Goal: Information Seeking & Learning: Learn about a topic

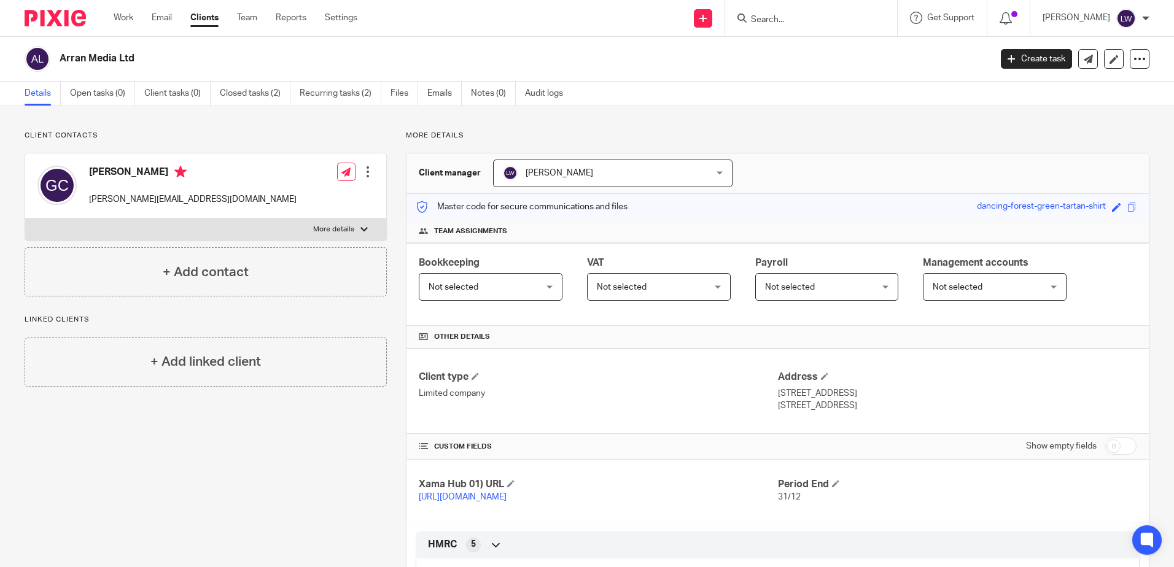
scroll to position [184, 0]
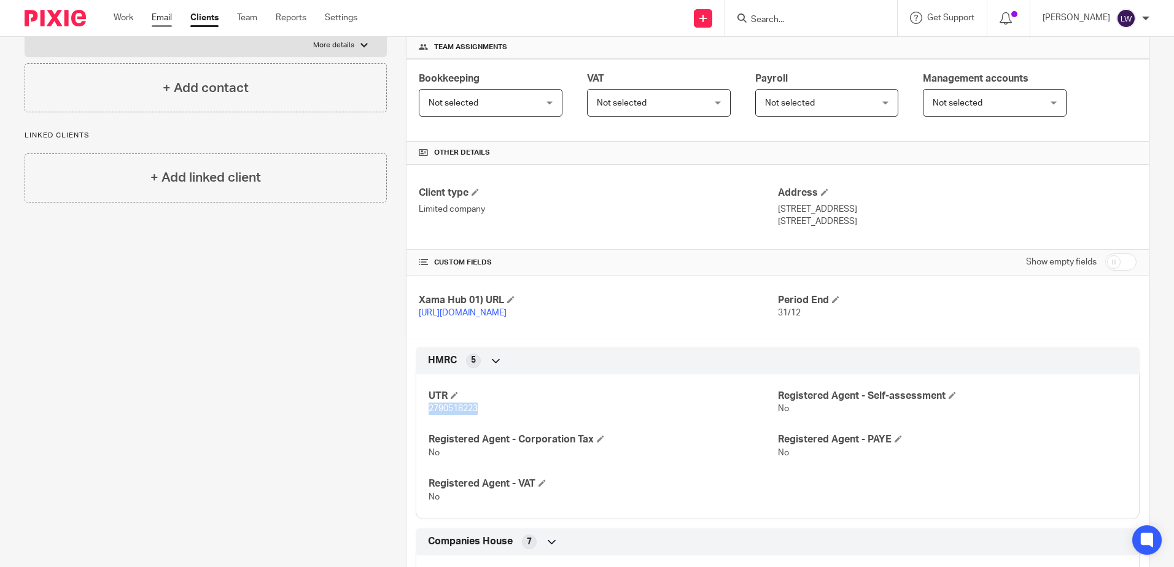
click at [157, 15] on link "Email" at bounding box center [162, 18] width 20 height 12
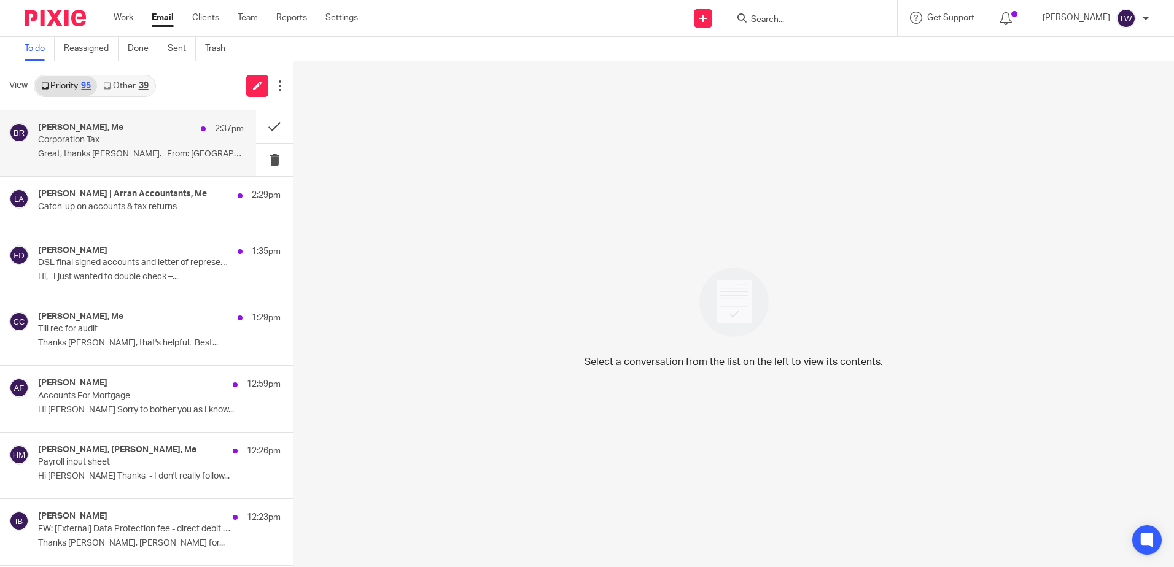
click at [110, 139] on p "Corporation Tax" at bounding box center [120, 140] width 165 height 10
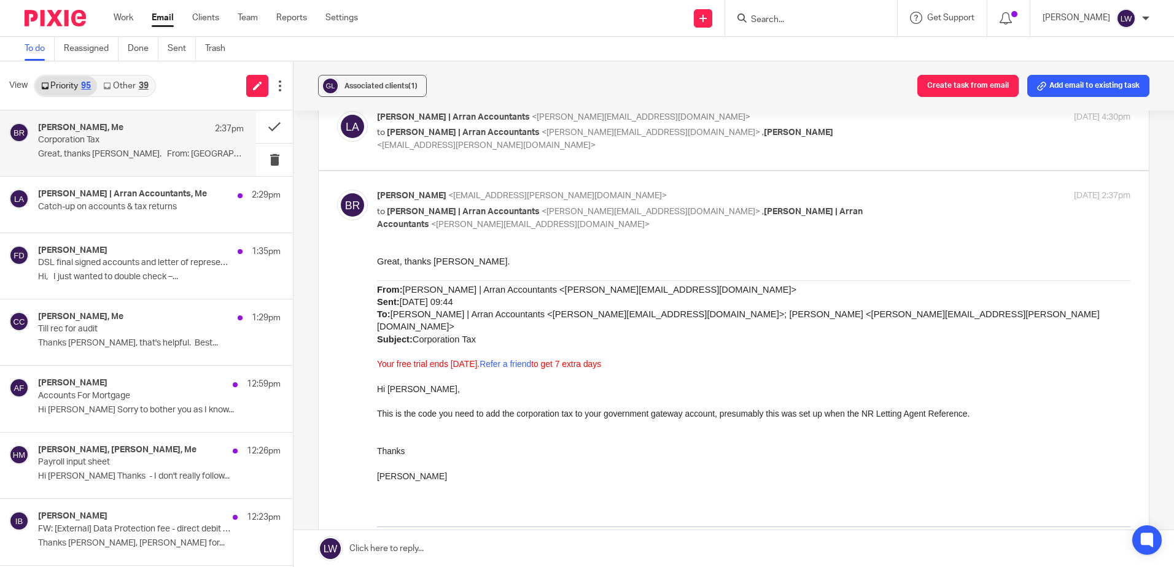
scroll to position [123, 0]
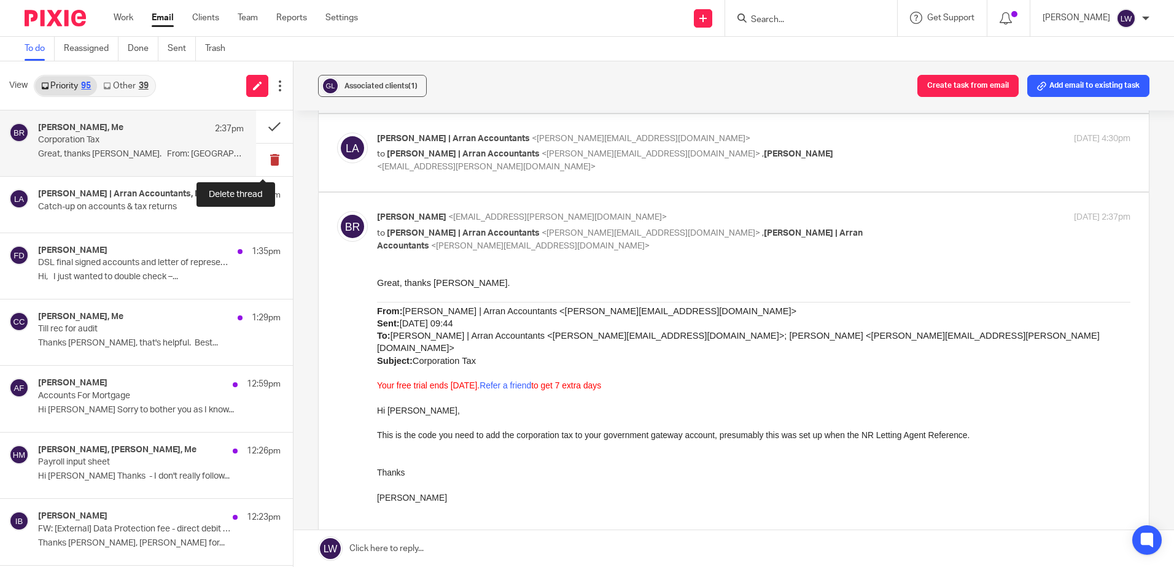
click at [265, 159] on button at bounding box center [274, 160] width 37 height 33
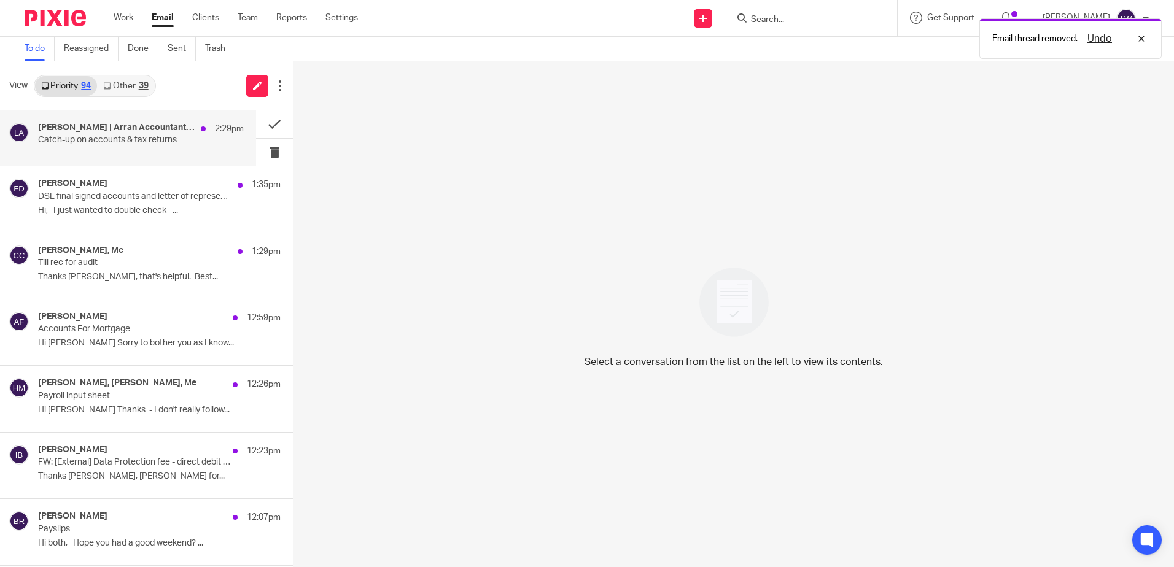
click at [141, 145] on p "Catch-up on accounts & tax returns" at bounding box center [120, 140] width 165 height 10
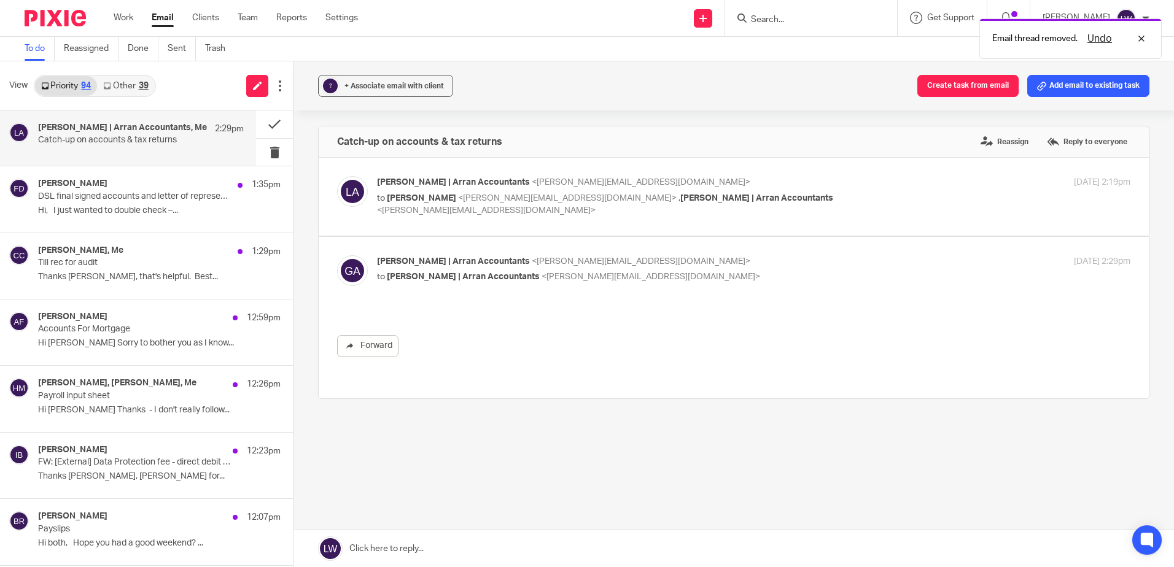
scroll to position [0, 0]
click at [436, 182] on span "Lorna | Arran Accountants" at bounding box center [453, 182] width 153 height 9
checkbox input "true"
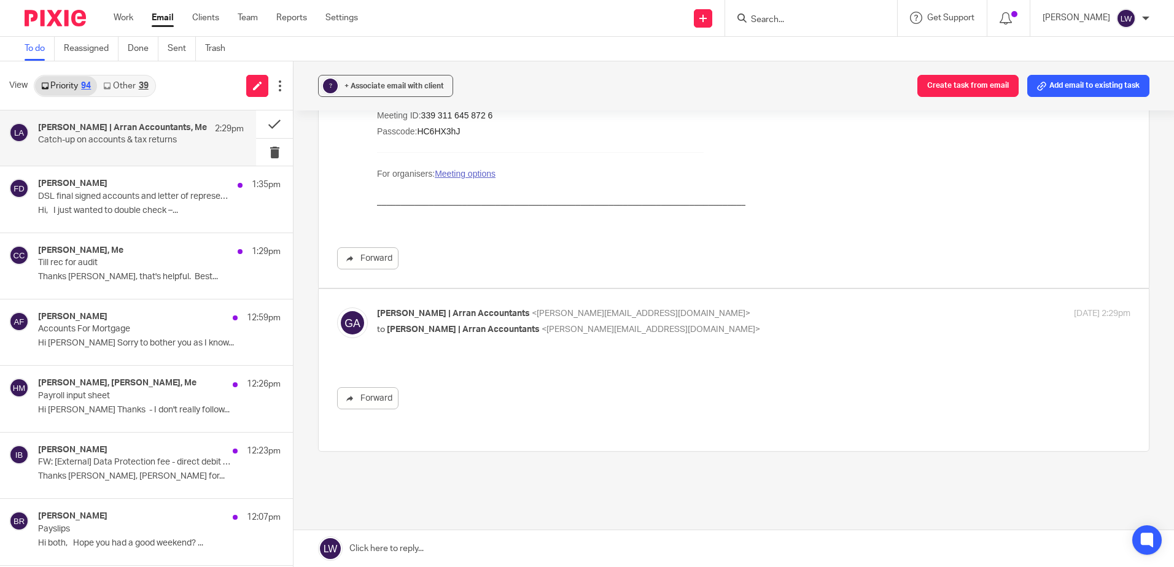
scroll to position [246, 0]
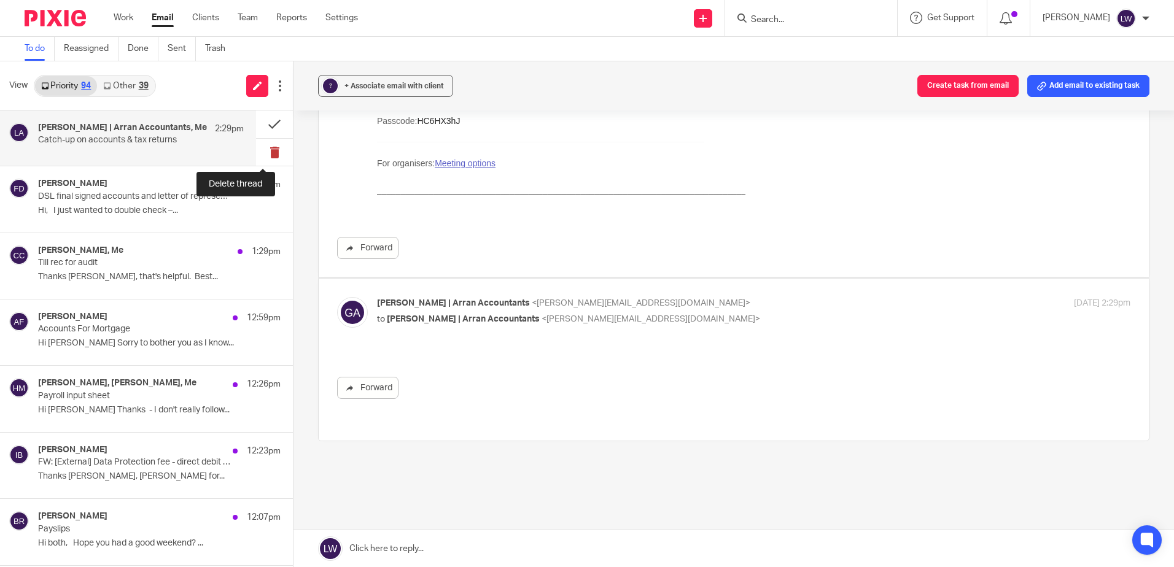
click at [262, 150] on button at bounding box center [274, 153] width 37 height 28
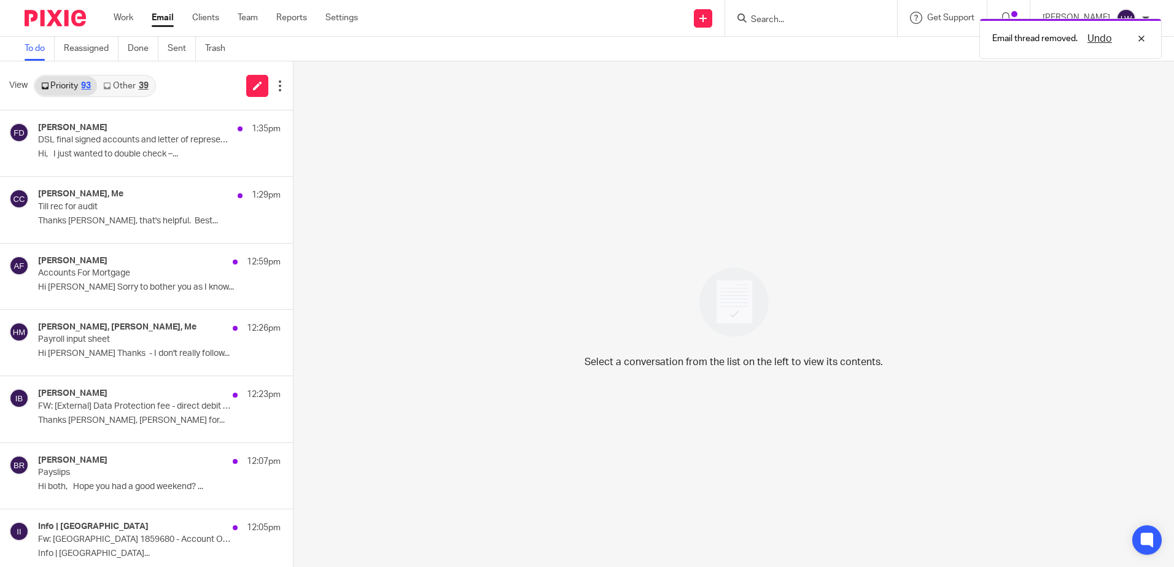
click at [133, 79] on link "Other 39" at bounding box center [125, 86] width 57 height 20
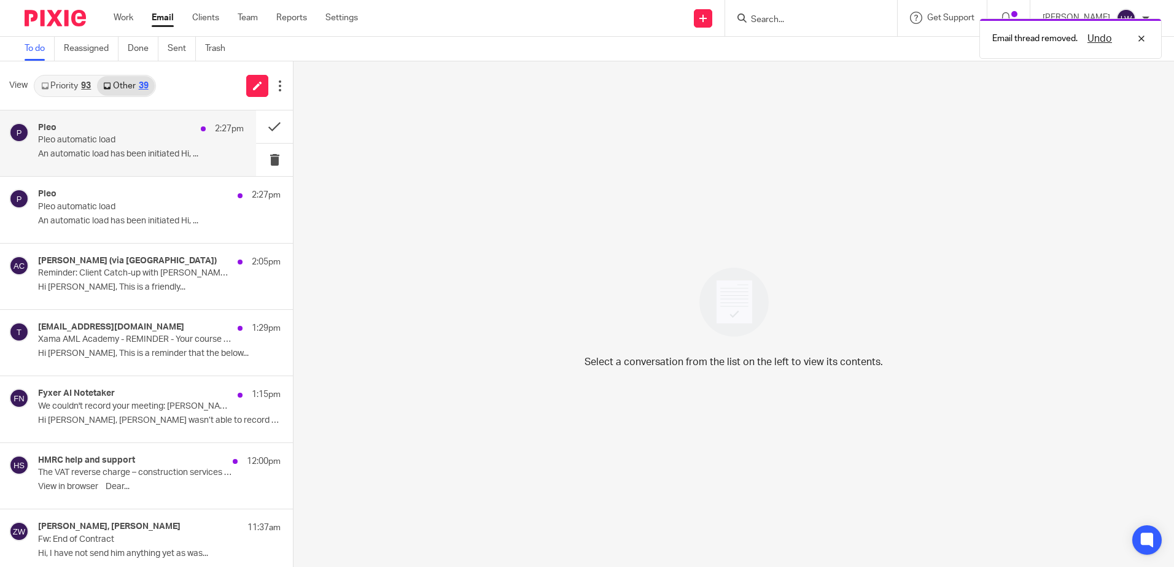
drag, startPoint x: 112, startPoint y: 131, endPoint x: 170, endPoint y: 136, distance: 57.9
click at [112, 131] on div "Pleo 2:27pm" at bounding box center [141, 129] width 206 height 12
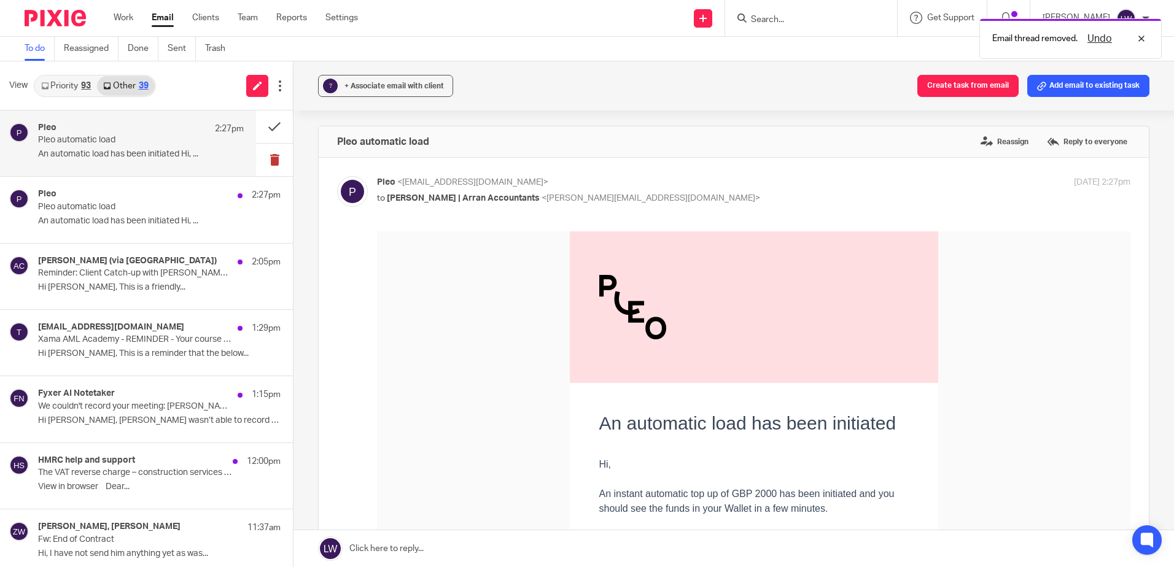
scroll to position [0, 0]
click at [261, 156] on button at bounding box center [274, 160] width 37 height 33
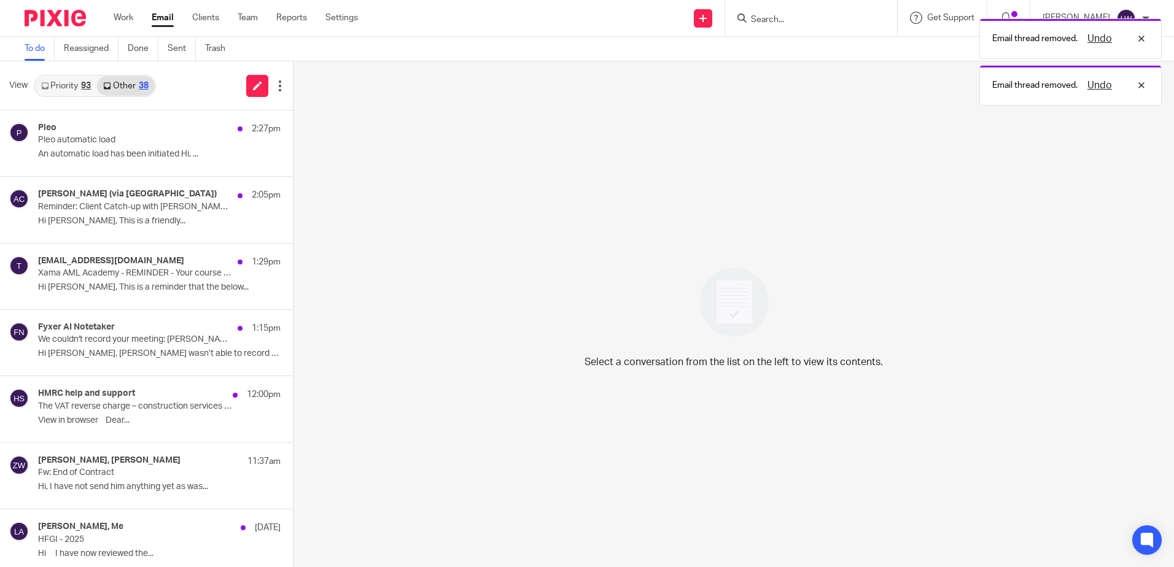
click at [106, 159] on p "An automatic load has been initiated Hi, ..." at bounding box center [159, 154] width 242 height 10
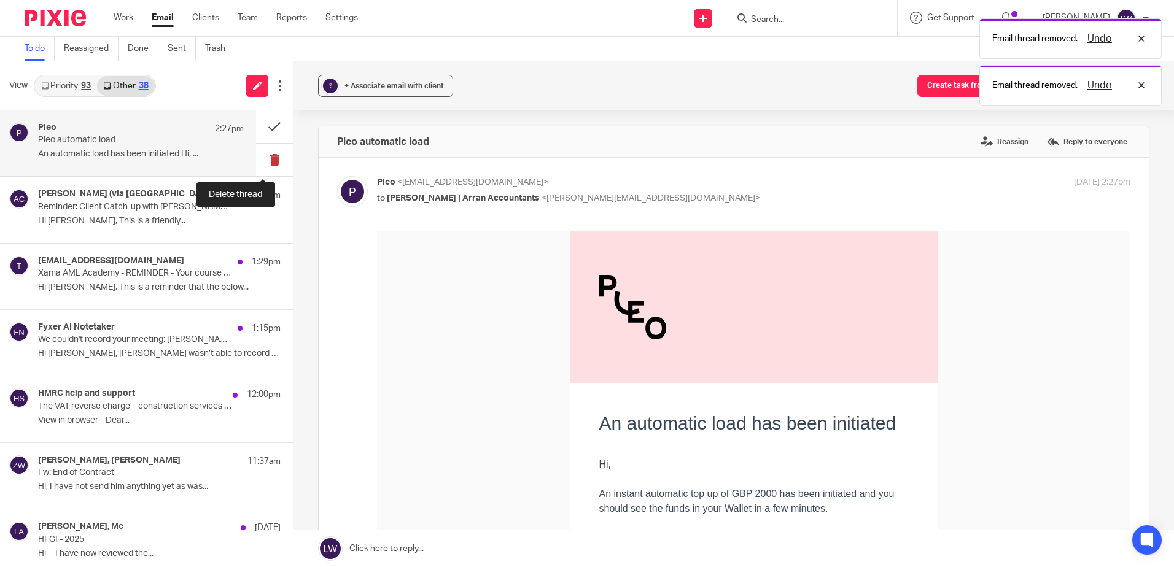
click at [259, 160] on button at bounding box center [274, 160] width 37 height 33
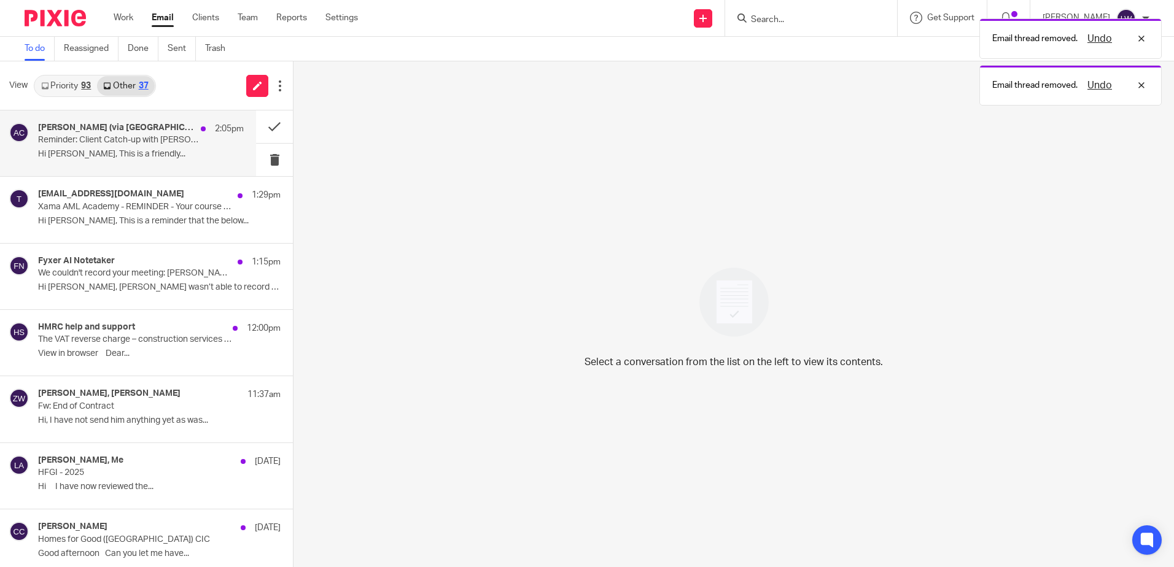
click at [98, 153] on p "Hi Lorna Wyllie, This is a friendly..." at bounding box center [141, 154] width 206 height 10
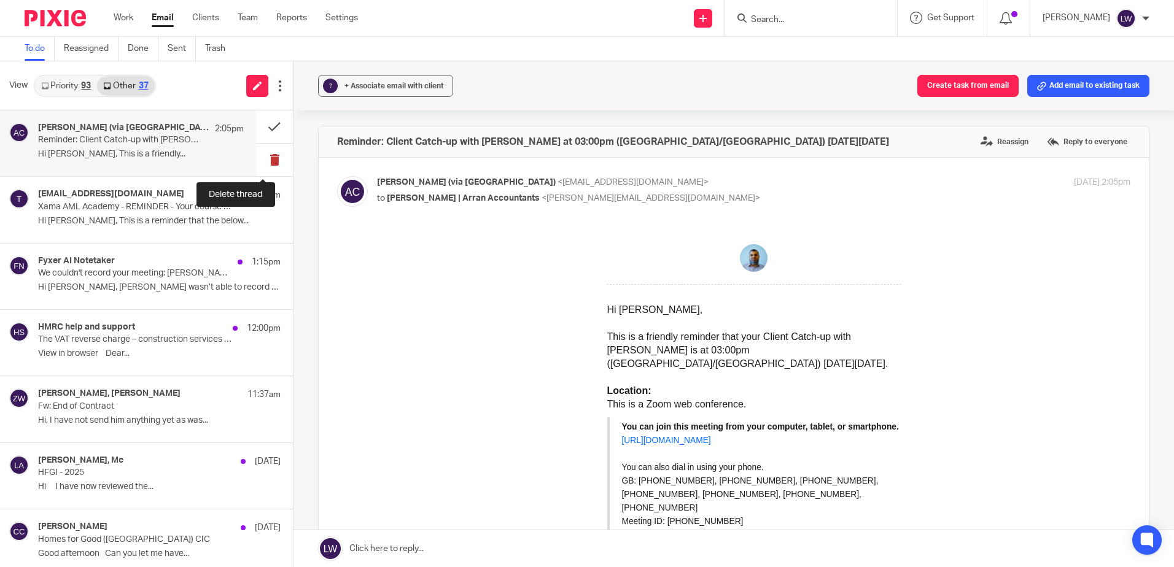
click at [265, 160] on button at bounding box center [274, 160] width 37 height 33
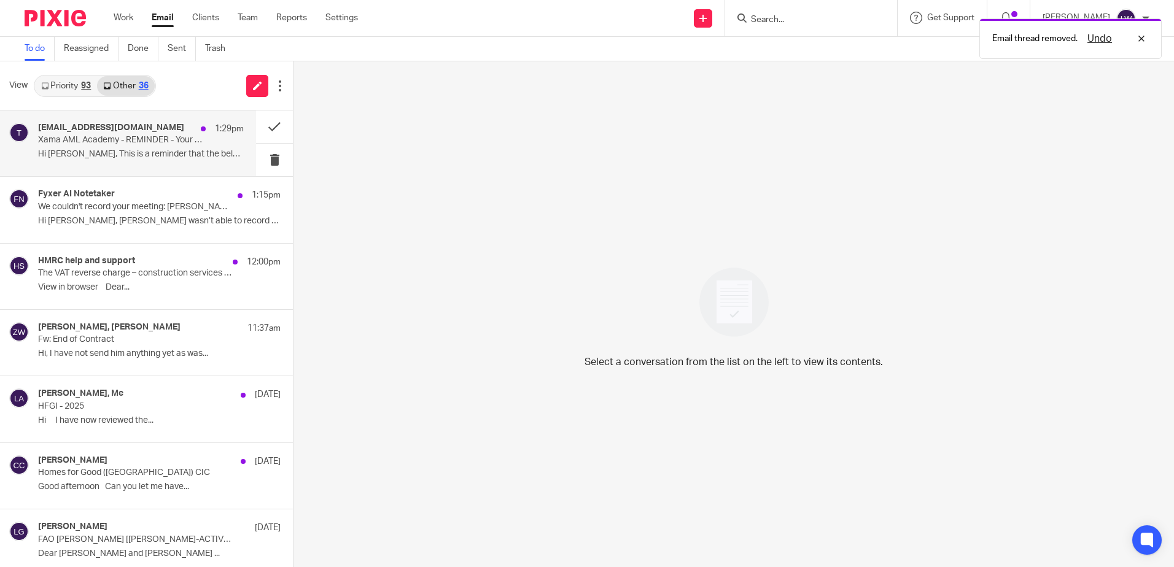
click at [109, 153] on p "Hi Lorna, This is a reminder that the below..." at bounding box center [141, 154] width 206 height 10
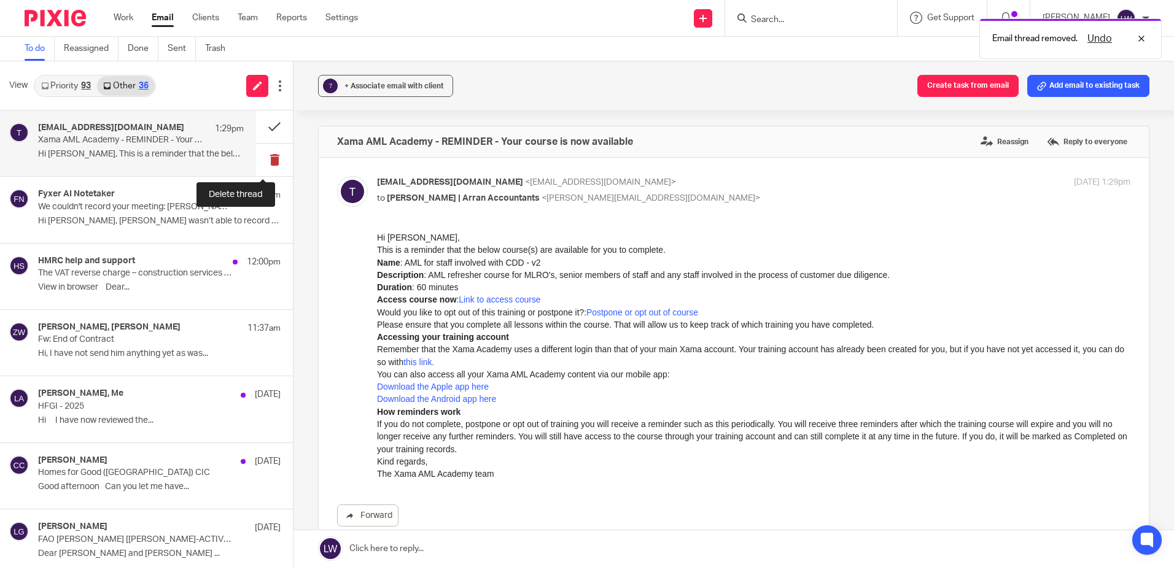
click at [256, 156] on button at bounding box center [274, 160] width 37 height 33
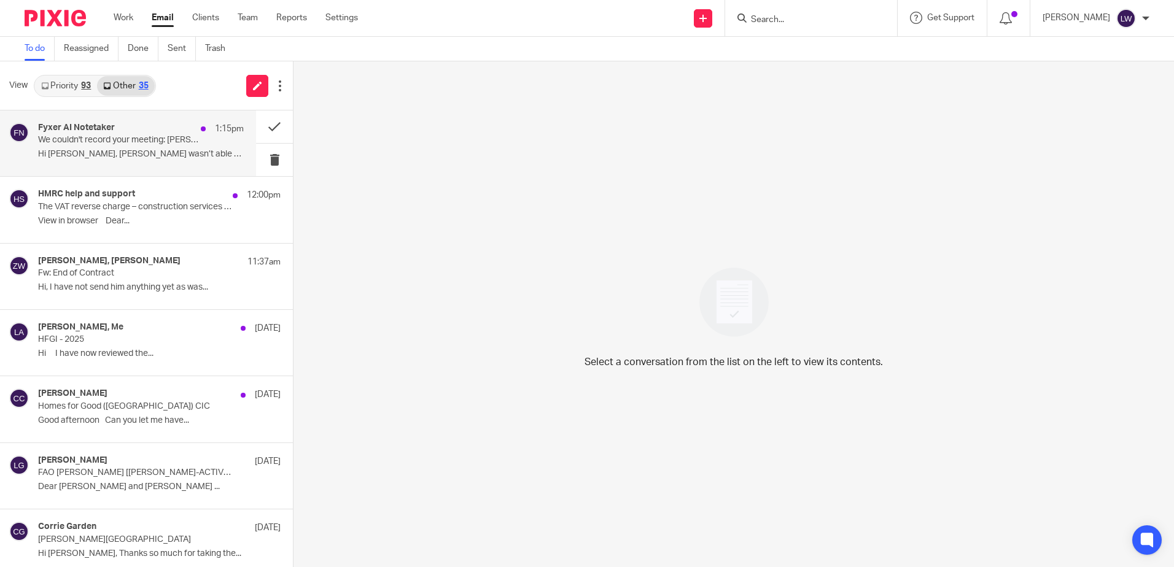
click at [128, 138] on p "We couldn't record your meeting: Lorna/ Michelle - LS Accounts Review" at bounding box center [120, 140] width 165 height 10
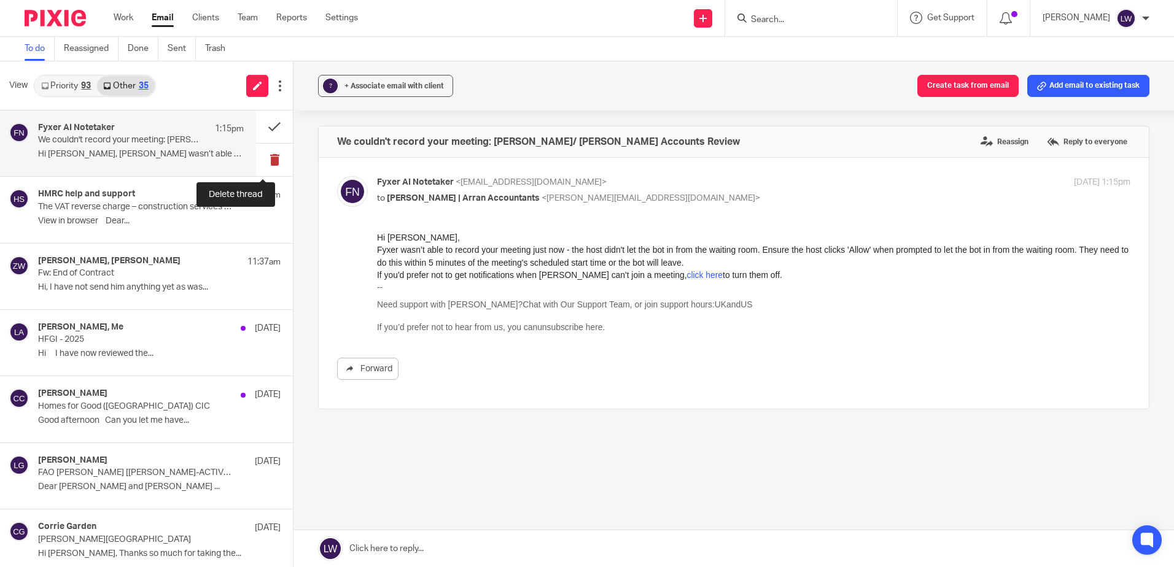
click at [260, 154] on button at bounding box center [274, 160] width 37 height 33
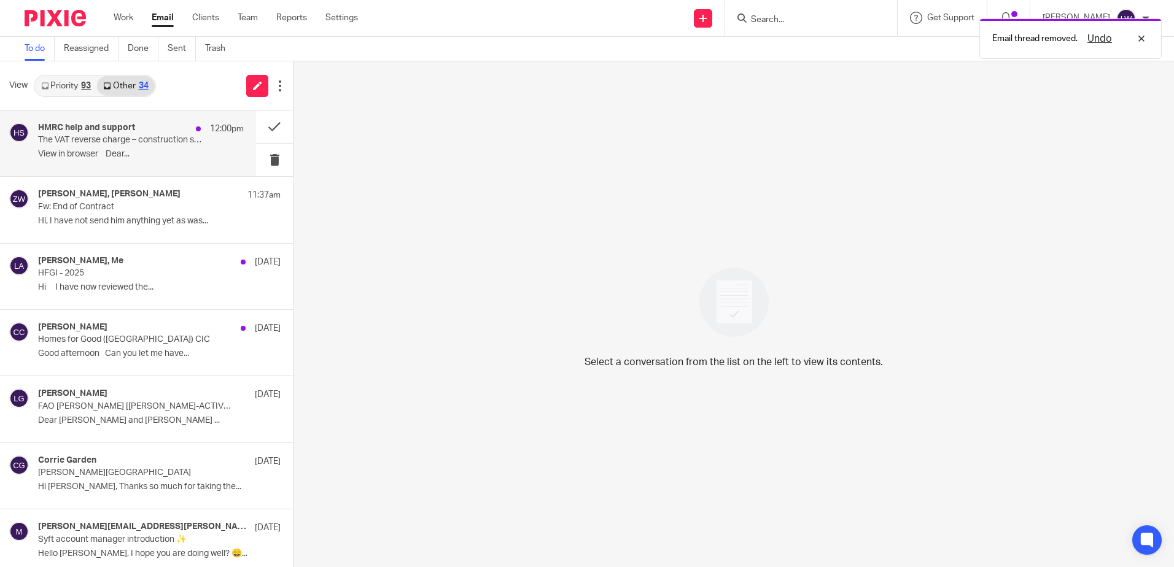
click at [138, 153] on p "﻿View in browser﻿ Dear..." at bounding box center [141, 154] width 206 height 10
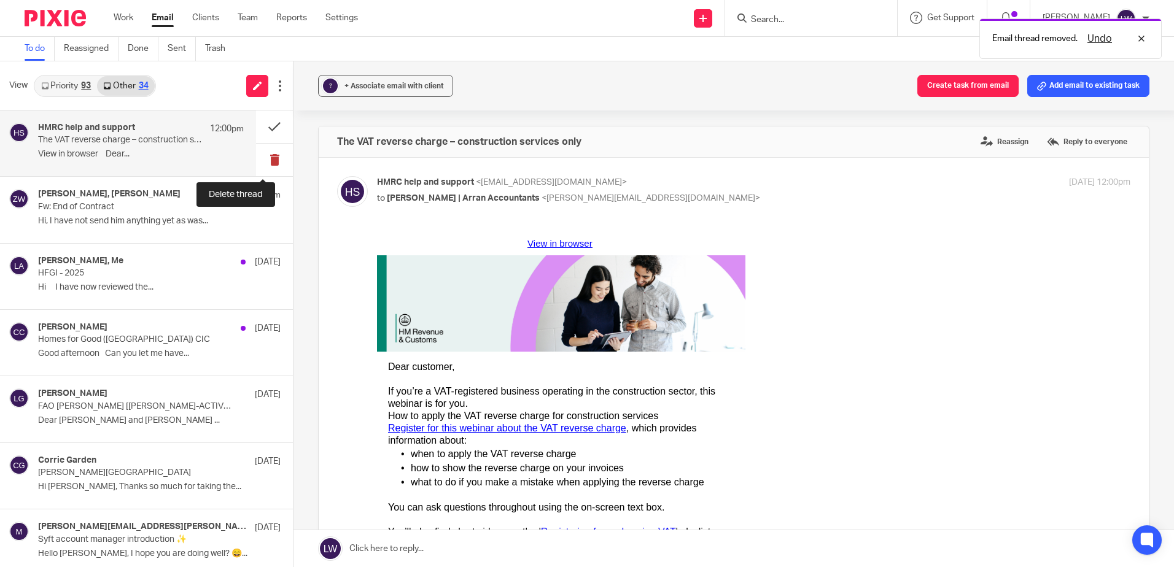
click at [262, 159] on button at bounding box center [274, 160] width 37 height 33
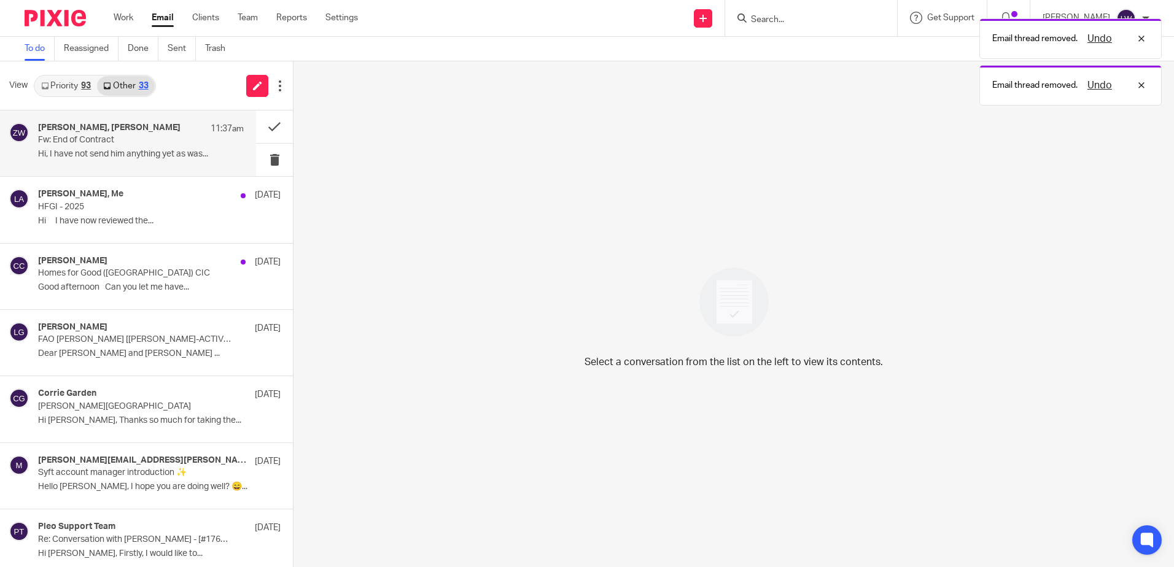
click at [120, 153] on p "Hi, I have not send him anything yet as was..." at bounding box center [141, 154] width 206 height 10
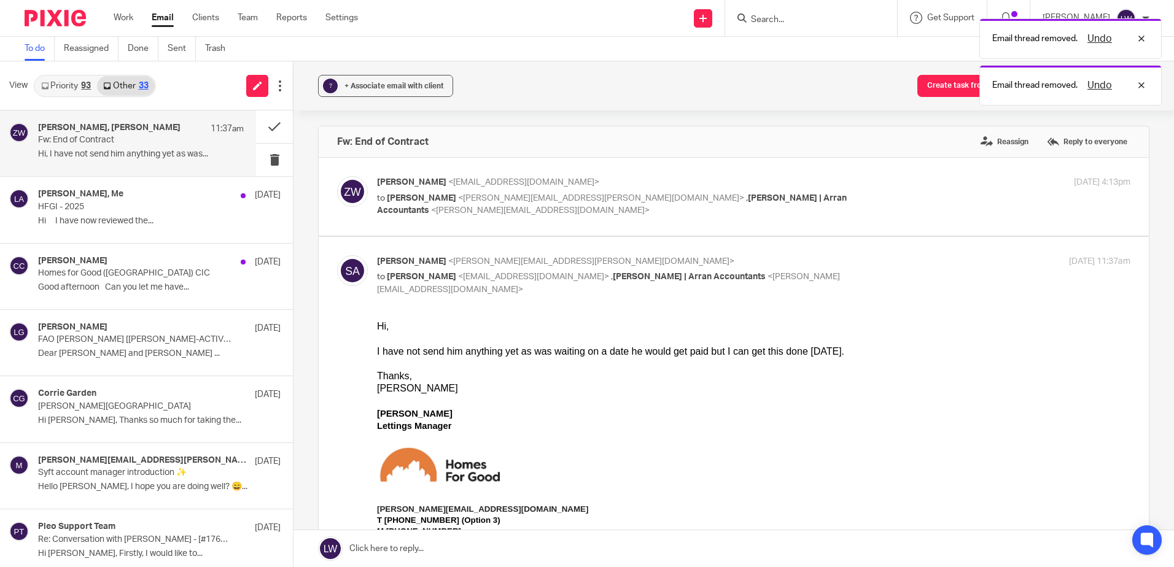
click at [77, 91] on link "Priority 93" at bounding box center [66, 86] width 62 height 20
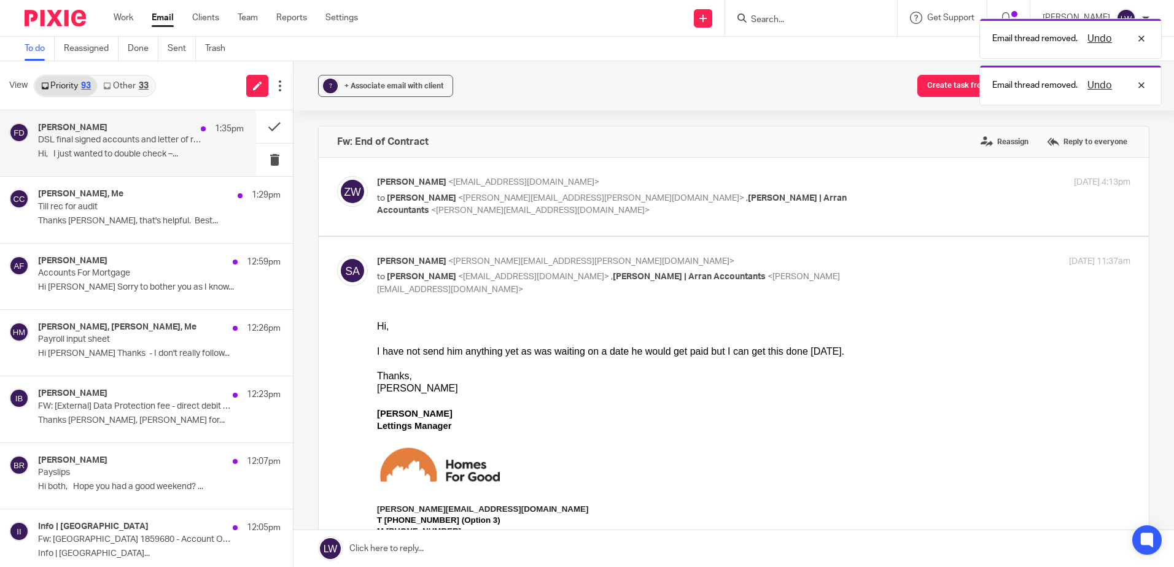
click at [136, 155] on p "Hi, I just wanted to double check –..." at bounding box center [141, 154] width 206 height 10
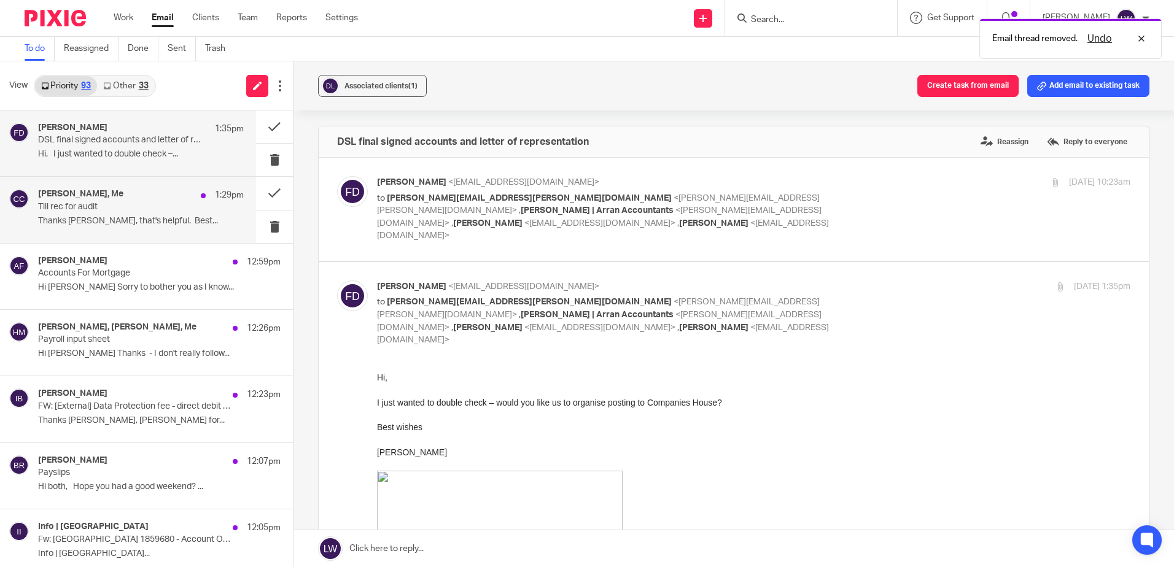
click at [131, 216] on p "Thanks Lorna, that's helpful. Best..." at bounding box center [141, 221] width 206 height 10
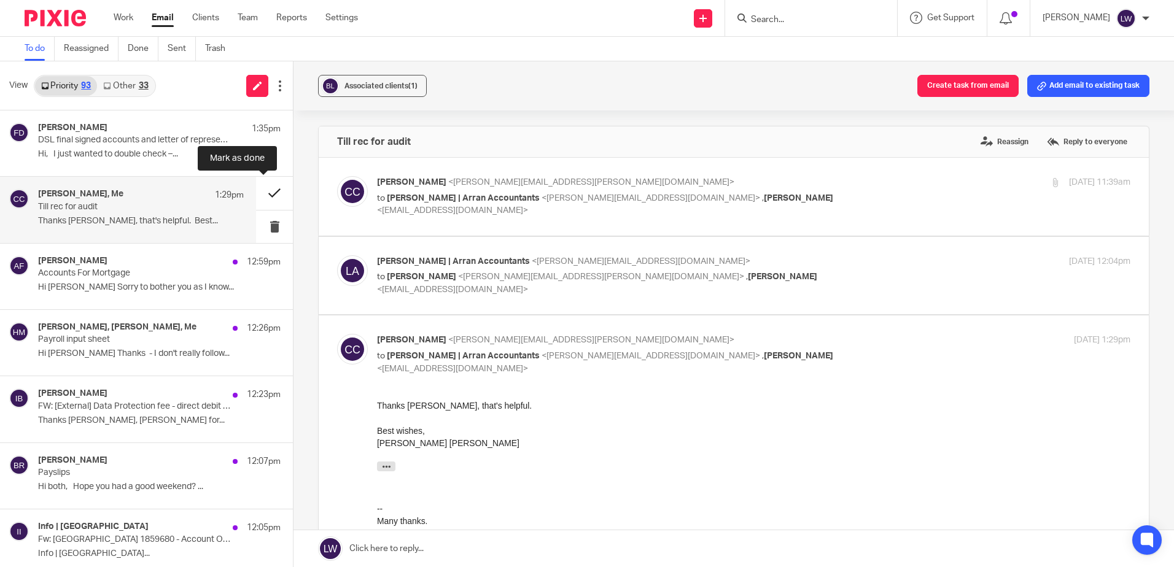
click at [258, 190] on button at bounding box center [274, 193] width 37 height 33
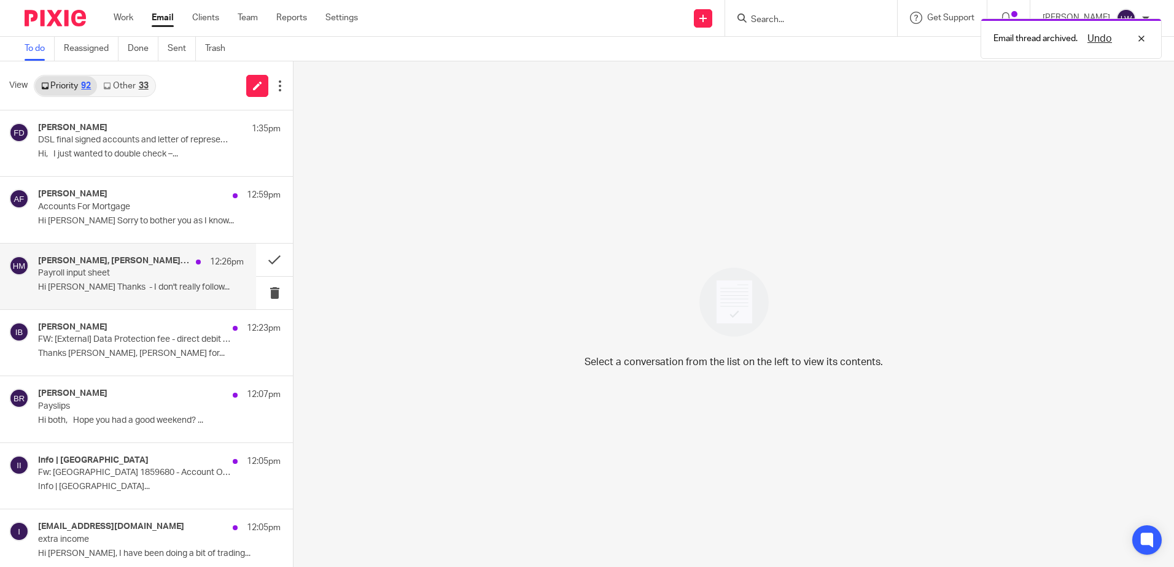
click at [123, 279] on div "Hilary Maguire, Sarah Kash, Me 12:26pm Payroll input sheet Hi Sarah Thanks - I …" at bounding box center [141, 276] width 206 height 41
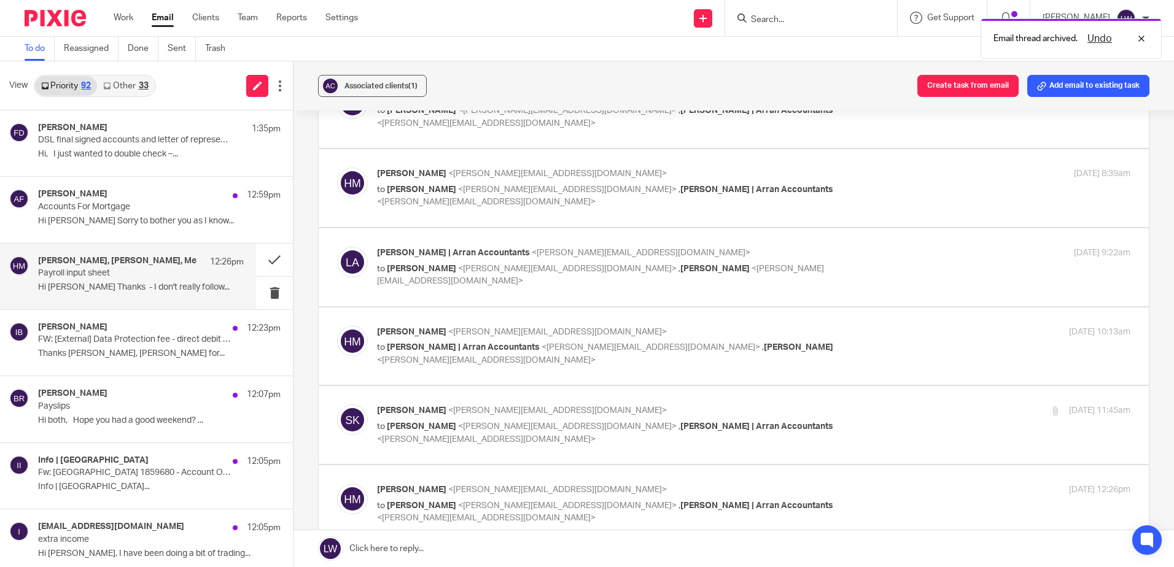
scroll to position [552, 0]
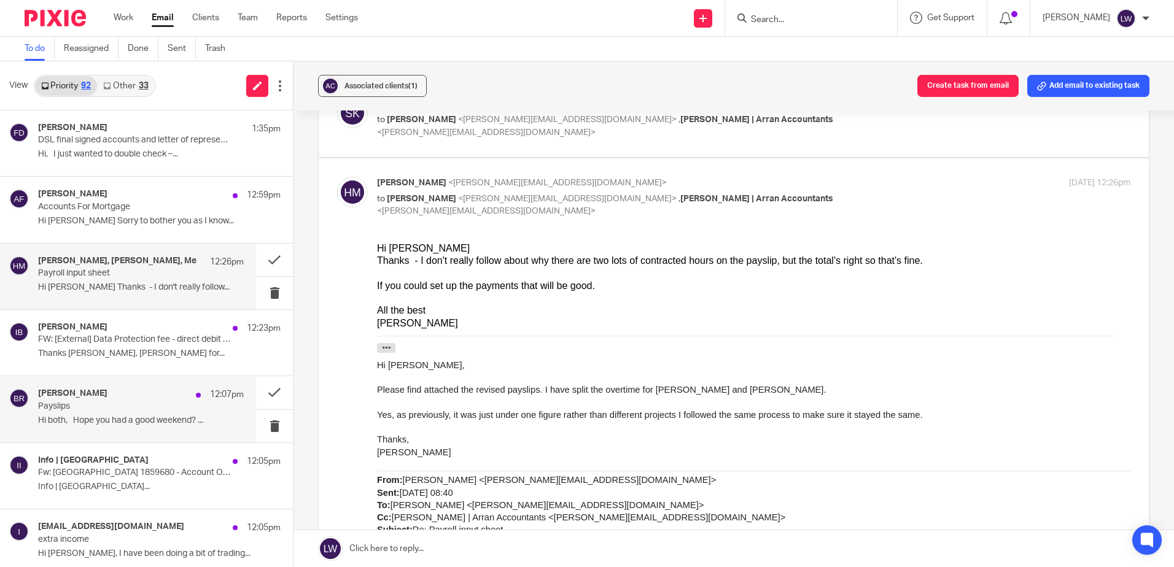
click at [122, 410] on p "Payslips" at bounding box center [120, 406] width 165 height 10
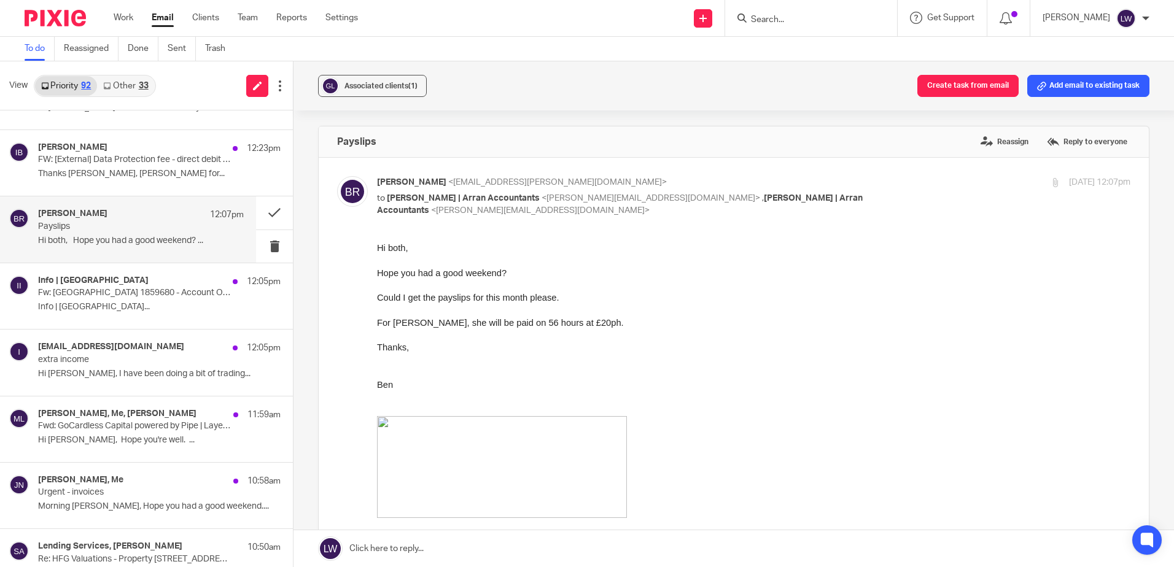
scroll to position [184, 0]
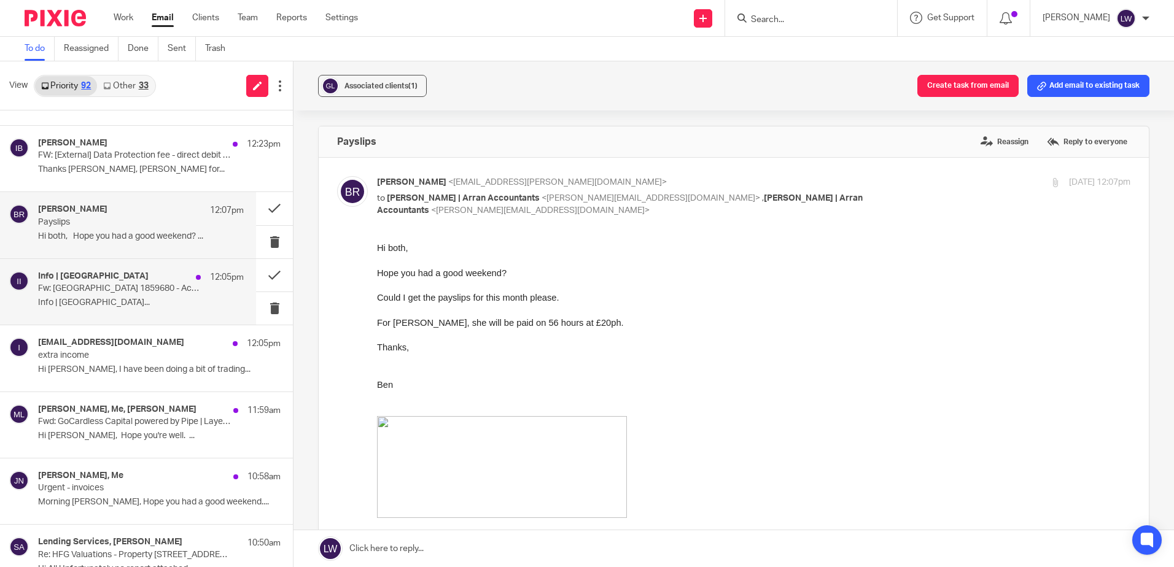
click at [79, 287] on p "Fw: [GEOGRAPHIC_DATA] 1859680 - Account Overdue" at bounding box center [120, 289] width 165 height 10
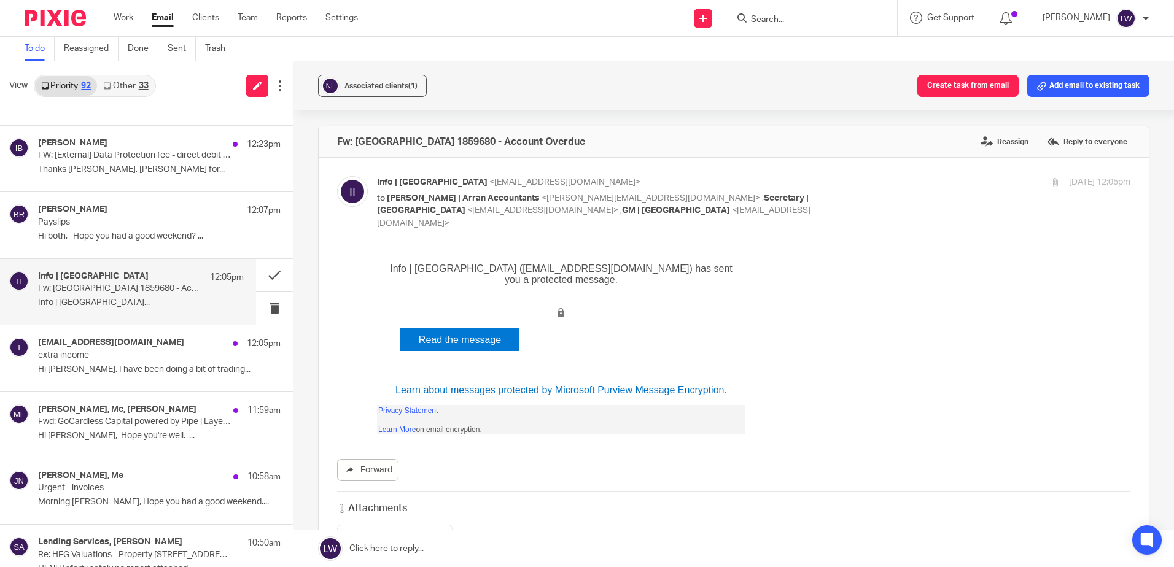
scroll to position [0, 0]
click at [441, 343] on link "Read the message" at bounding box center [459, 339] width 119 height 23
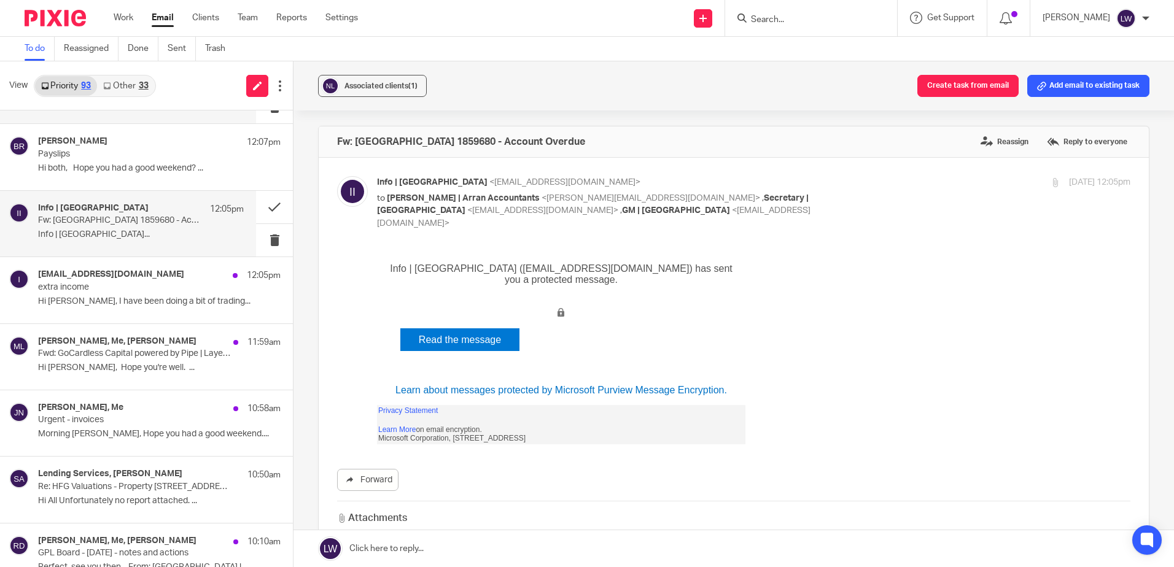
scroll to position [307, 0]
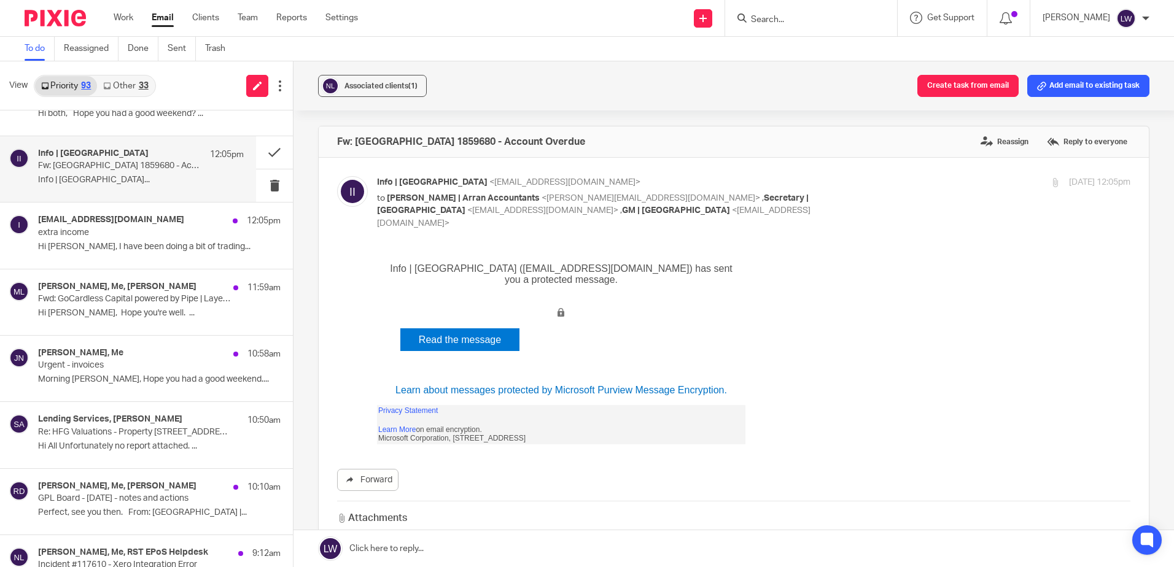
click at [817, 18] on input "Search" at bounding box center [804, 20] width 110 height 11
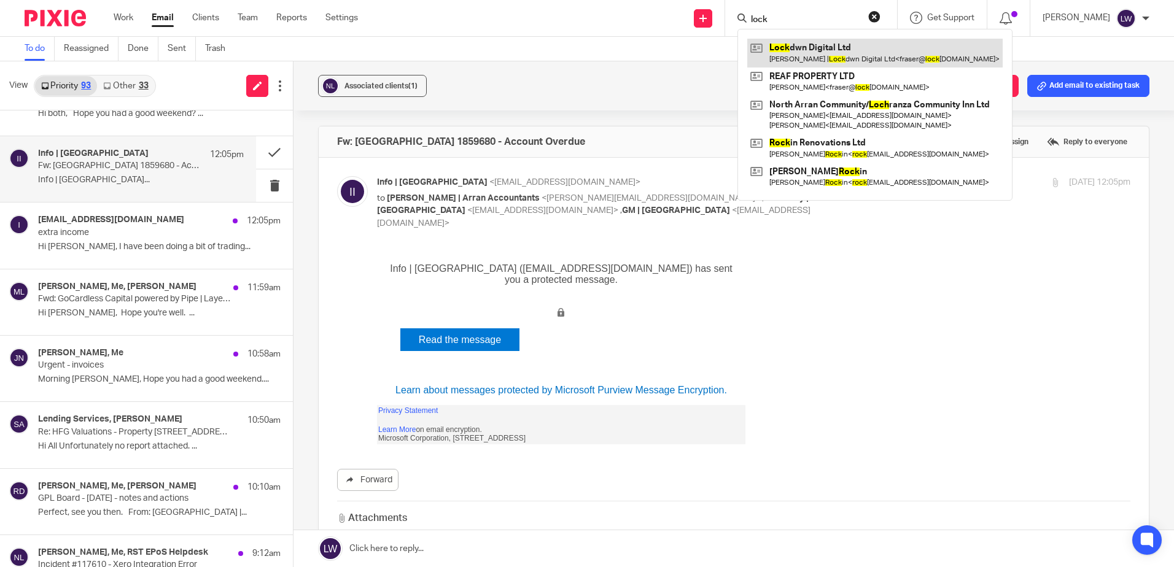
type input "lock"
click at [829, 46] on link at bounding box center [874, 53] width 255 height 28
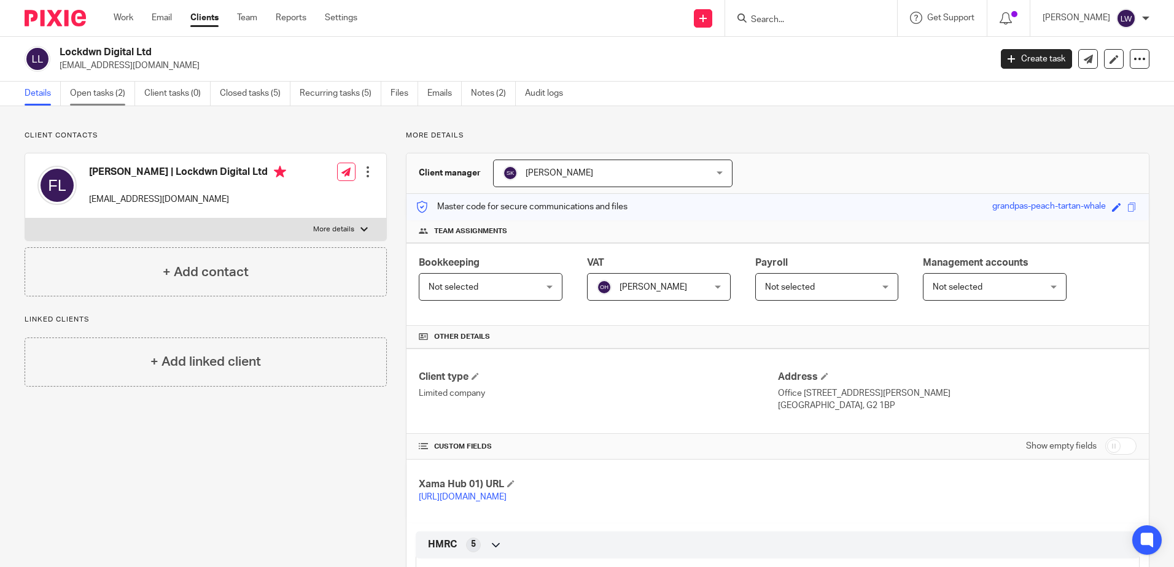
click at [105, 95] on link "Open tasks (2)" at bounding box center [102, 94] width 65 height 24
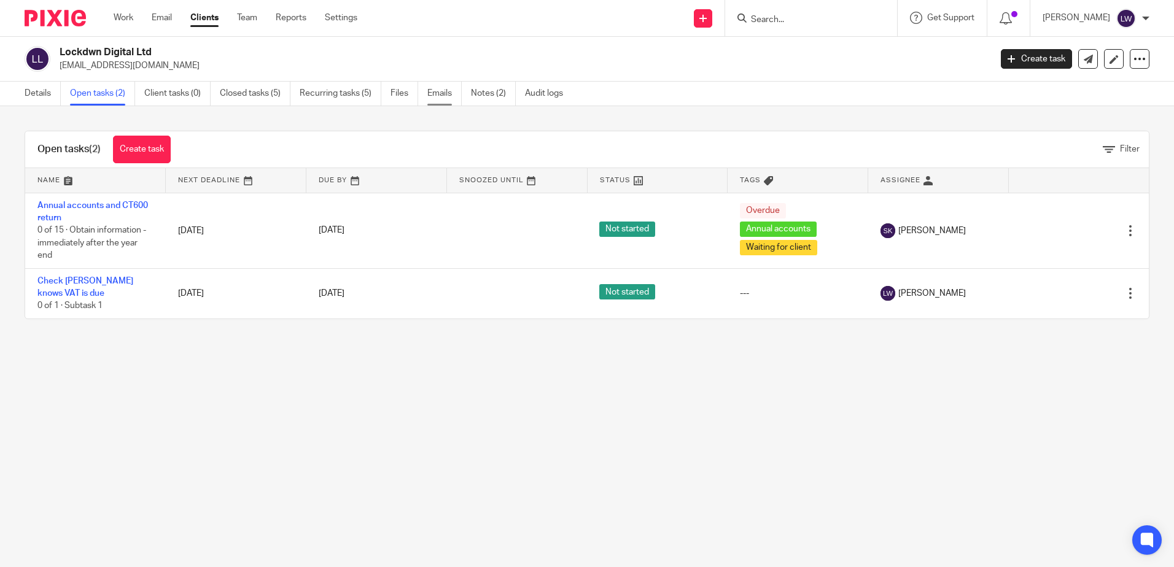
click at [435, 98] on link "Emails" at bounding box center [444, 94] width 34 height 24
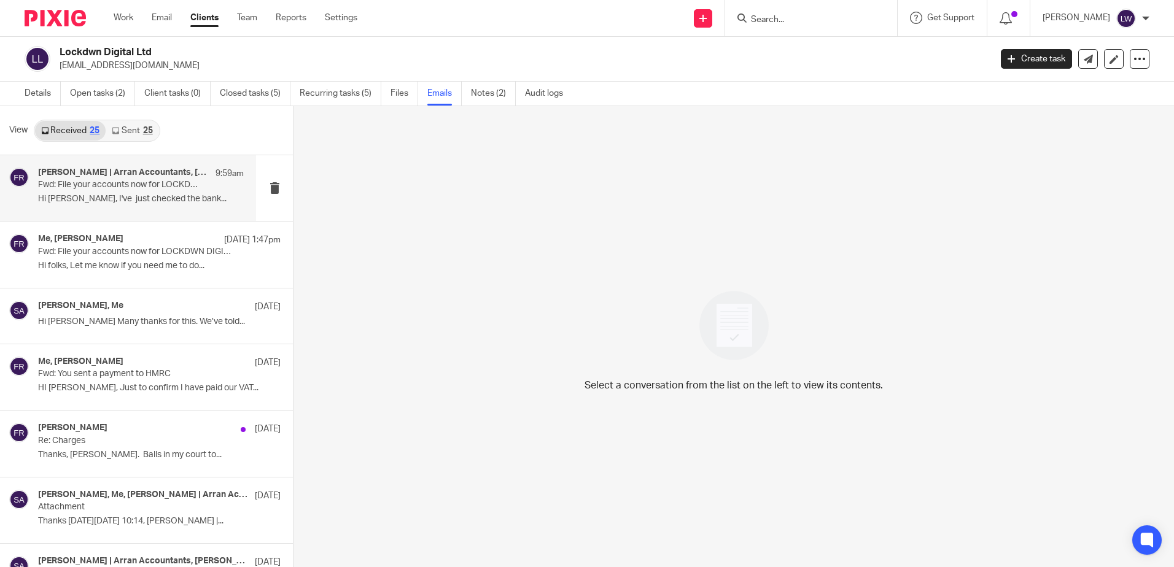
click at [132, 203] on p "Hi [PERSON_NAME], I've just checked the bank..." at bounding box center [141, 199] width 206 height 10
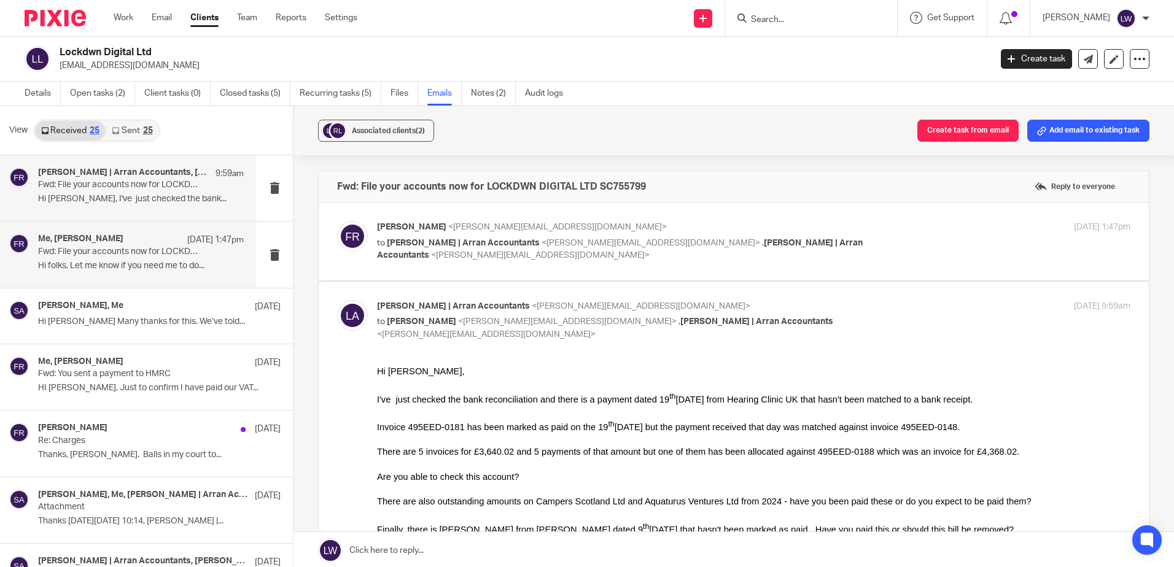
click at [96, 251] on p "Fwd: File your accounts now for LOCKDWN DIGITAL LTD SC755799" at bounding box center [120, 252] width 165 height 10
click at [99, 316] on div "Fraser Ralston, Me 18 Sep Hi Sarah Many thanks for this. We’ve told..." at bounding box center [141, 316] width 206 height 31
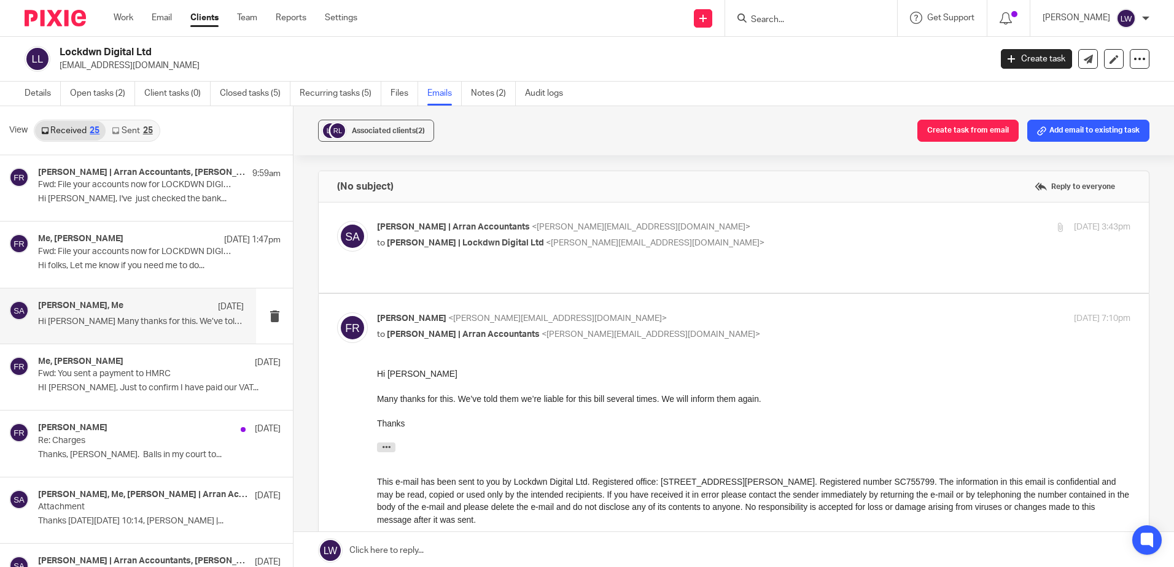
click at [505, 239] on span "Fraser Ralston | Lockdwn Digital Ltd" at bounding box center [465, 243] width 157 height 9
checkbox input "true"
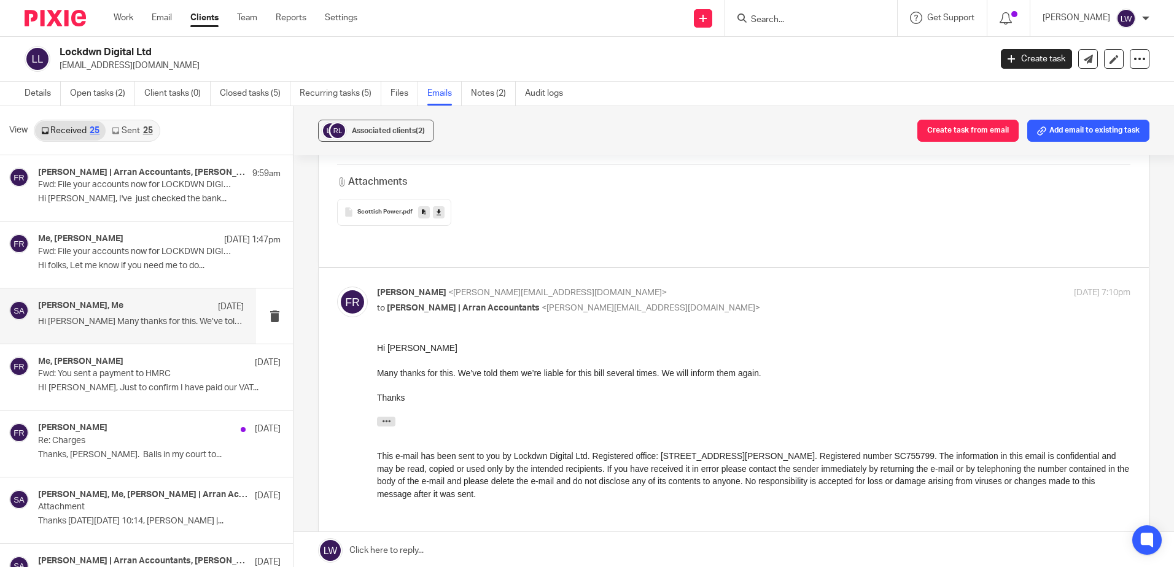
scroll to position [368, 0]
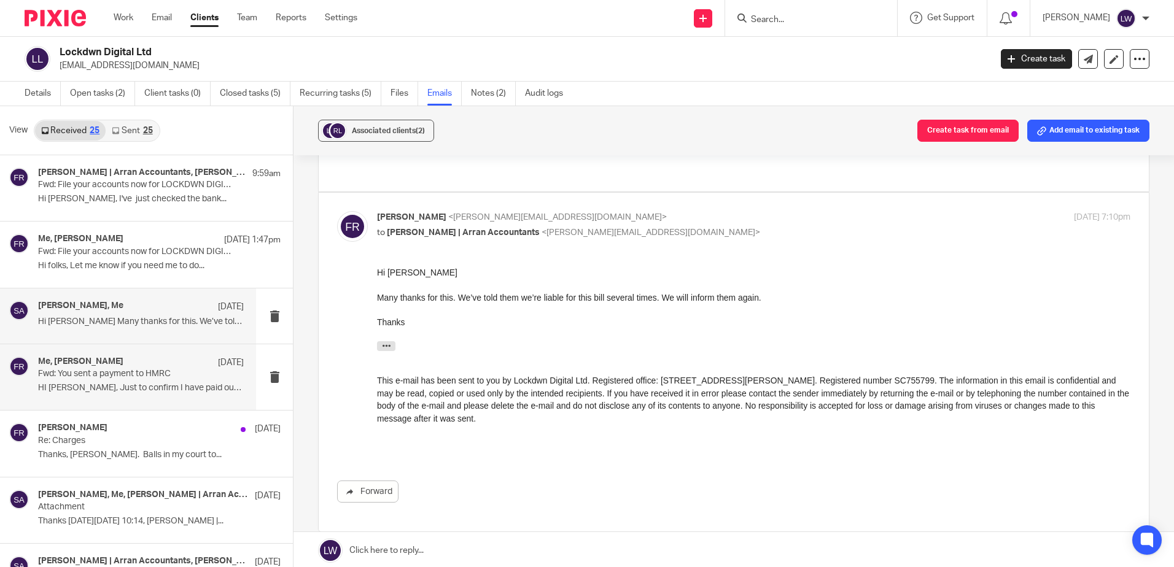
click at [93, 378] on p "Fwd: You sent a payment to HMRC" at bounding box center [120, 374] width 165 height 10
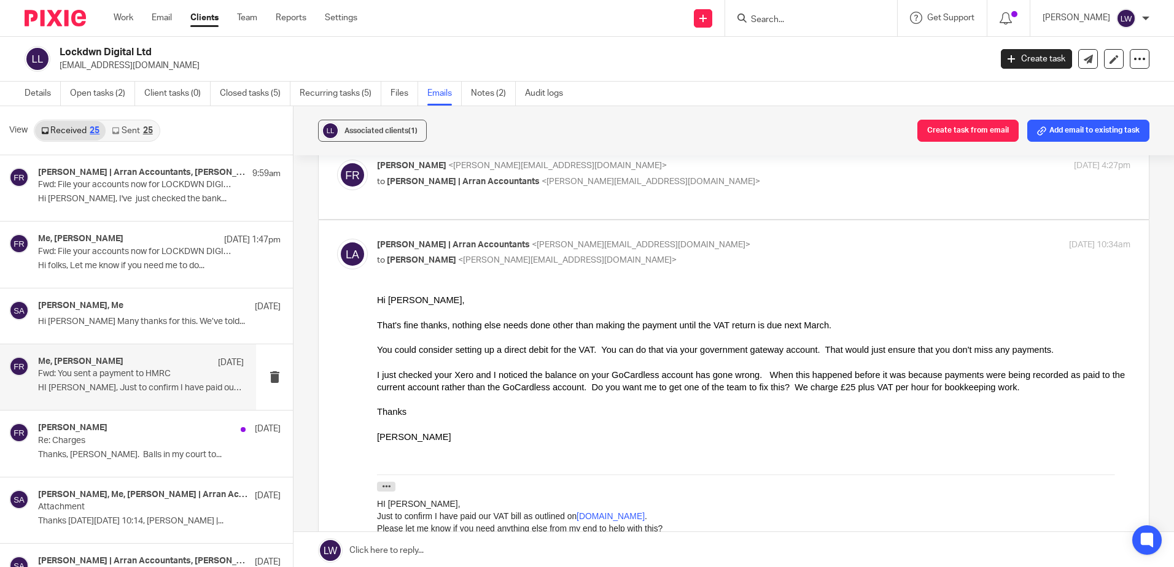
scroll to position [246, 0]
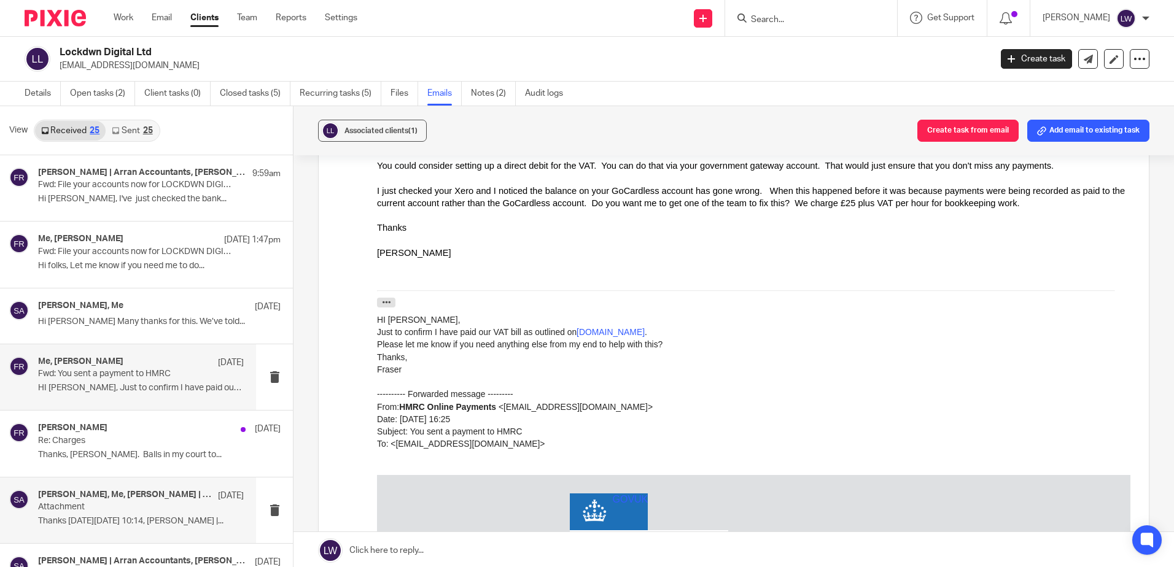
click at [44, 494] on h4 "Fraser Ralston, Me, Sarah | Arran Accountants" at bounding box center [125, 495] width 174 height 10
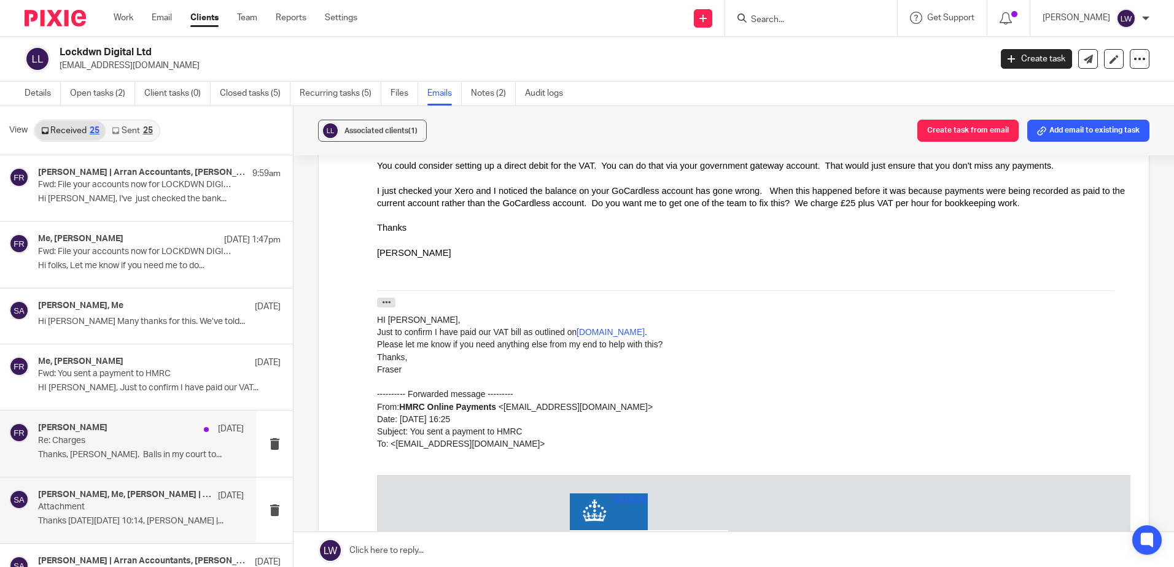
scroll to position [0, 0]
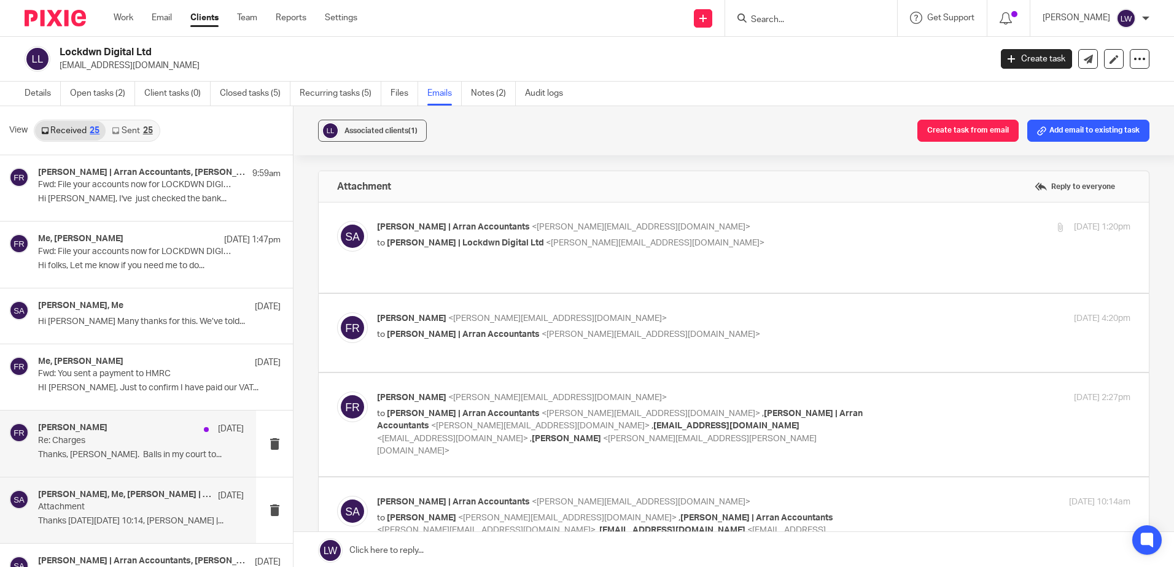
click at [107, 460] on p "Thanks, Karen. Balls in my court to..." at bounding box center [141, 455] width 206 height 10
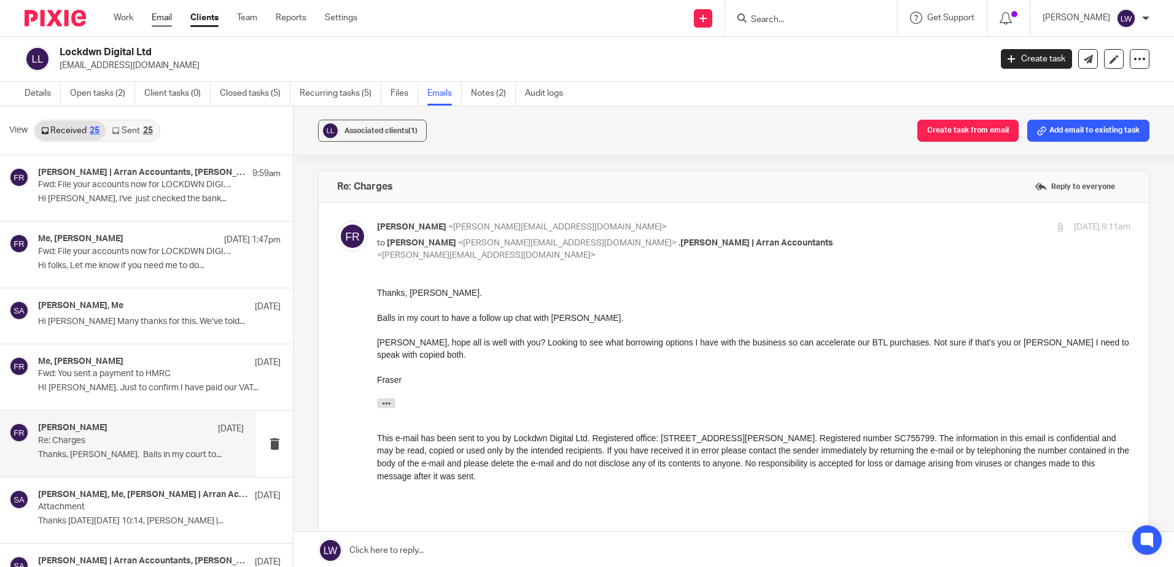
click at [163, 18] on link "Email" at bounding box center [162, 18] width 20 height 12
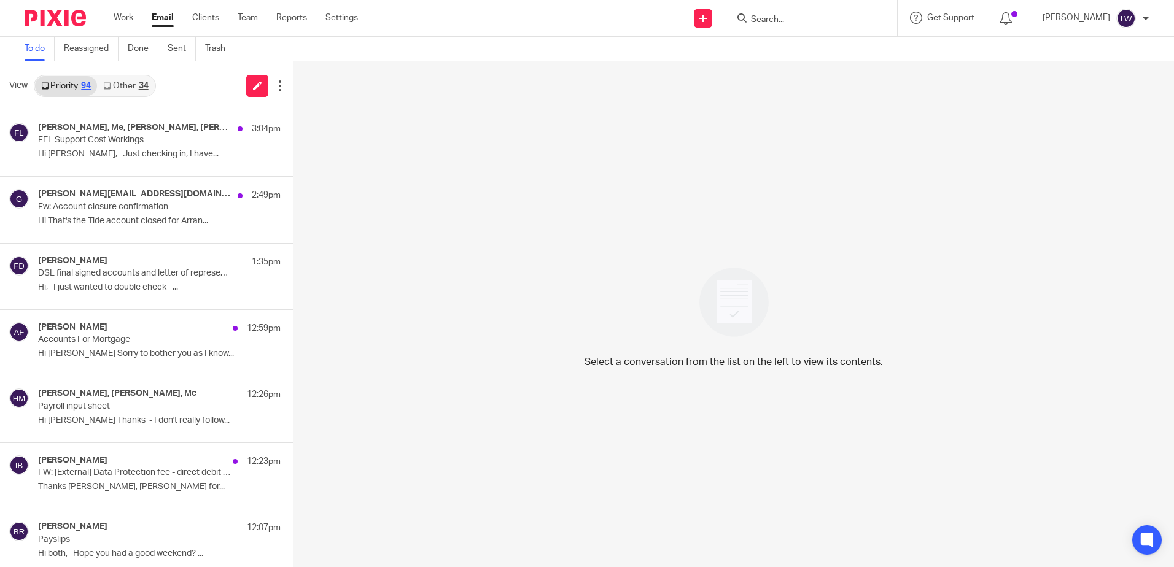
click at [139, 84] on div "34" at bounding box center [144, 86] width 10 height 9
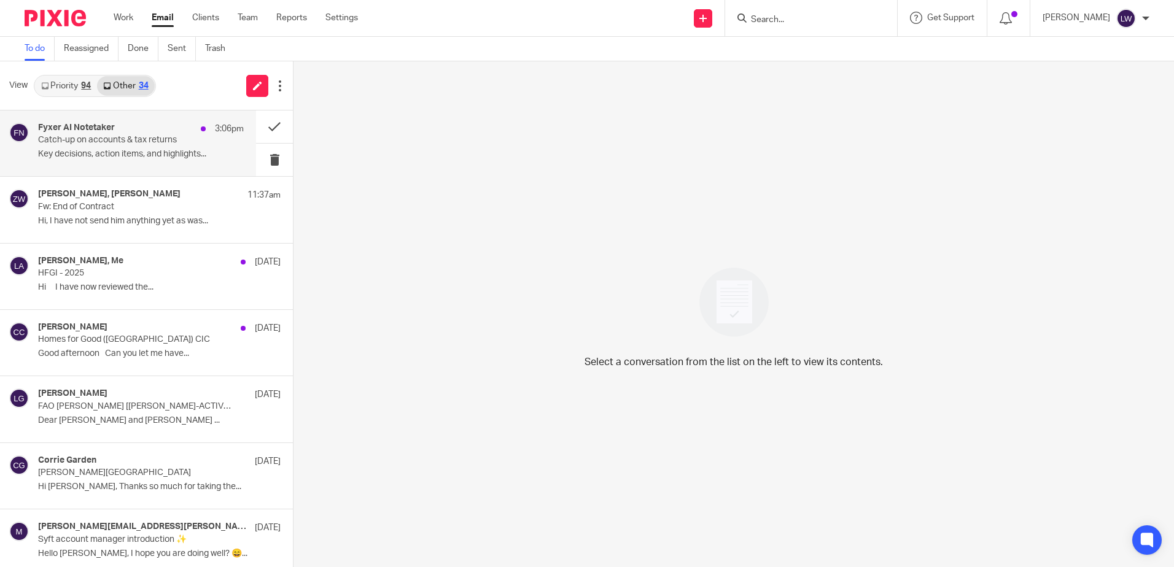
click at [129, 144] on p "Catch-up on accounts & tax returns" at bounding box center [120, 140] width 165 height 10
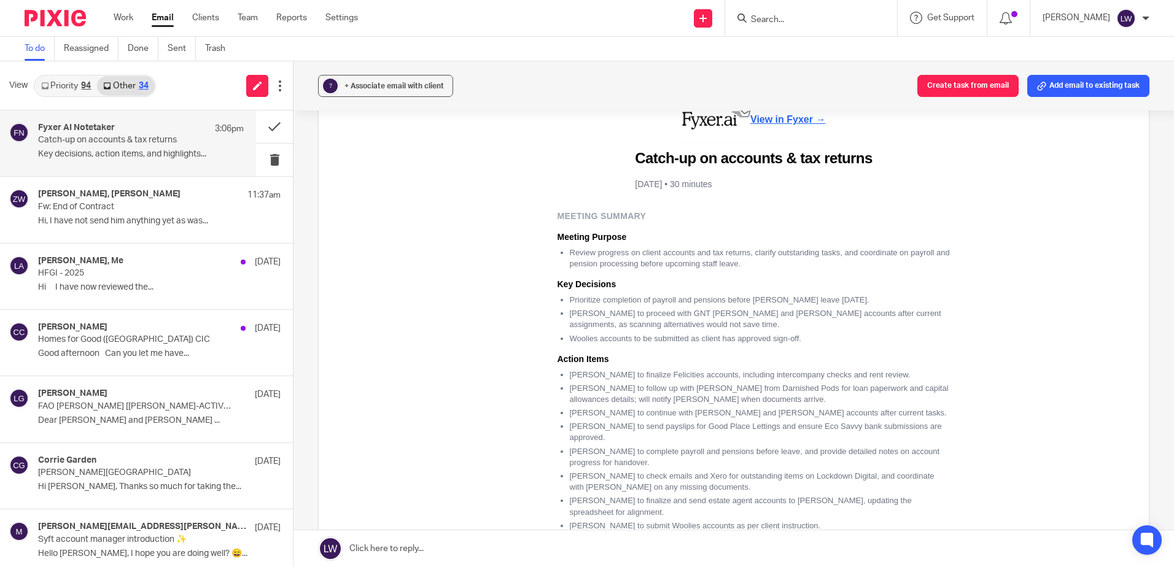
scroll to position [123, 0]
click at [75, 90] on link "Priority 94" at bounding box center [66, 86] width 62 height 20
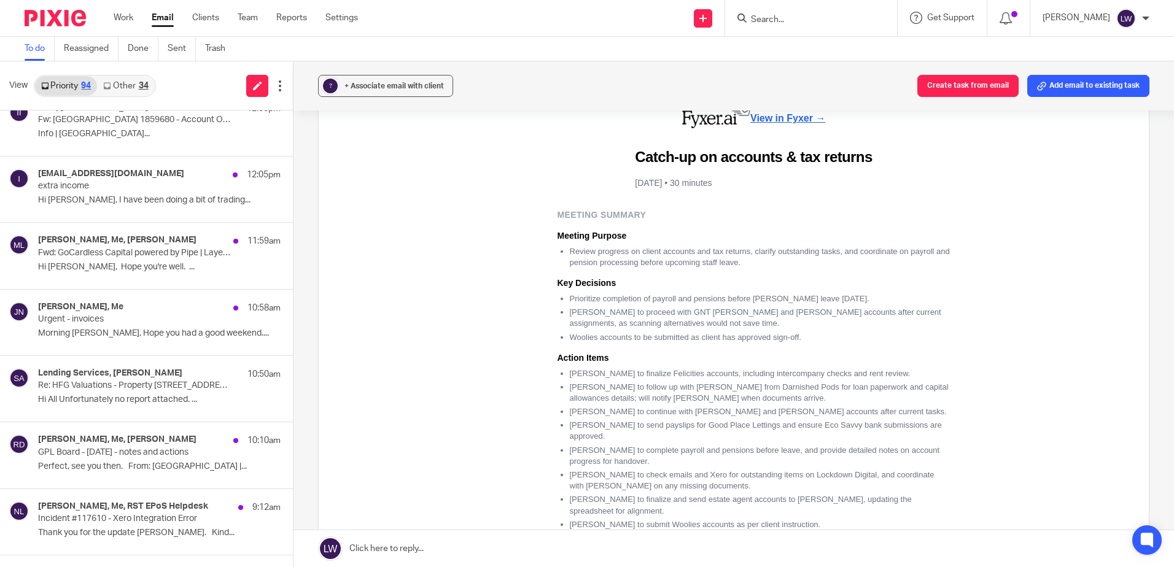
scroll to position [491, 0]
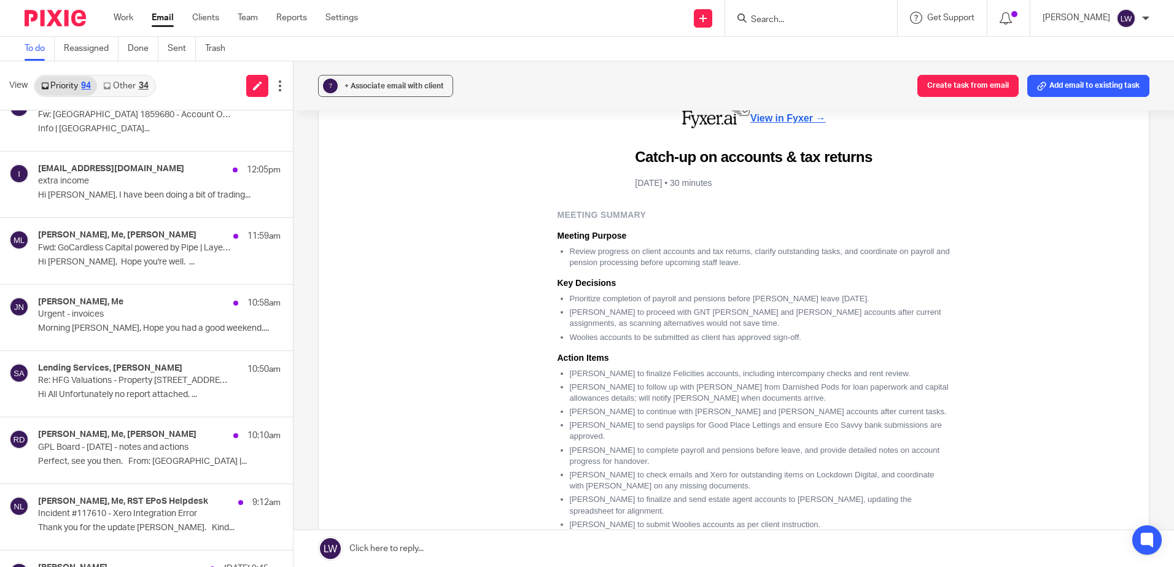
click at [133, 84] on link "Other 34" at bounding box center [125, 86] width 57 height 20
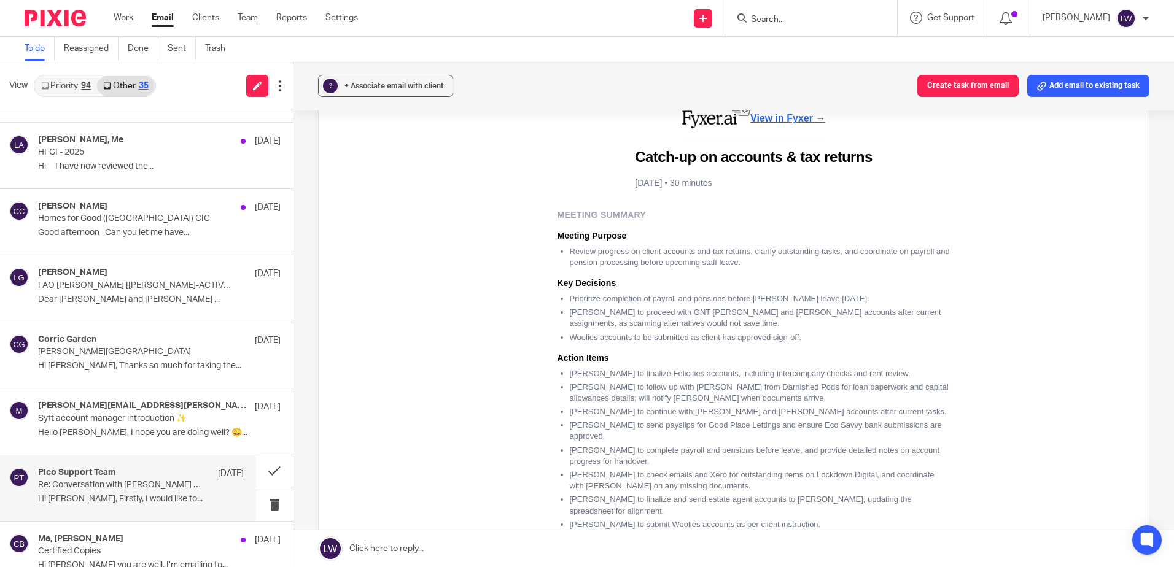
scroll to position [0, 0]
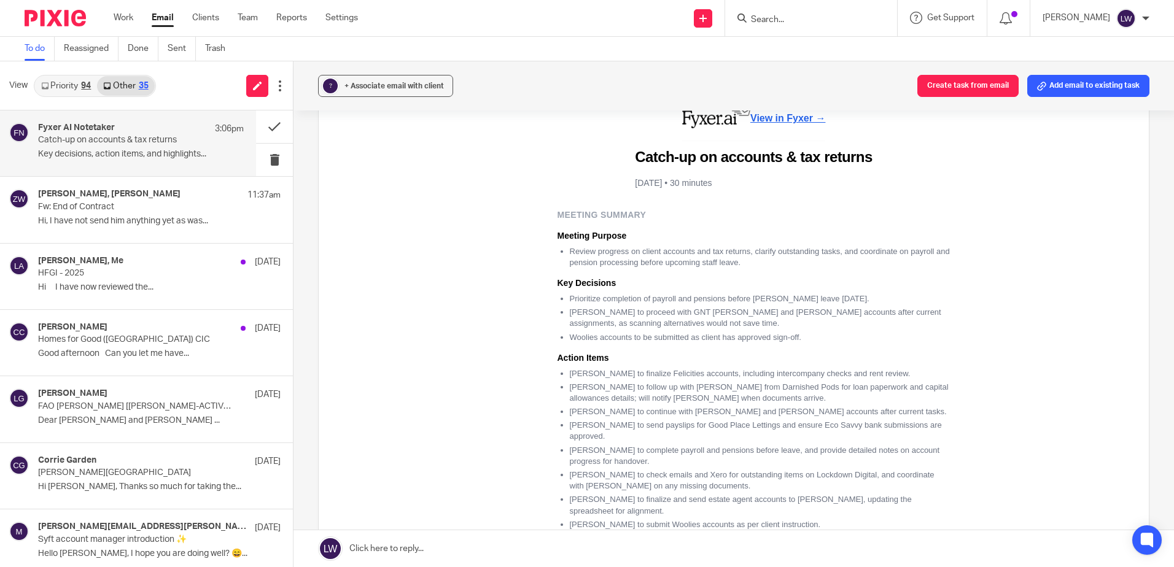
click at [61, 80] on link "Priority 94" at bounding box center [66, 86] width 62 height 20
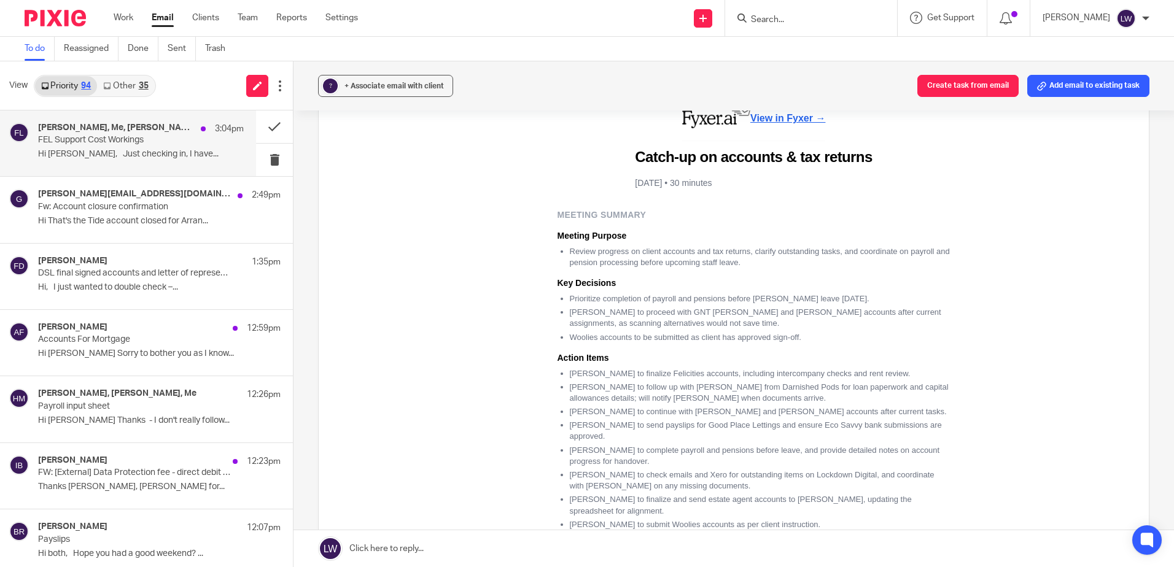
click at [139, 147] on div "Clara Walker, Me, Vicky Kalsi, Siobhan Reilly, Alexander Hogg, Ross Mitchell 3:…" at bounding box center [141, 143] width 206 height 41
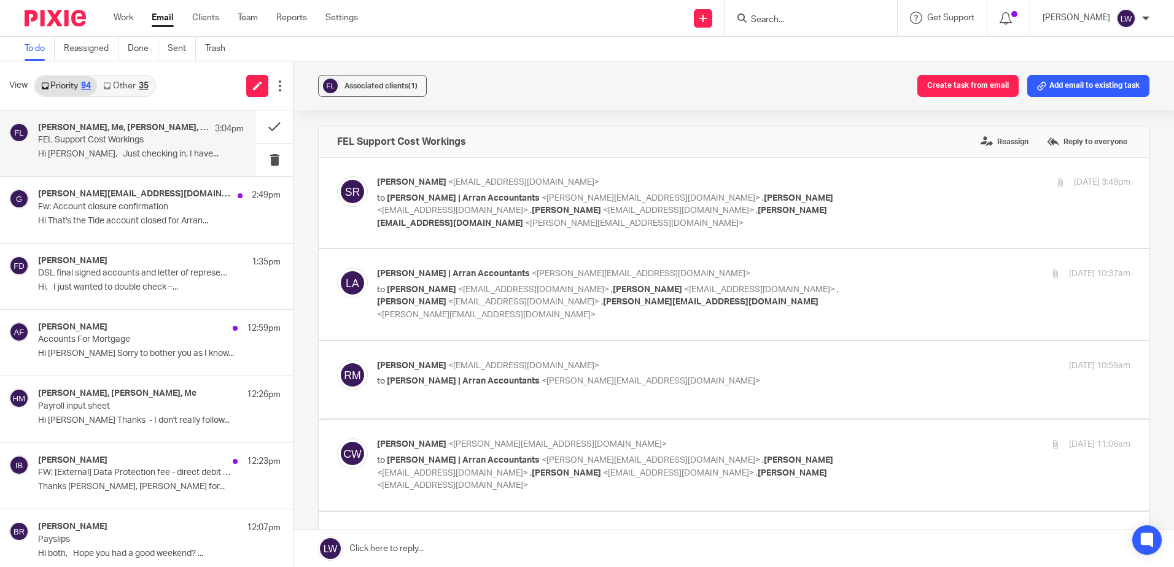
click at [803, 16] on input "Search" at bounding box center [804, 20] width 110 height 11
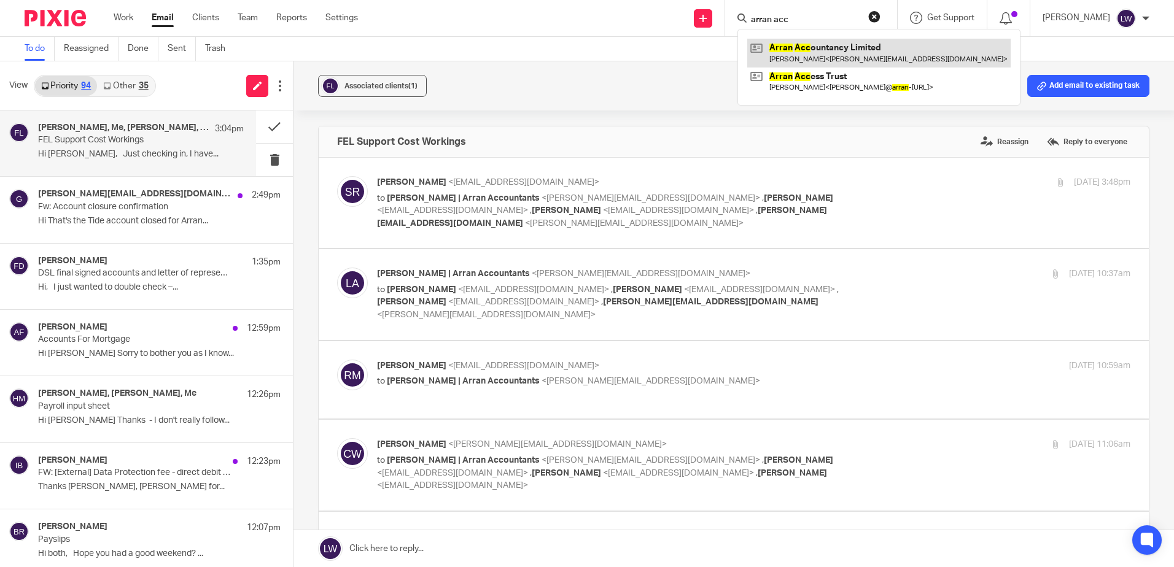
type input "arran acc"
click at [811, 55] on link at bounding box center [878, 53] width 263 height 28
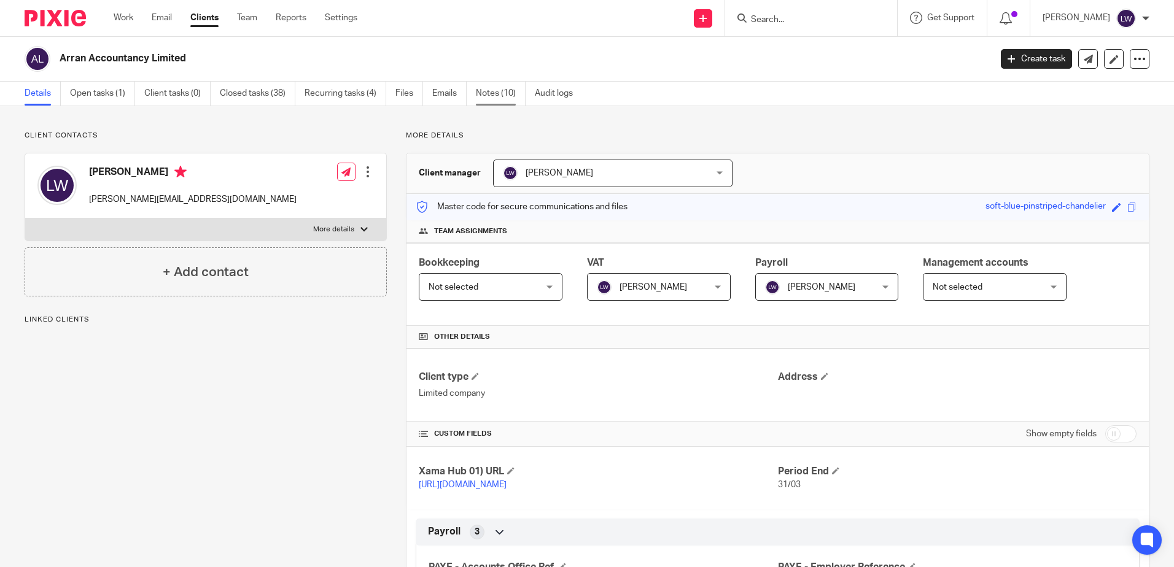
click at [506, 95] on link "Notes (10)" at bounding box center [501, 94] width 50 height 24
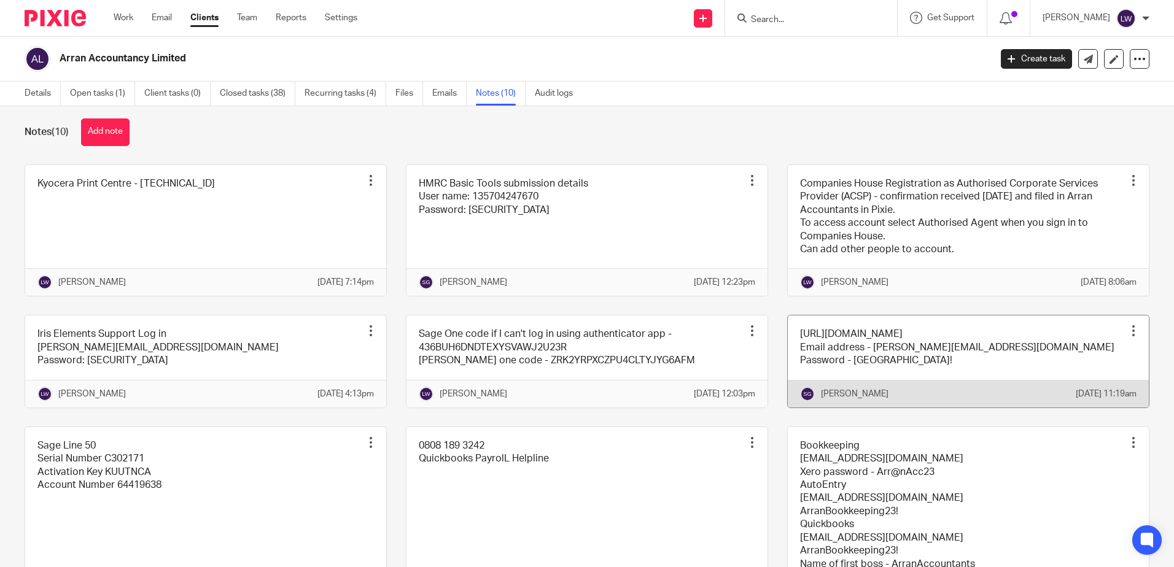
scroll to position [5, 0]
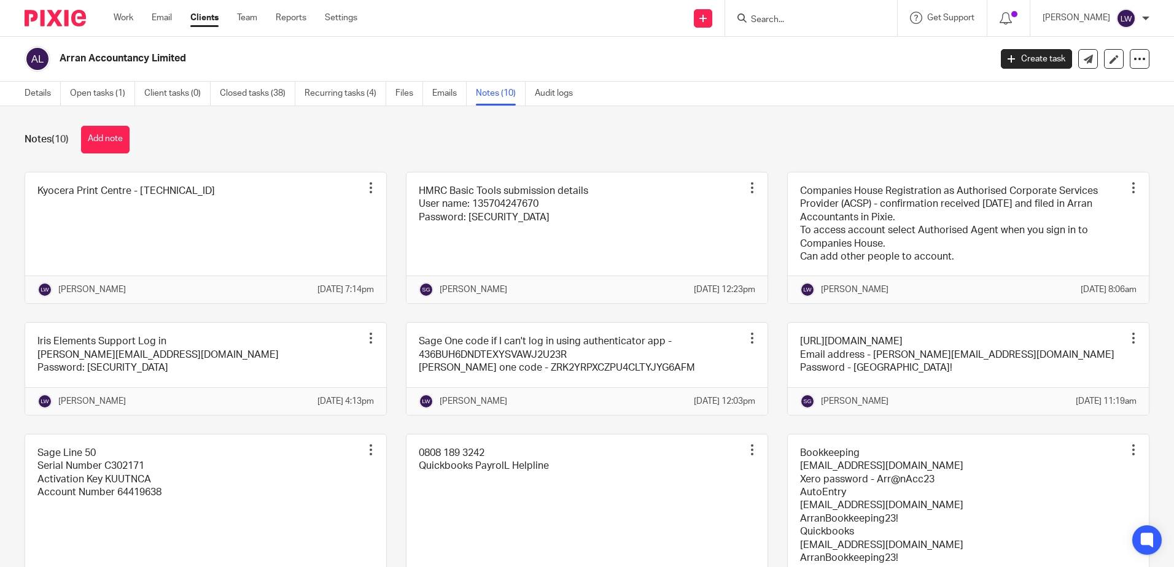
click at [513, 125] on div "Notes (10) Add note Kyocera Print Centre - [TECHNICAL_ID] Pin note Edit note De…" at bounding box center [587, 336] width 1174 height 461
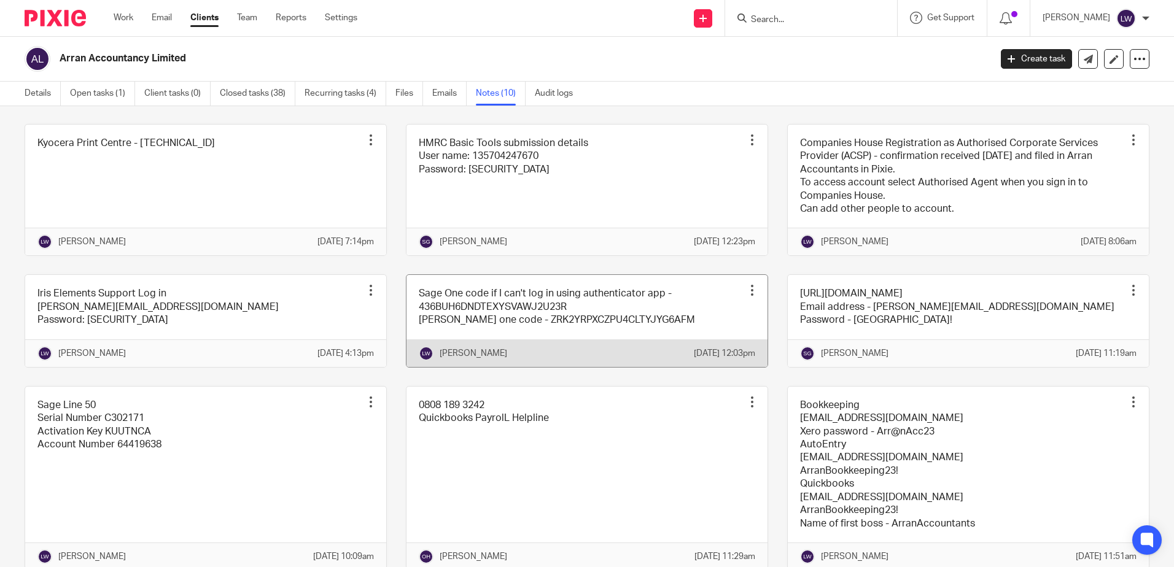
scroll to position [128, 0]
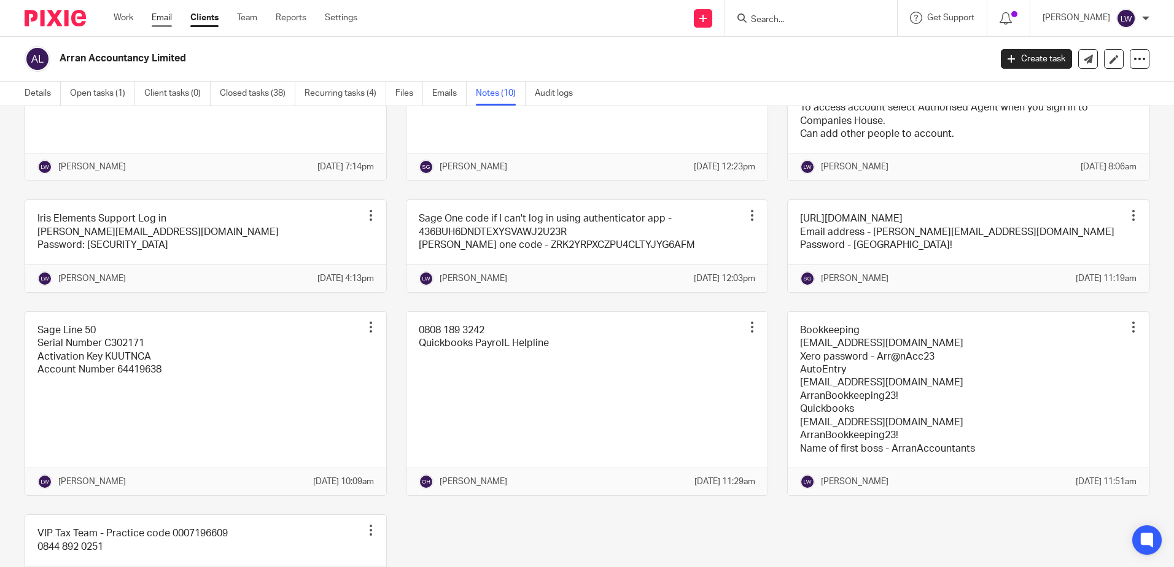
click at [161, 19] on link "Email" at bounding box center [162, 18] width 20 height 12
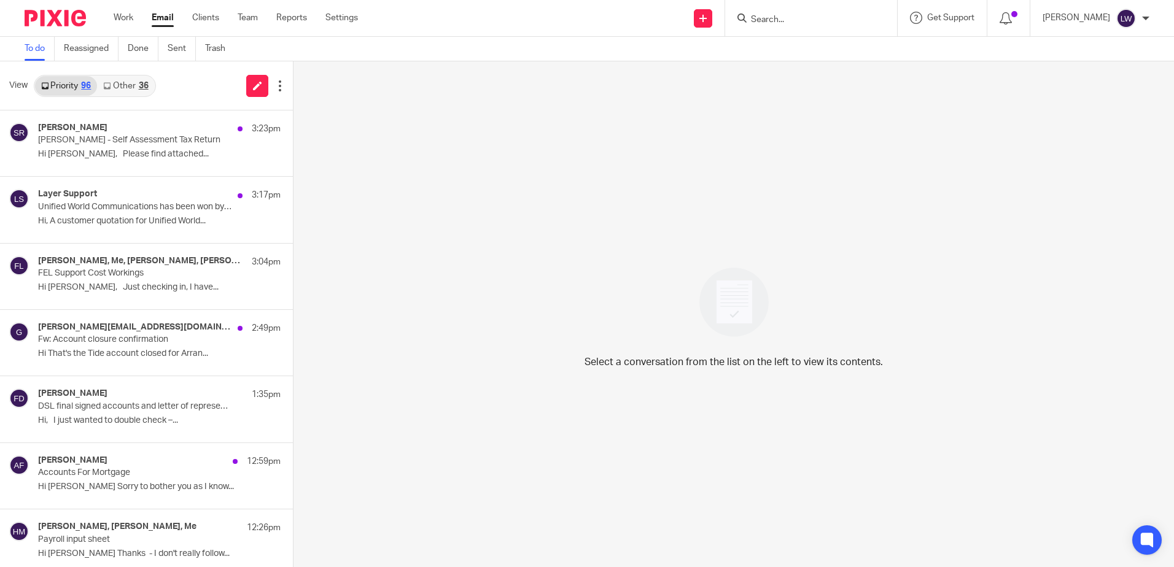
click at [161, 24] on link "Email" at bounding box center [163, 18] width 22 height 12
click at [97, 227] on div "Layer Support 3:17pm Unified World Communications has been won by Rakesh Jinabh…" at bounding box center [141, 209] width 206 height 41
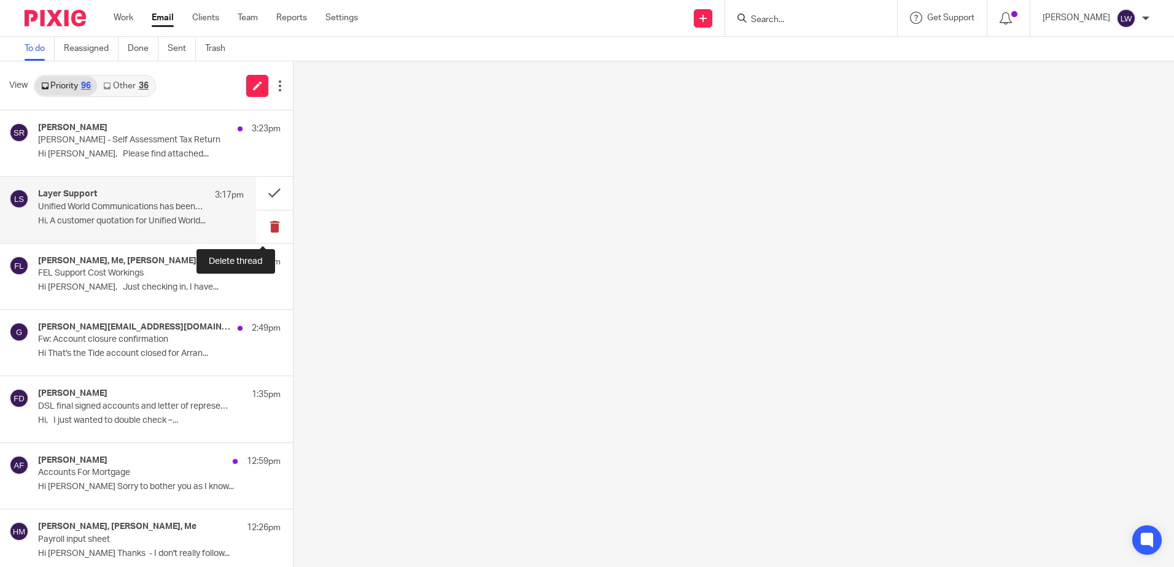
click at [260, 228] on button at bounding box center [274, 227] width 37 height 33
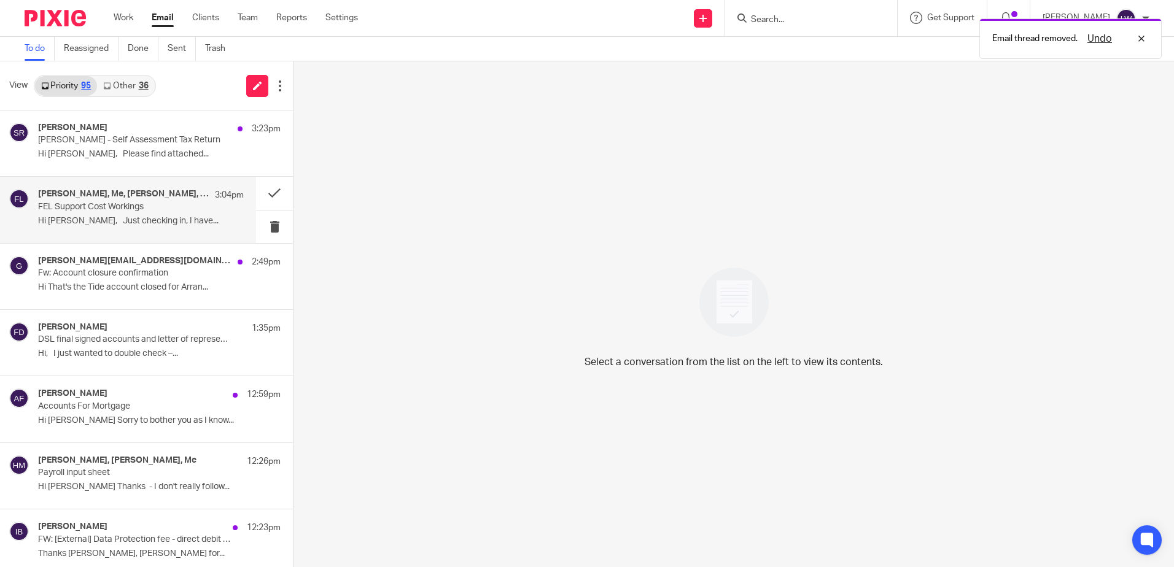
click at [142, 222] on p "Hi Siobhan, Just checking in, I have..." at bounding box center [141, 221] width 206 height 10
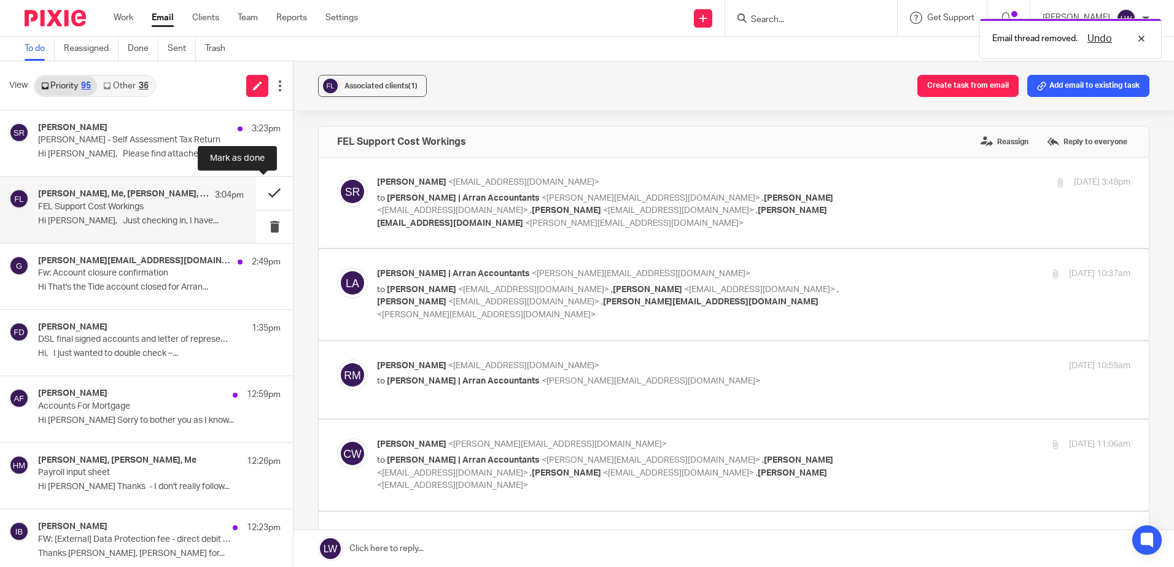
click at [262, 192] on button at bounding box center [274, 193] width 37 height 33
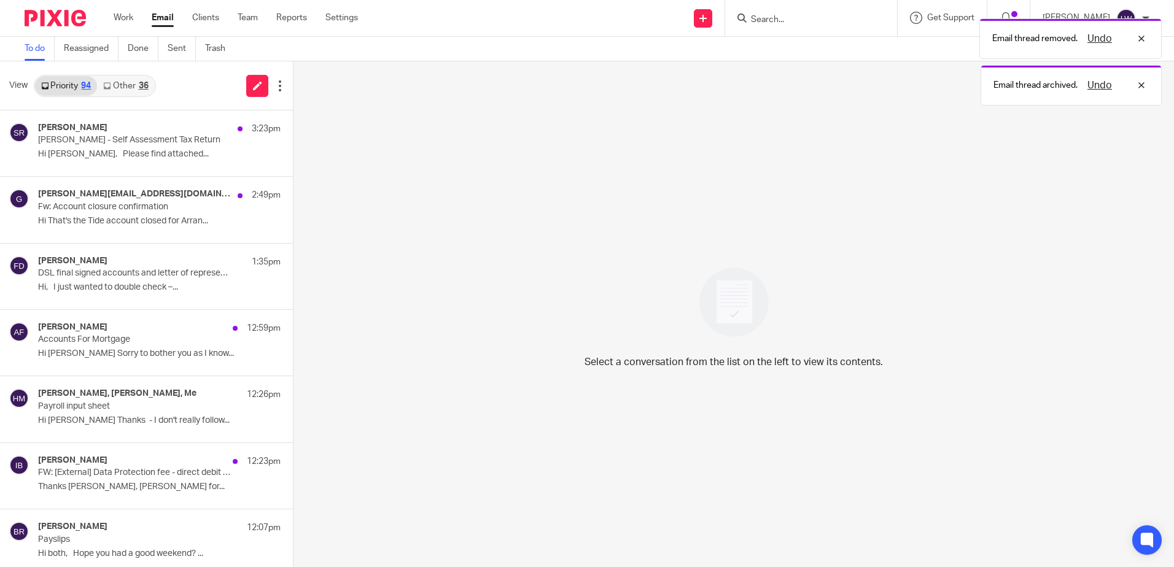
click at [131, 83] on link "Other 36" at bounding box center [125, 86] width 57 height 20
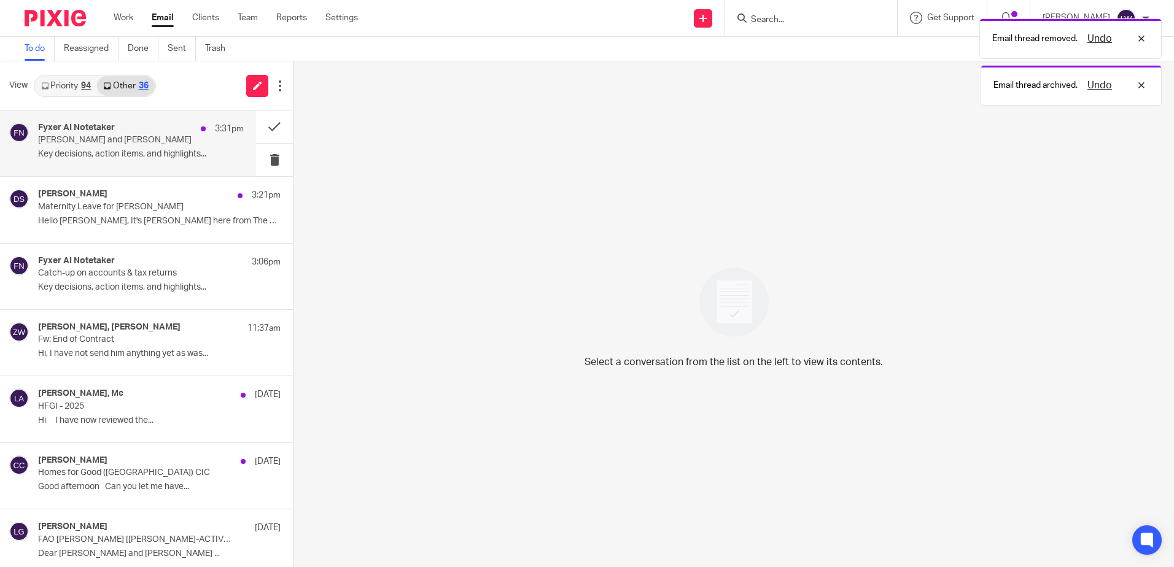
click at [109, 150] on p "Key decisions, action items, and highlights..." at bounding box center [141, 154] width 206 height 10
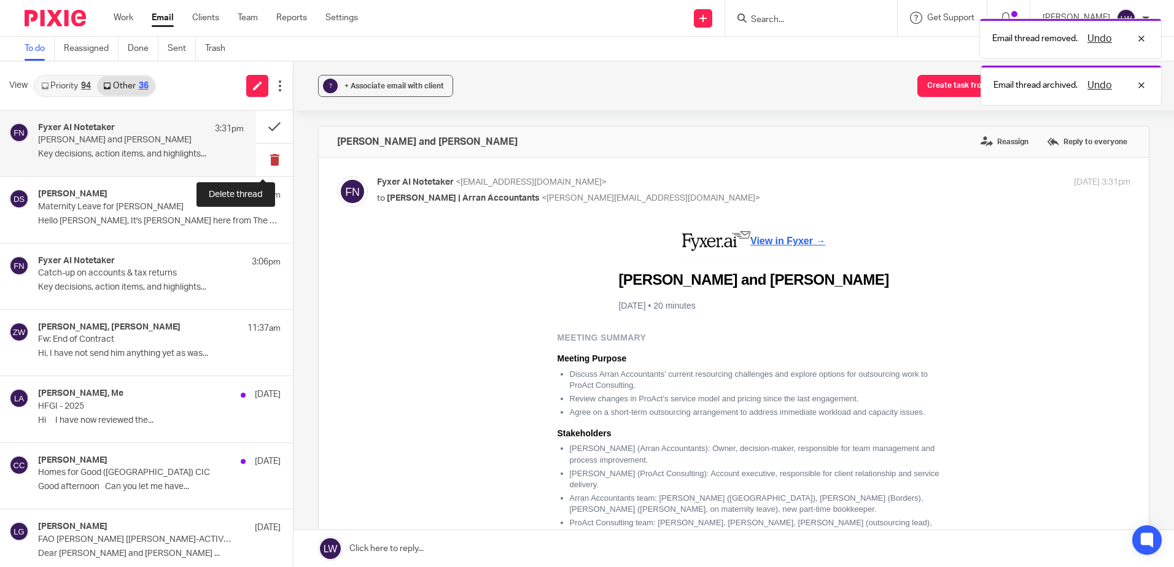
click at [270, 158] on button at bounding box center [274, 160] width 37 height 33
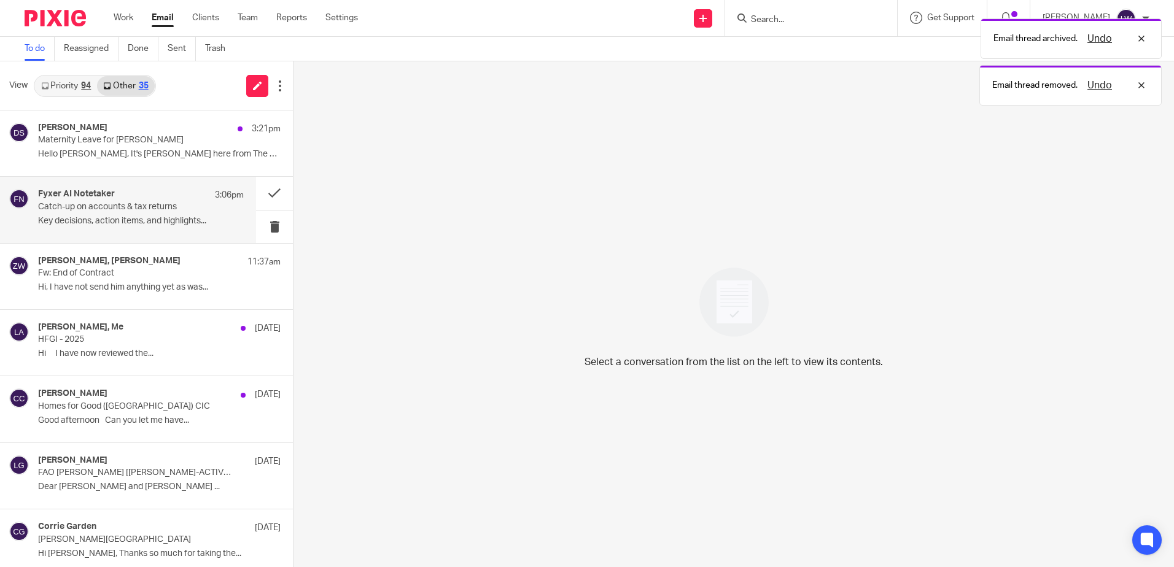
click at [105, 210] on p "Catch-up on accounts & tax returns" at bounding box center [120, 207] width 165 height 10
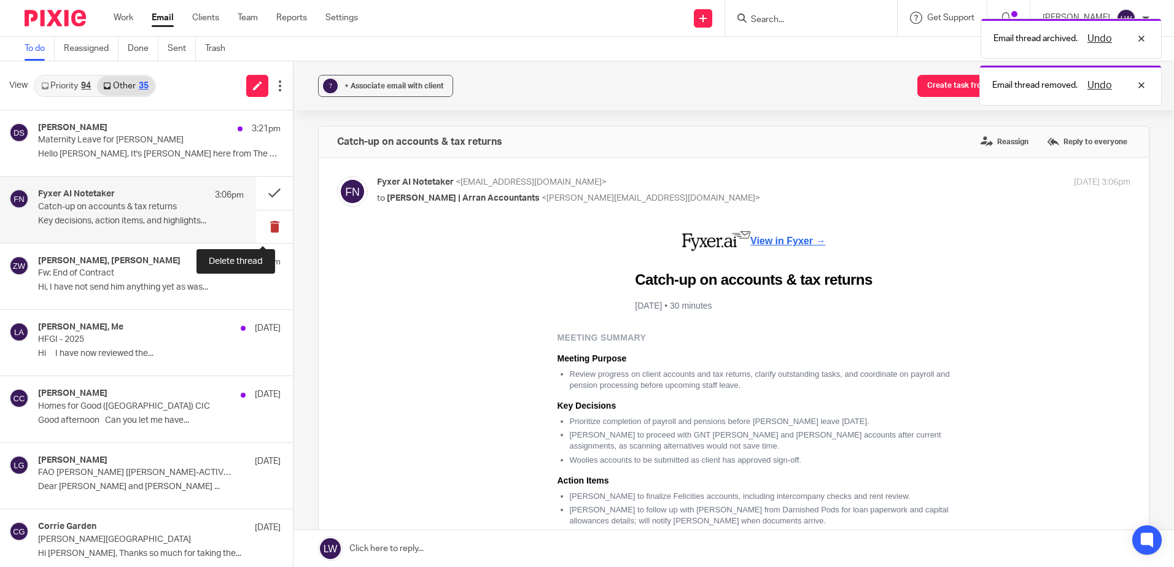
click at [264, 225] on button at bounding box center [274, 227] width 37 height 33
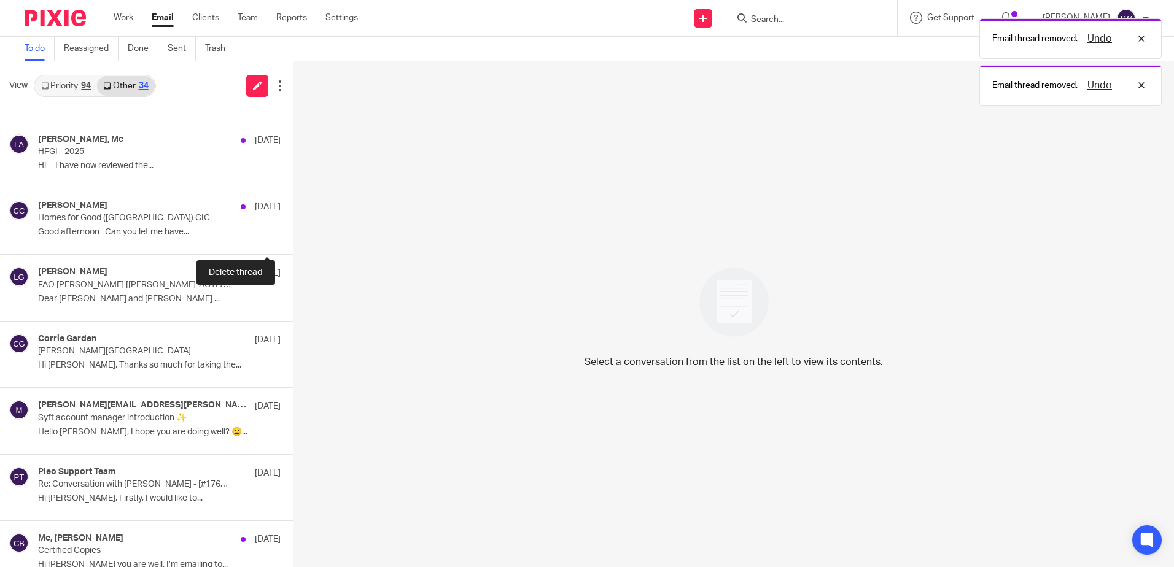
scroll to position [123, 0]
click at [66, 82] on link "Priority 94" at bounding box center [66, 86] width 62 height 20
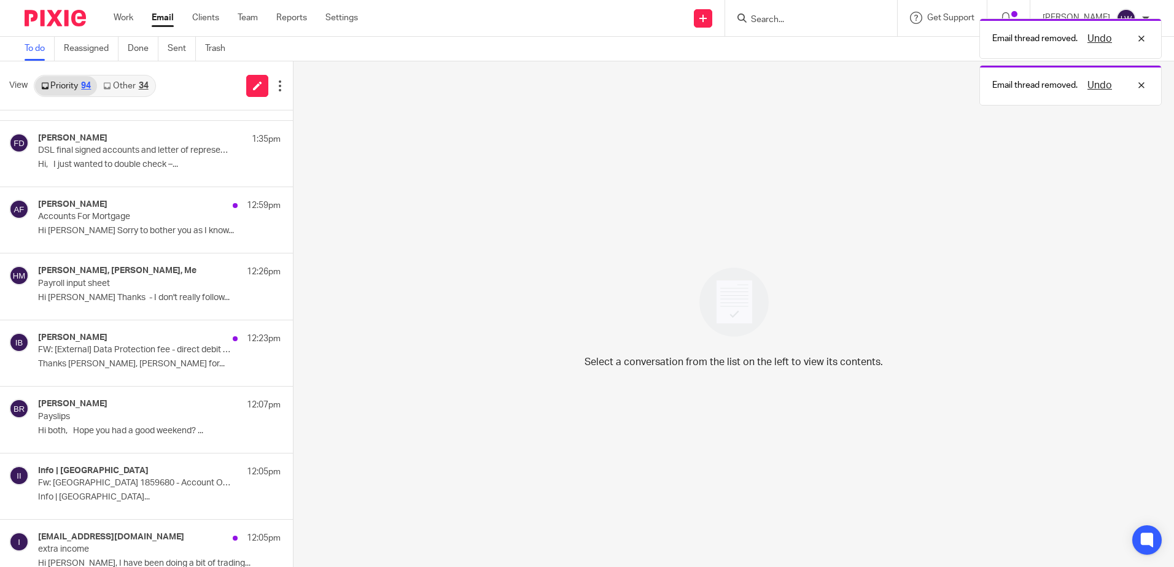
scroll to position [0, 0]
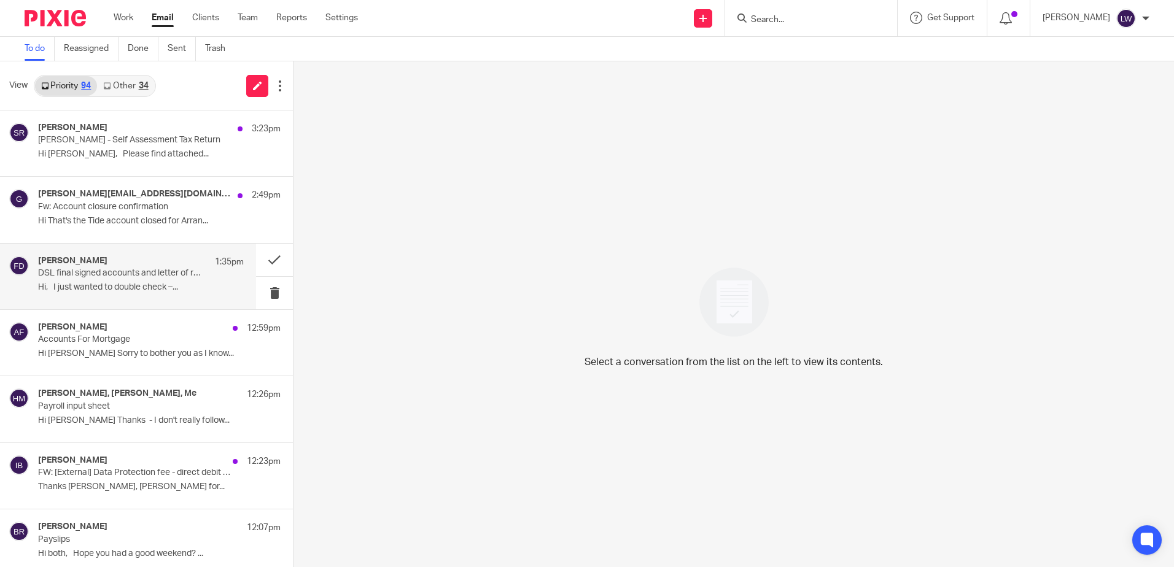
drag, startPoint x: 143, startPoint y: 265, endPoint x: 176, endPoint y: 277, distance: 35.6
click at [143, 265] on div "Francesca Dempsey 1:35pm" at bounding box center [141, 262] width 206 height 12
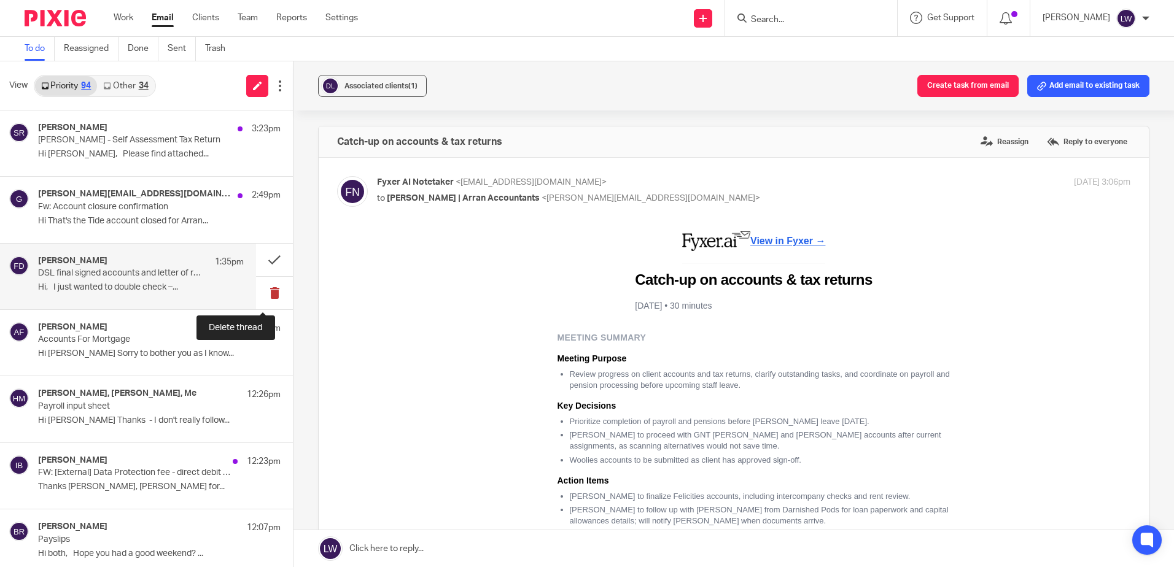
click at [265, 294] on button at bounding box center [274, 293] width 37 height 33
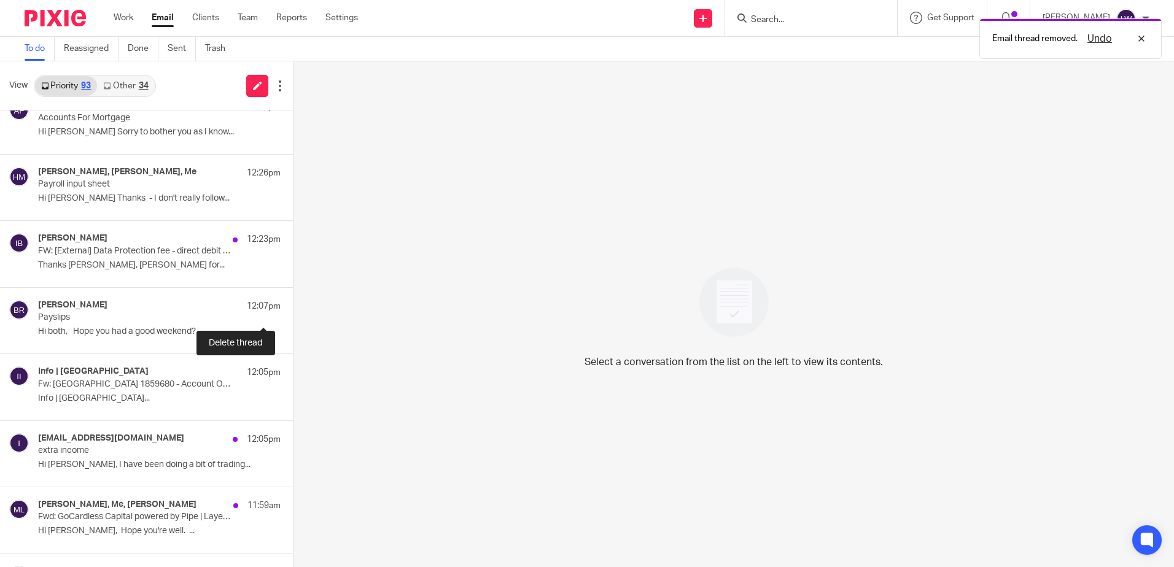
scroll to position [184, 0]
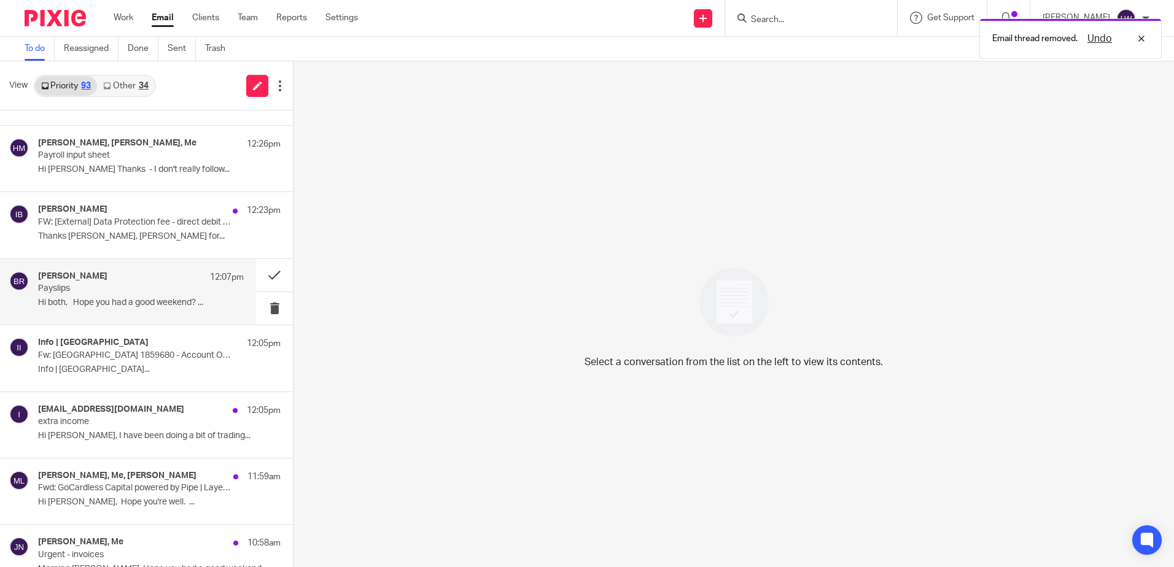
click at [172, 293] on p "Payslips" at bounding box center [120, 289] width 165 height 10
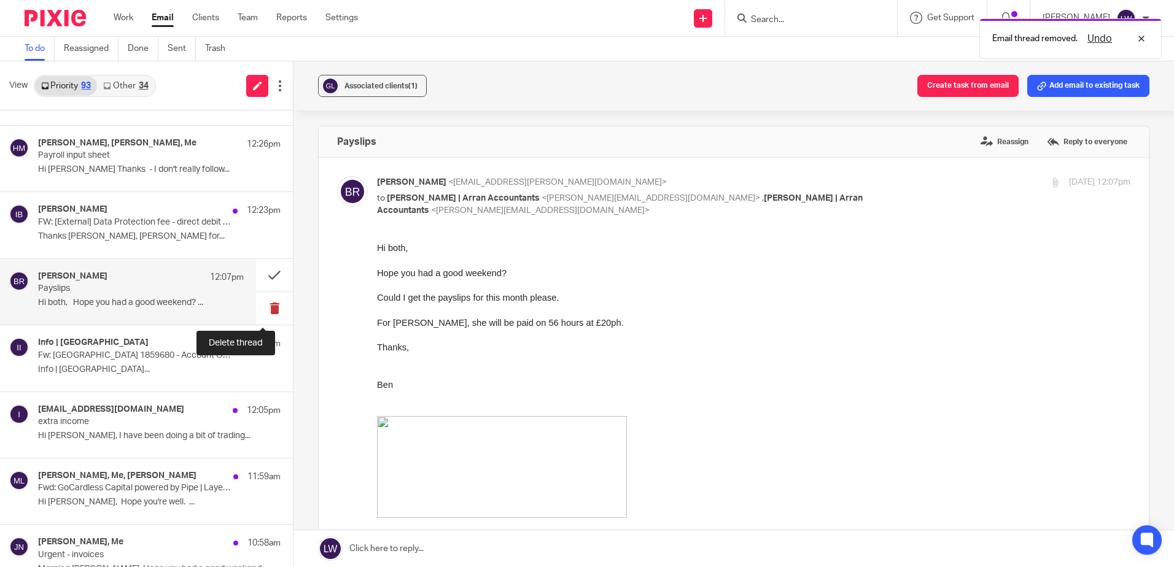
scroll to position [0, 0]
click at [261, 306] on button at bounding box center [274, 308] width 37 height 33
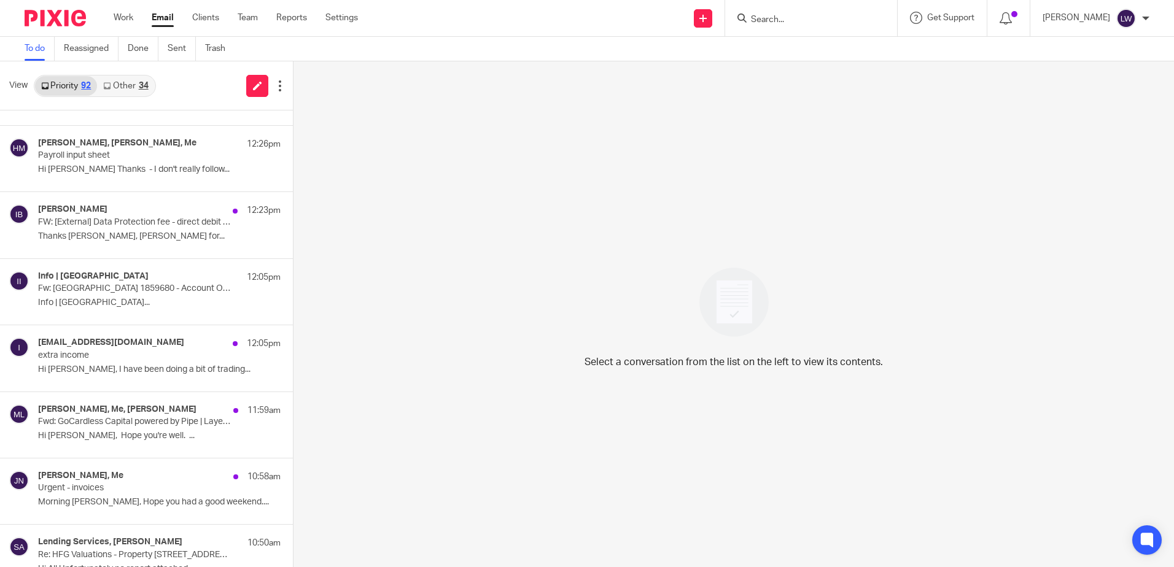
click at [168, 12] on link "Email" at bounding box center [163, 18] width 22 height 12
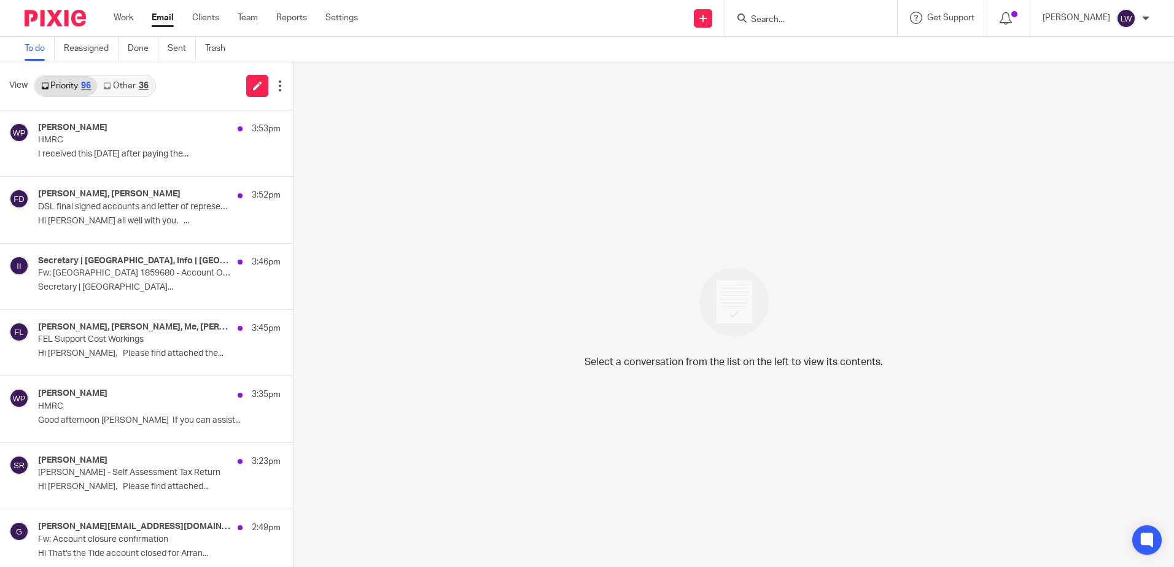
click at [126, 81] on link "Other 36" at bounding box center [125, 86] width 57 height 20
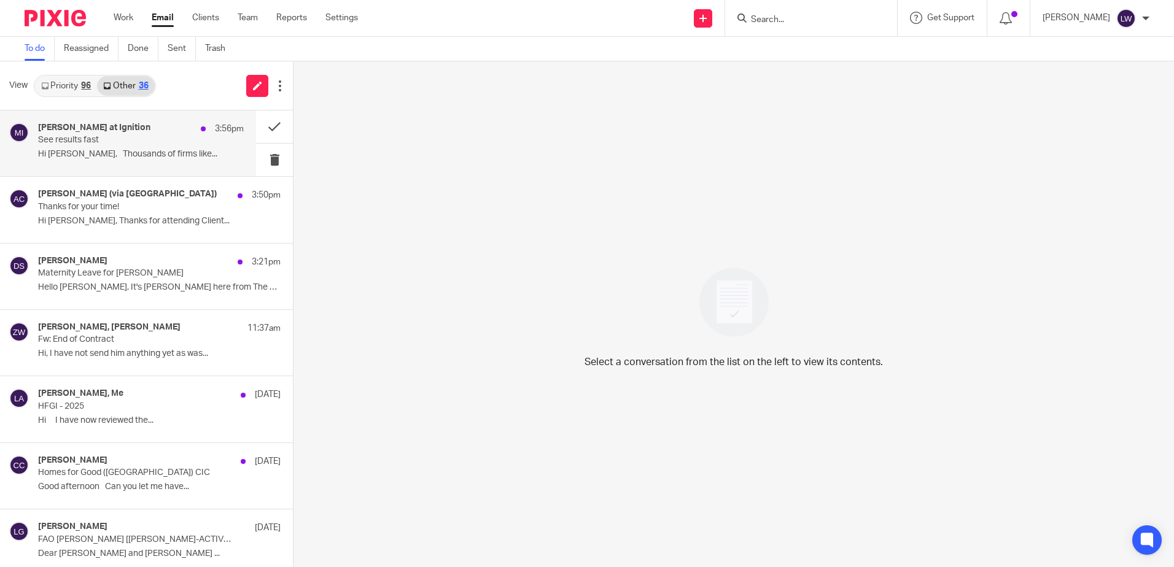
click at [117, 148] on div "[PERSON_NAME] at Ignition 3:56pm See results fast Hi [PERSON_NAME], Thousands o…" at bounding box center [141, 143] width 206 height 41
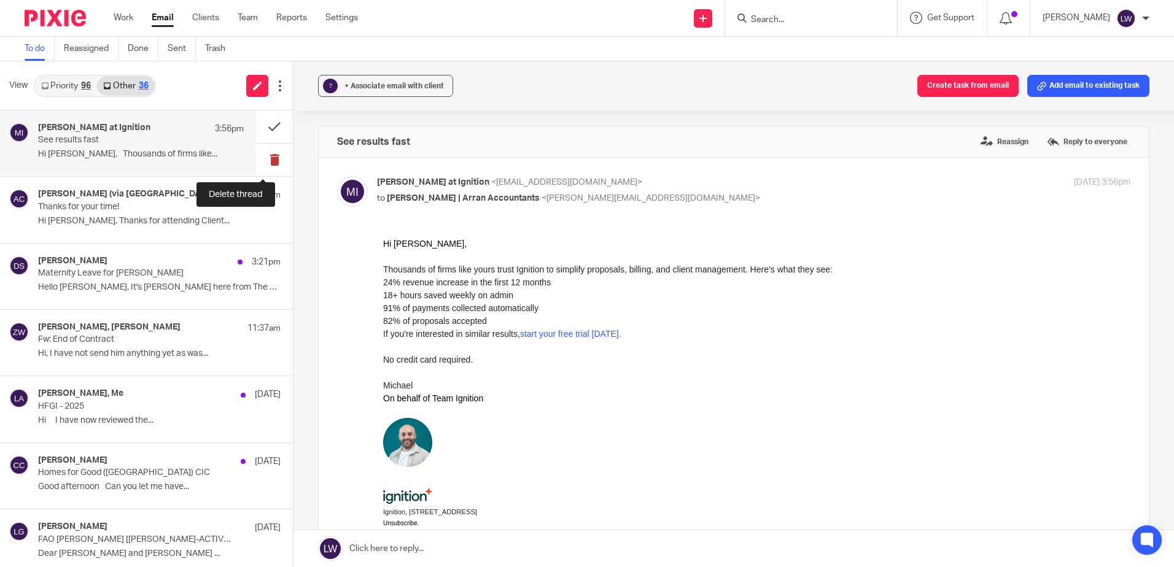
click at [261, 157] on button at bounding box center [274, 160] width 37 height 33
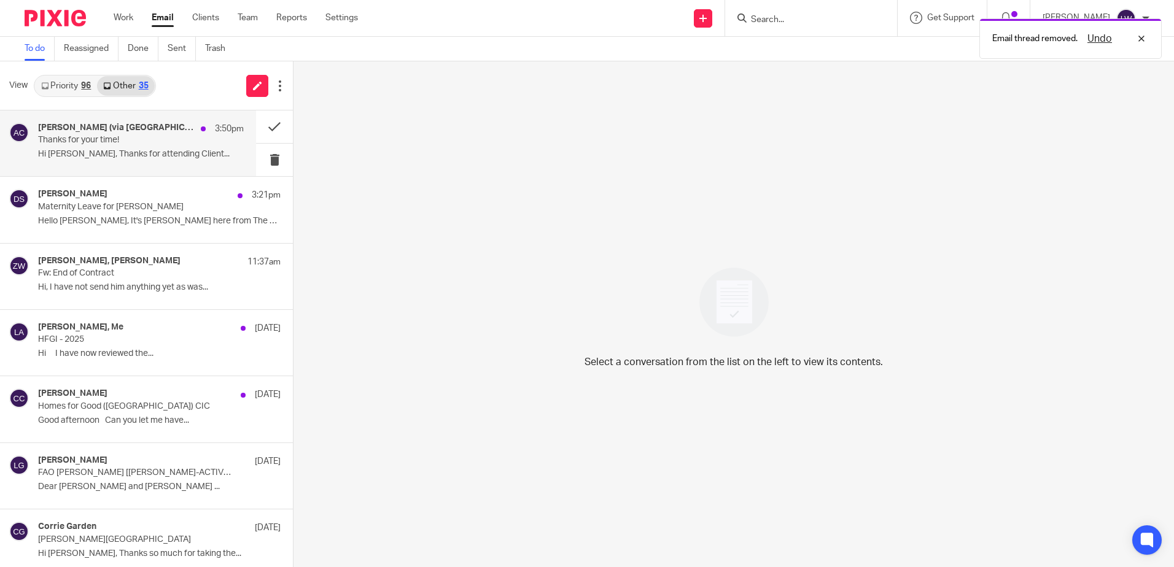
click at [195, 153] on p "Hi [PERSON_NAME], Thanks for attending Client..." at bounding box center [141, 154] width 206 height 10
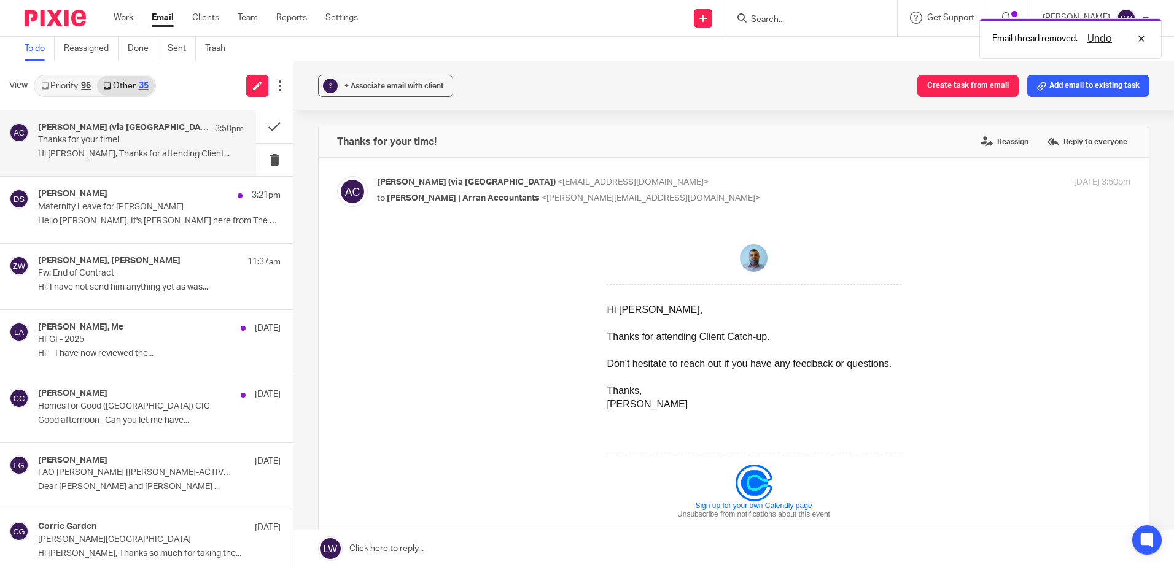
click at [195, 153] on p "Hi Lorna, Thanks for attending Client..." at bounding box center [141, 154] width 206 height 10
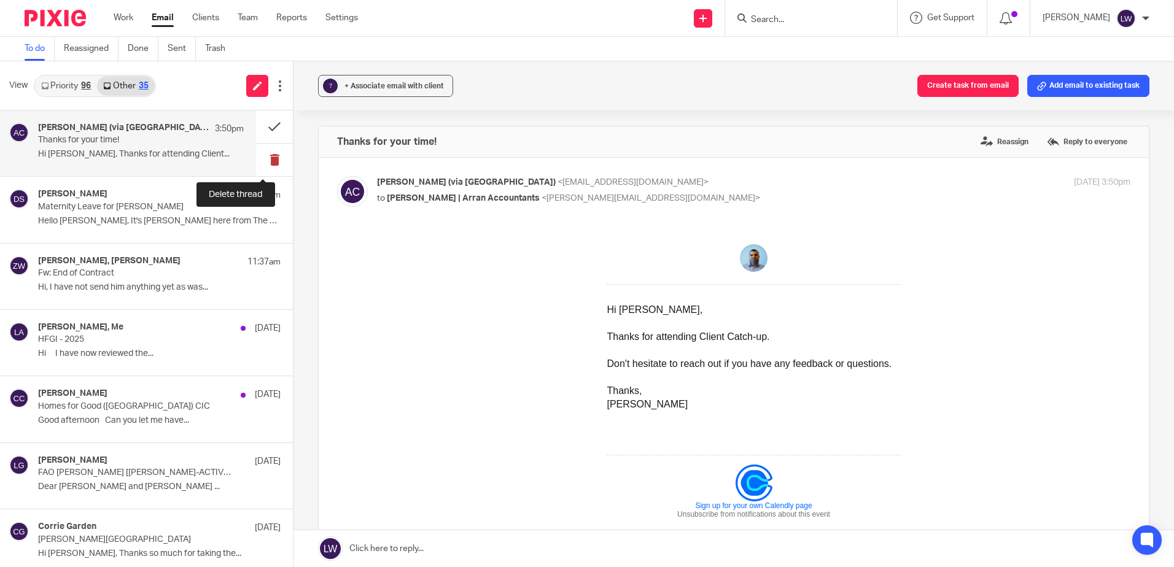
click at [262, 156] on button at bounding box center [274, 160] width 37 height 33
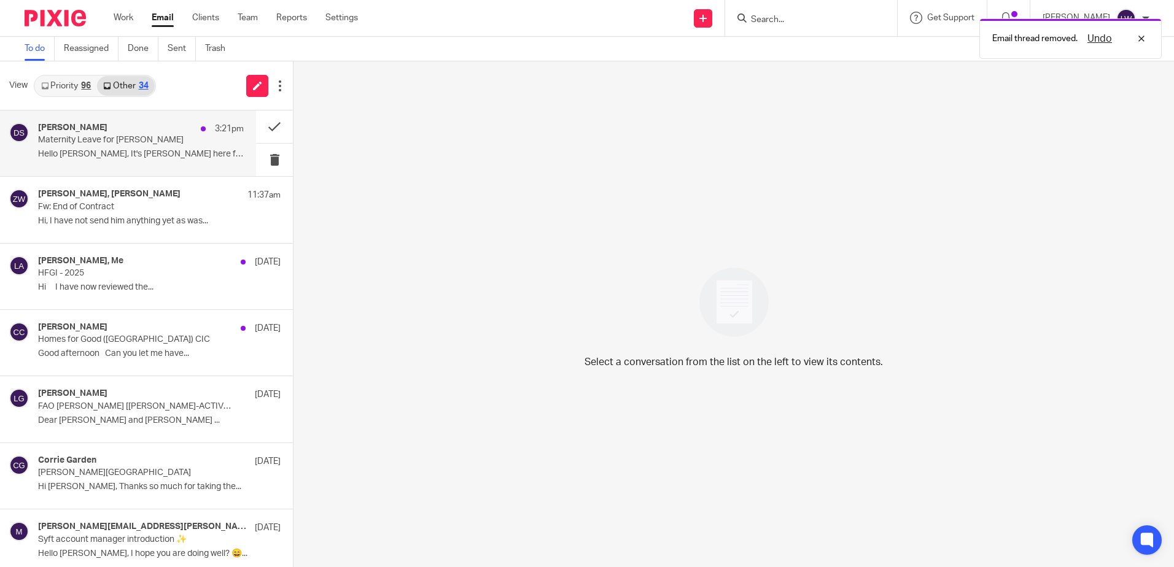
click at [139, 153] on p "Hello [PERSON_NAME], It's [PERSON_NAME] here from The Fox..." at bounding box center [141, 154] width 206 height 10
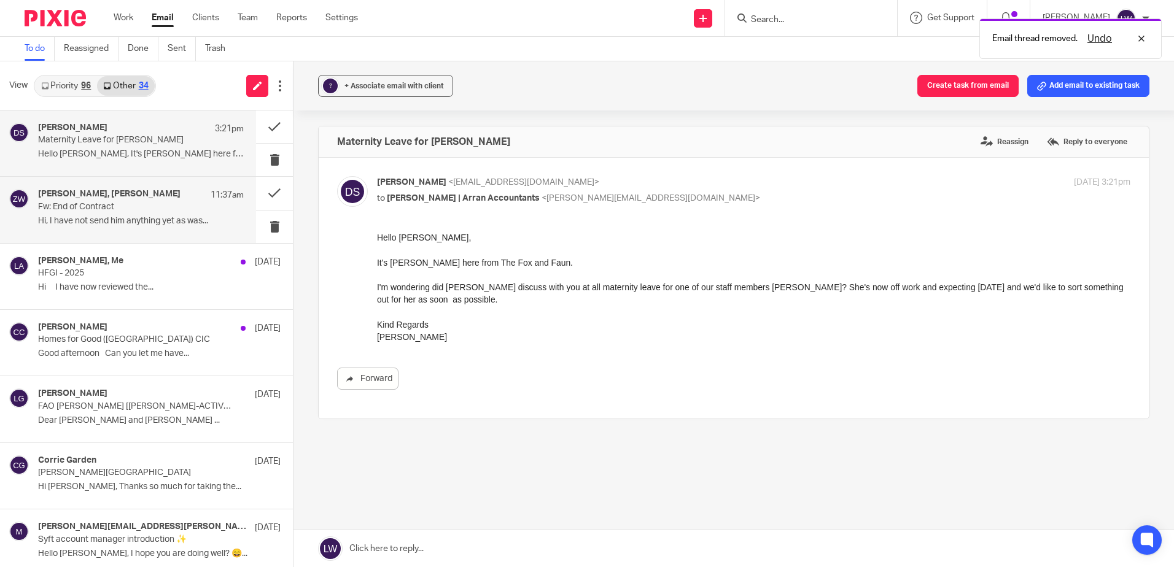
click at [126, 224] on p "Hi, I have not send him anything yet as was..." at bounding box center [141, 221] width 206 height 10
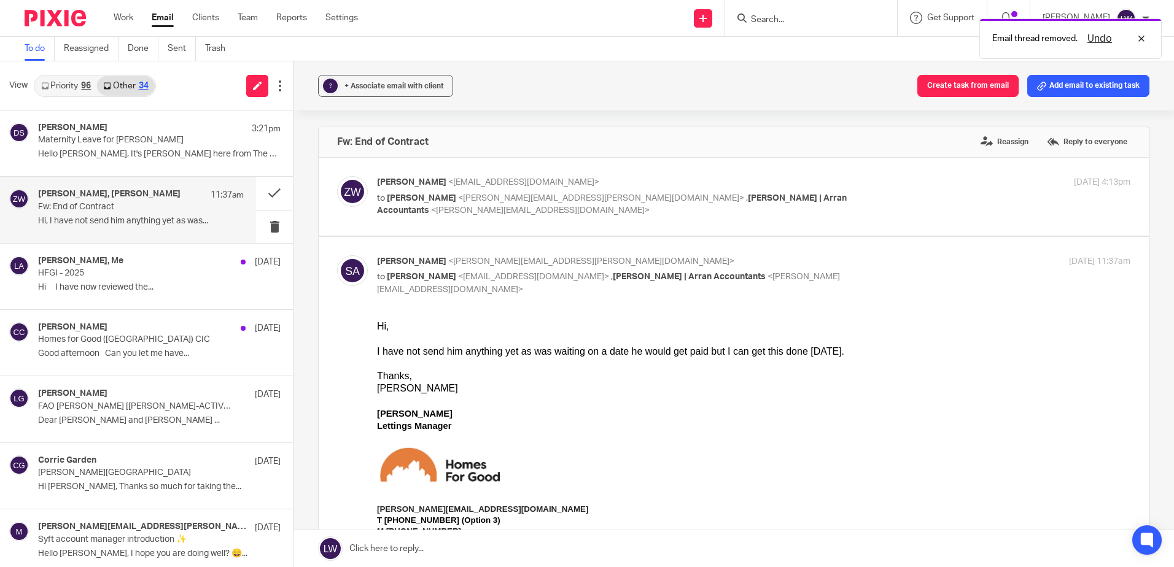
click at [76, 80] on link "Priority 96" at bounding box center [66, 86] width 62 height 20
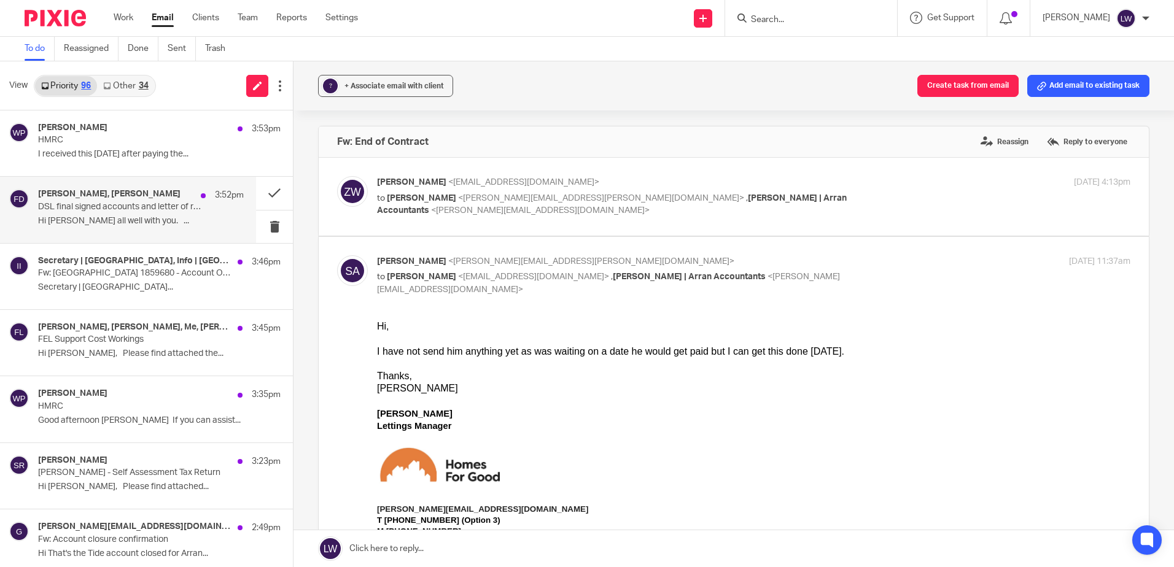
click at [128, 203] on p "DSL final signed accounts and letter of representation" at bounding box center [120, 207] width 165 height 10
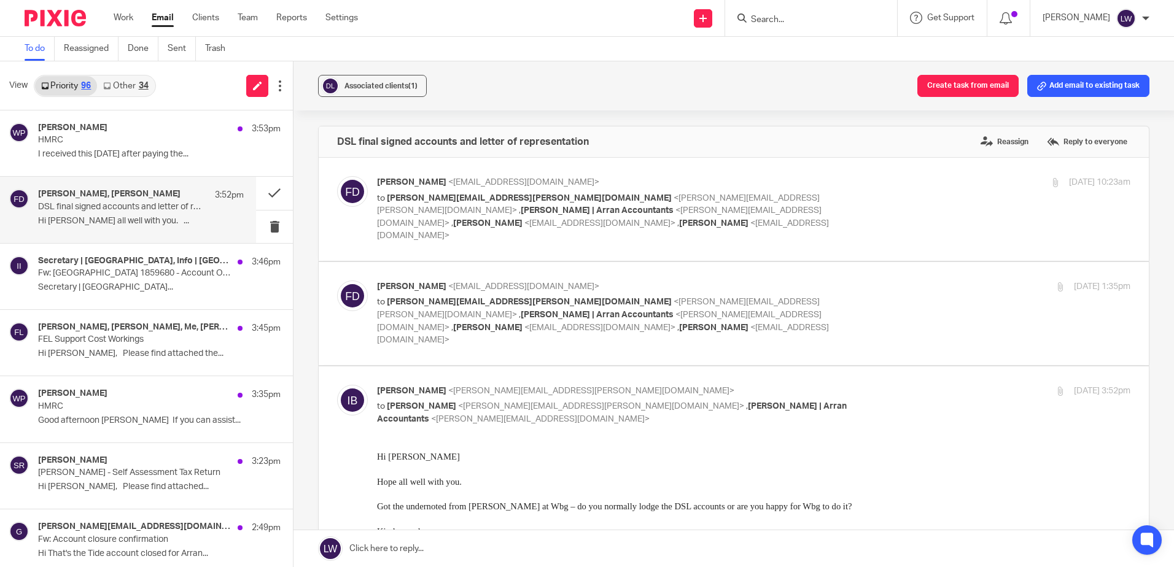
scroll to position [61, 0]
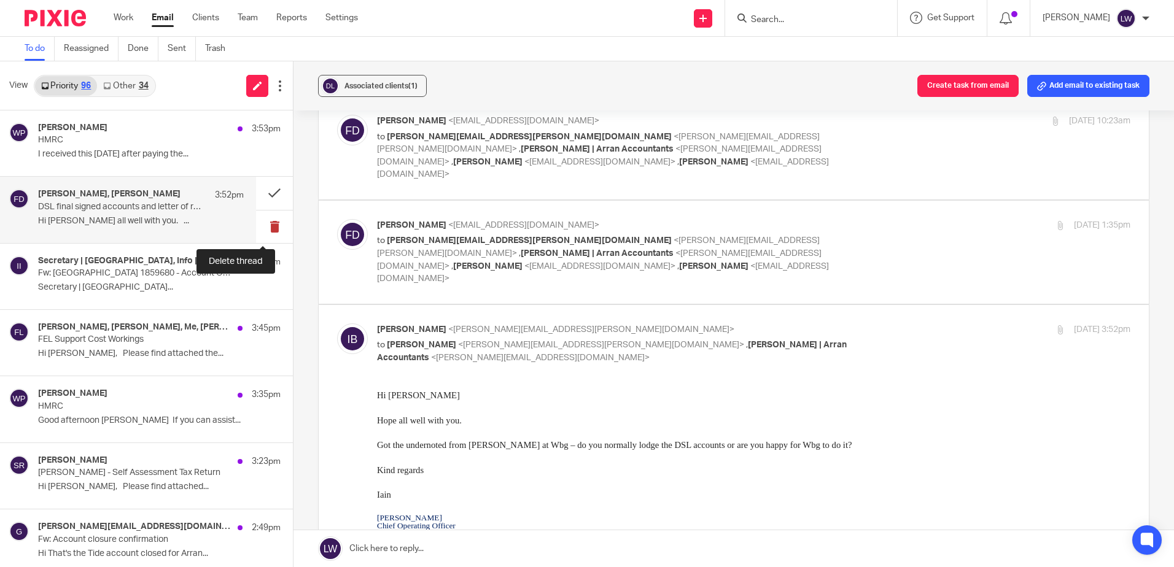
click at [263, 222] on button at bounding box center [274, 227] width 37 height 33
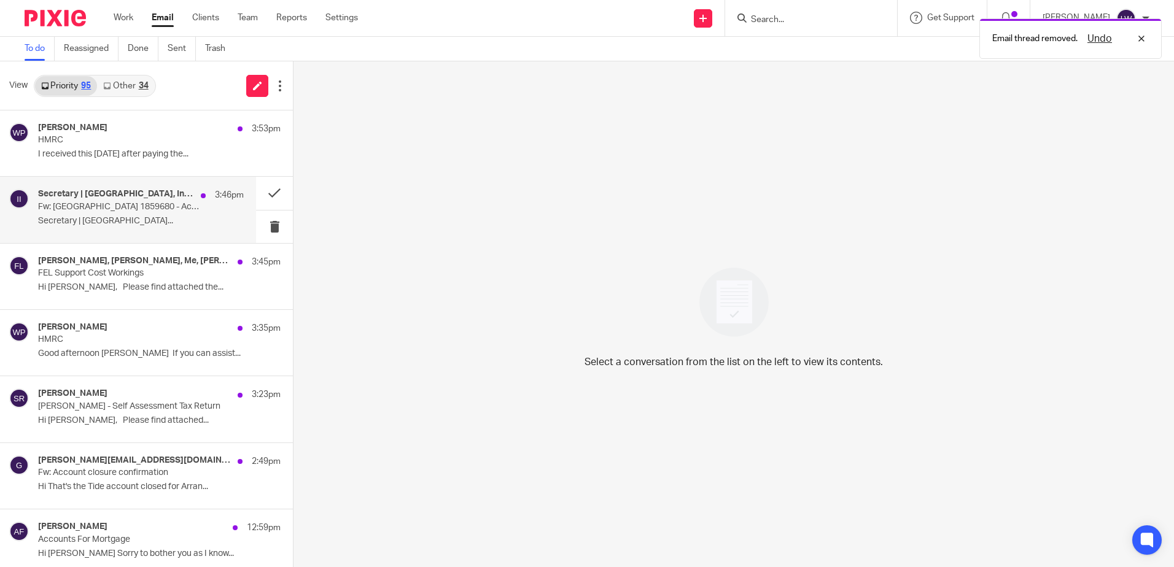
click at [140, 211] on p "Fw: Lochranza Country Inn 1859680 - Account Overdue" at bounding box center [120, 207] width 165 height 10
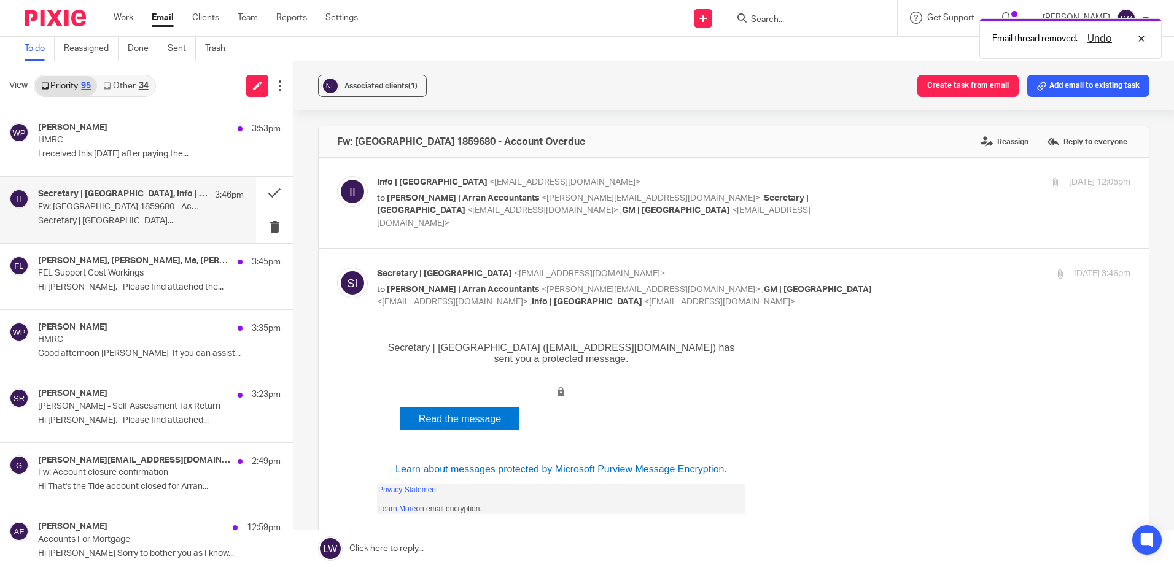
scroll to position [0, 0]
click at [468, 416] on link "Read the message" at bounding box center [459, 419] width 119 height 23
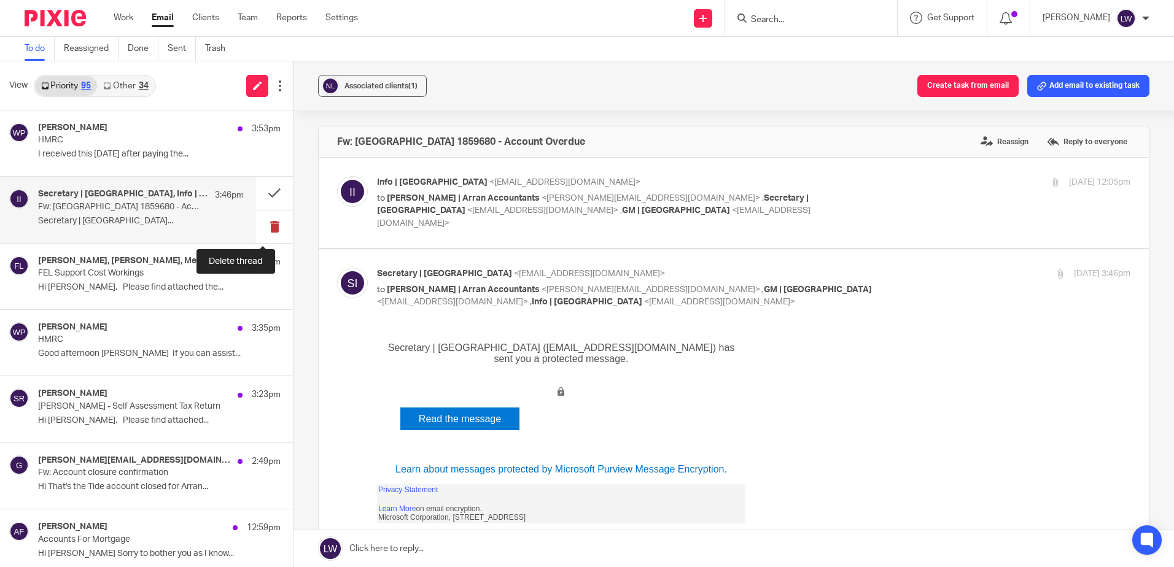
click at [265, 225] on button at bounding box center [274, 227] width 37 height 33
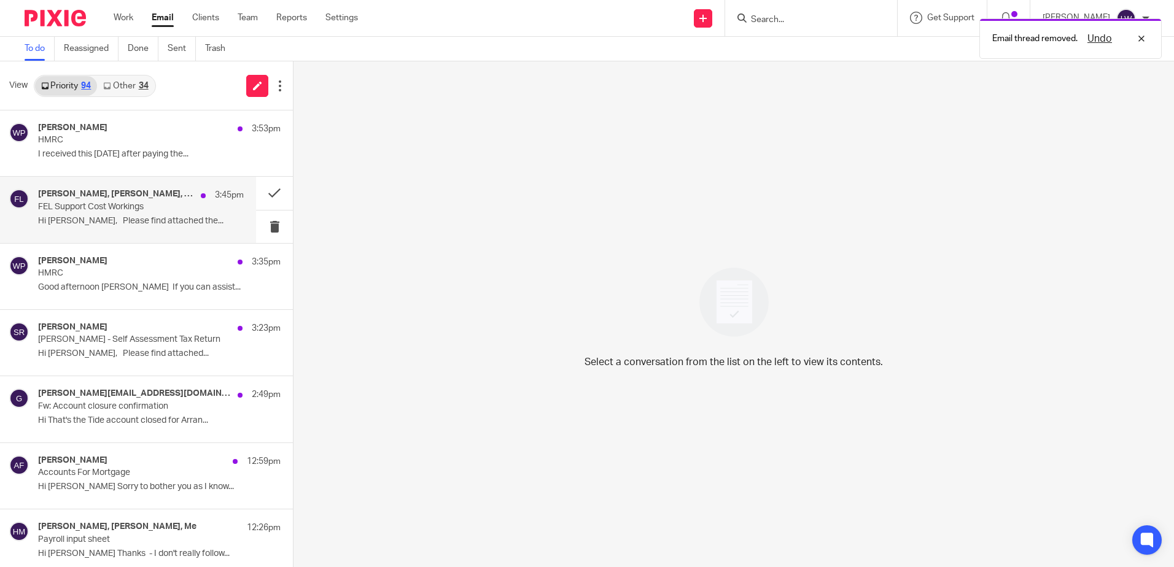
click at [86, 220] on p "Hi Clara, Please find attached the..." at bounding box center [141, 221] width 206 height 10
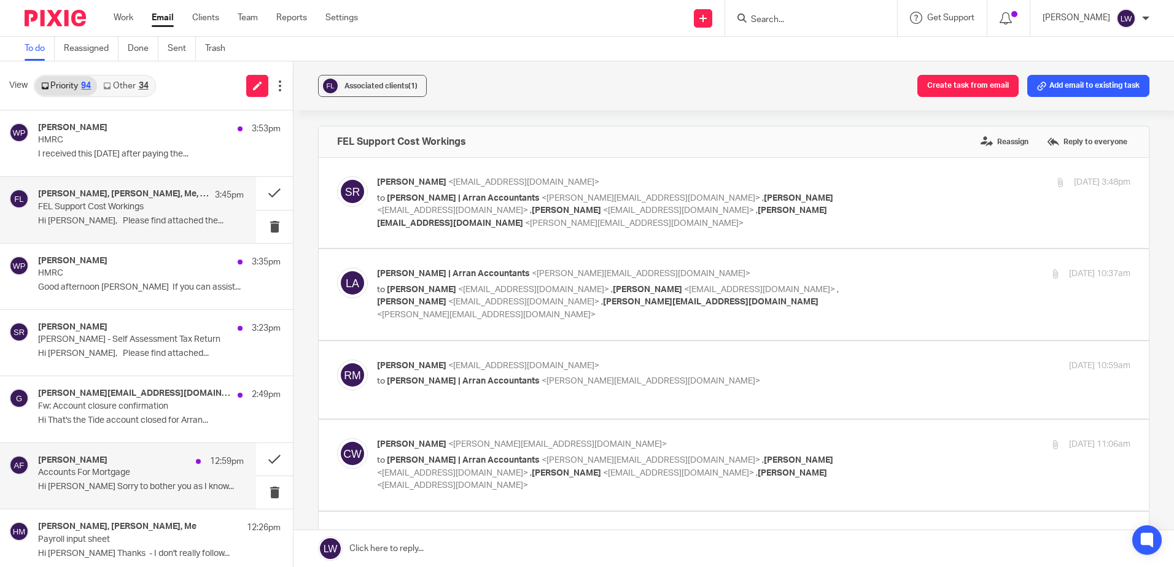
scroll to position [61, 0]
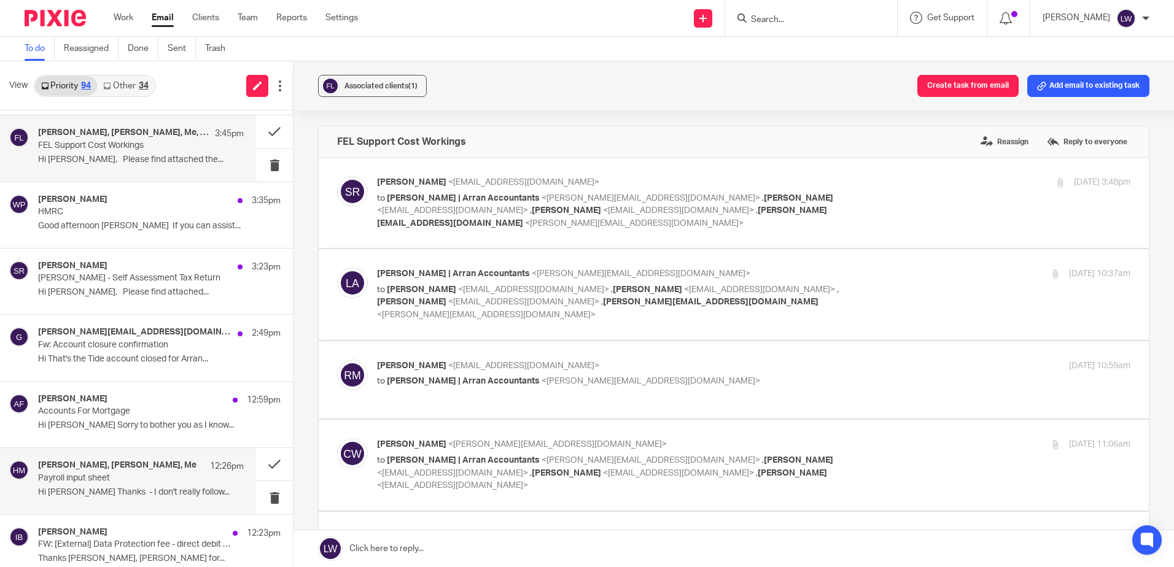
click at [107, 479] on p "Payroll input sheet" at bounding box center [120, 478] width 165 height 10
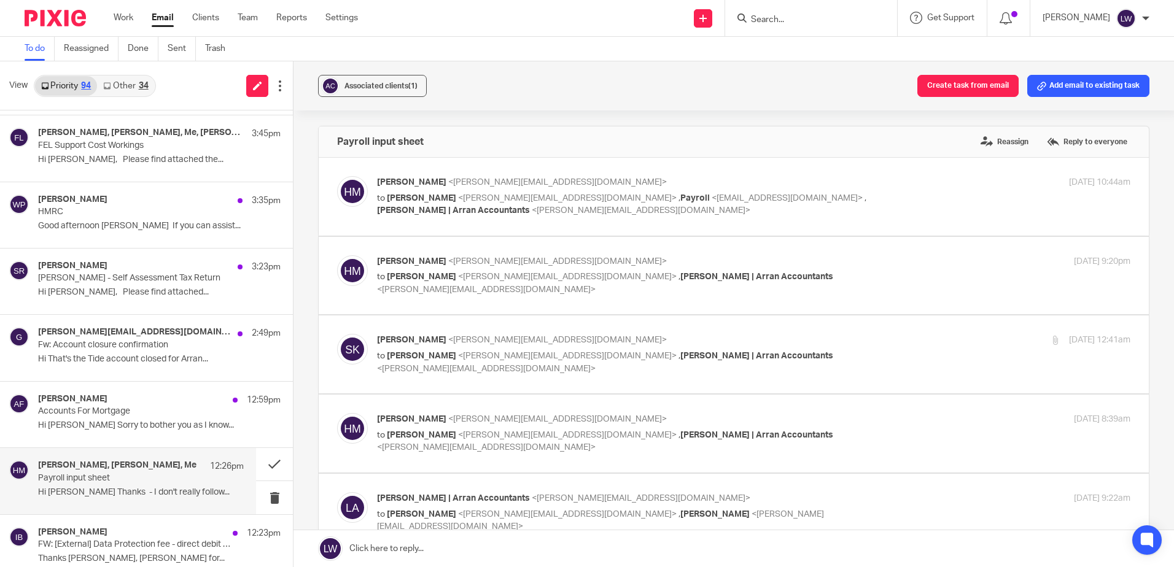
scroll to position [0, 0]
click at [267, 494] on button at bounding box center [274, 497] width 37 height 33
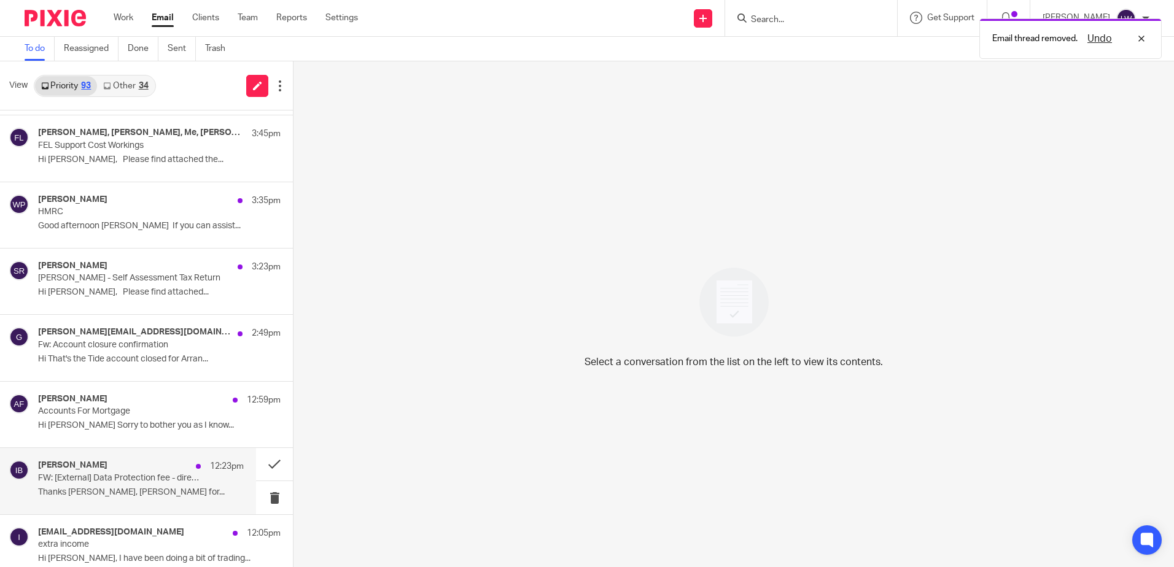
click at [147, 479] on p "FW: [External] Data Protection fee - direct debit due to be collected ICO:00011…" at bounding box center [120, 478] width 165 height 10
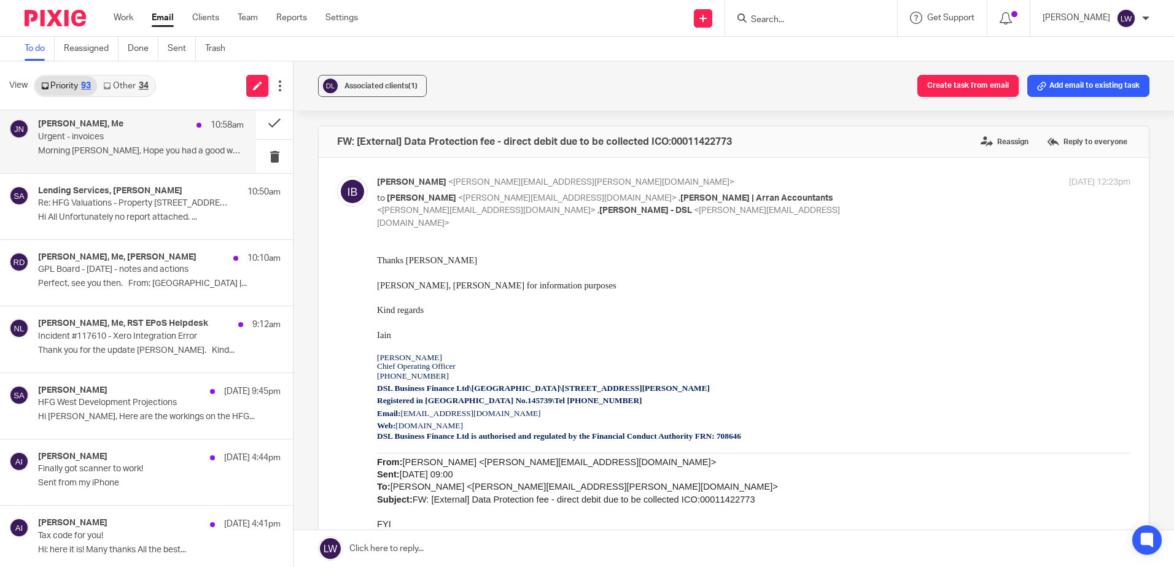
scroll to position [614, 0]
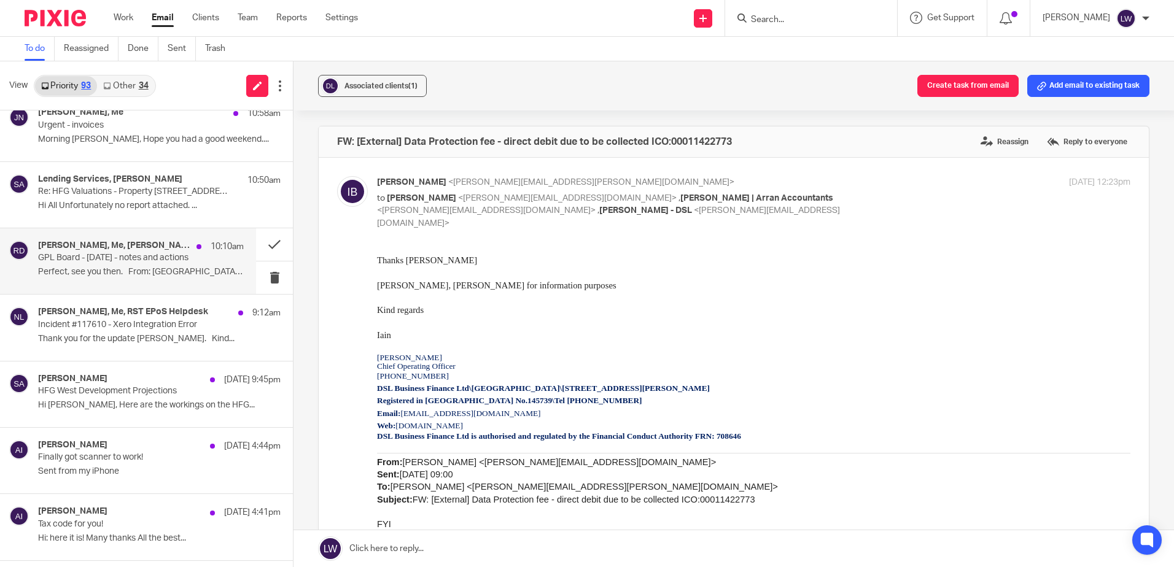
click at [112, 260] on p "GPL Board - Sept 2025 - notes and actions" at bounding box center [120, 258] width 165 height 10
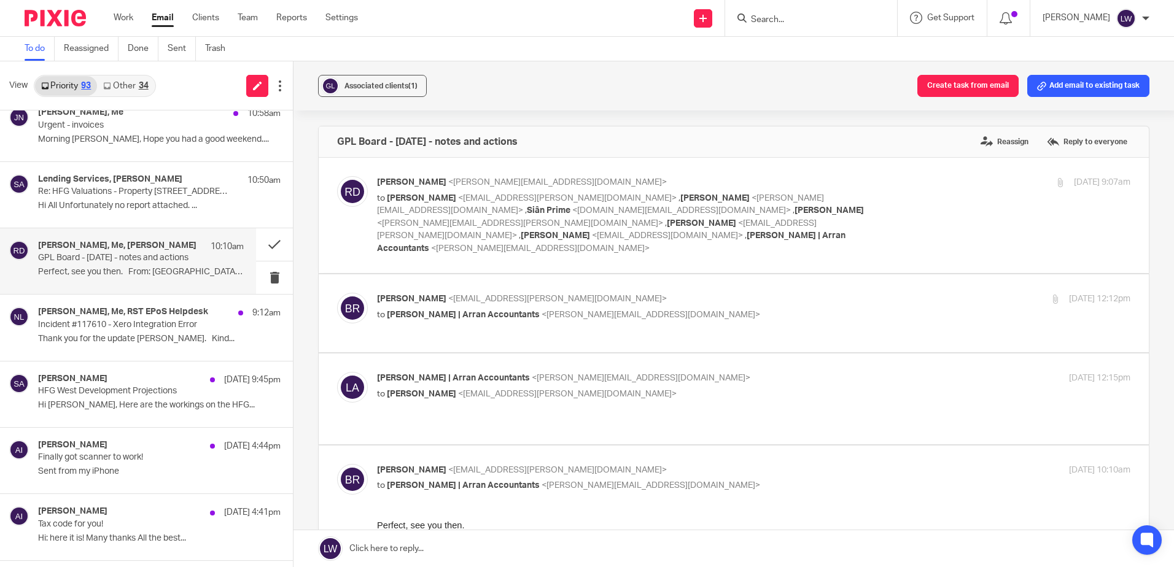
scroll to position [184, 0]
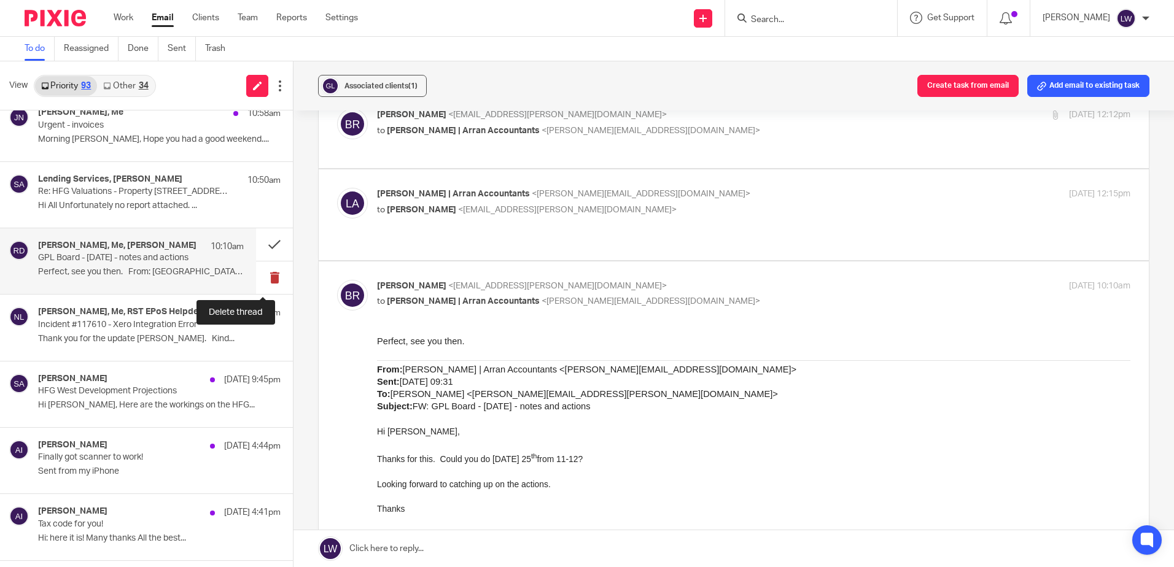
click at [262, 275] on button at bounding box center [274, 277] width 37 height 33
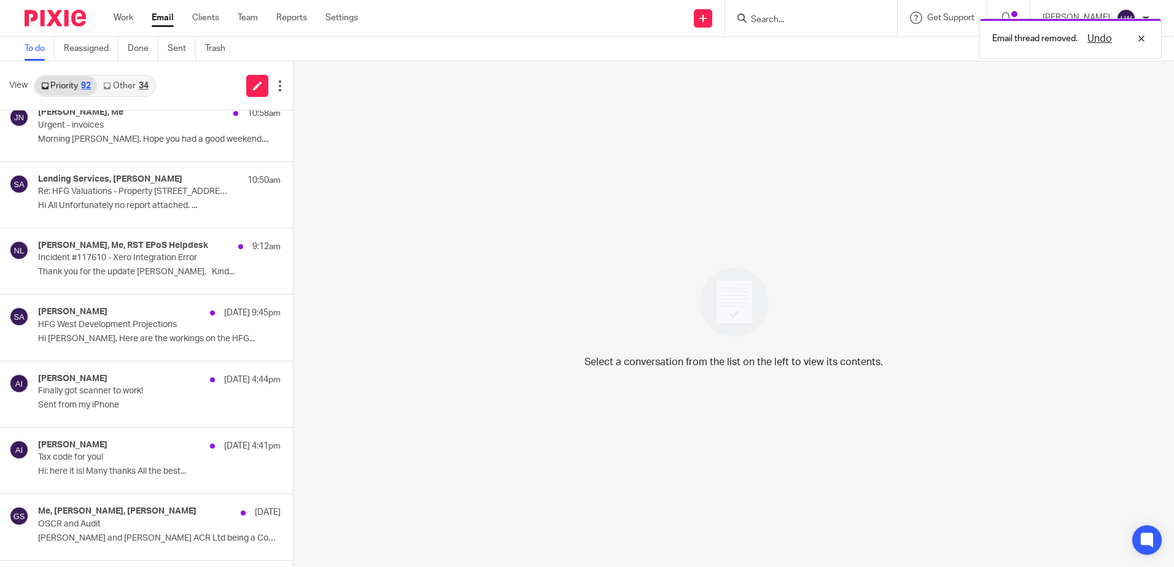
click at [136, 86] on link "Other 34" at bounding box center [125, 86] width 57 height 20
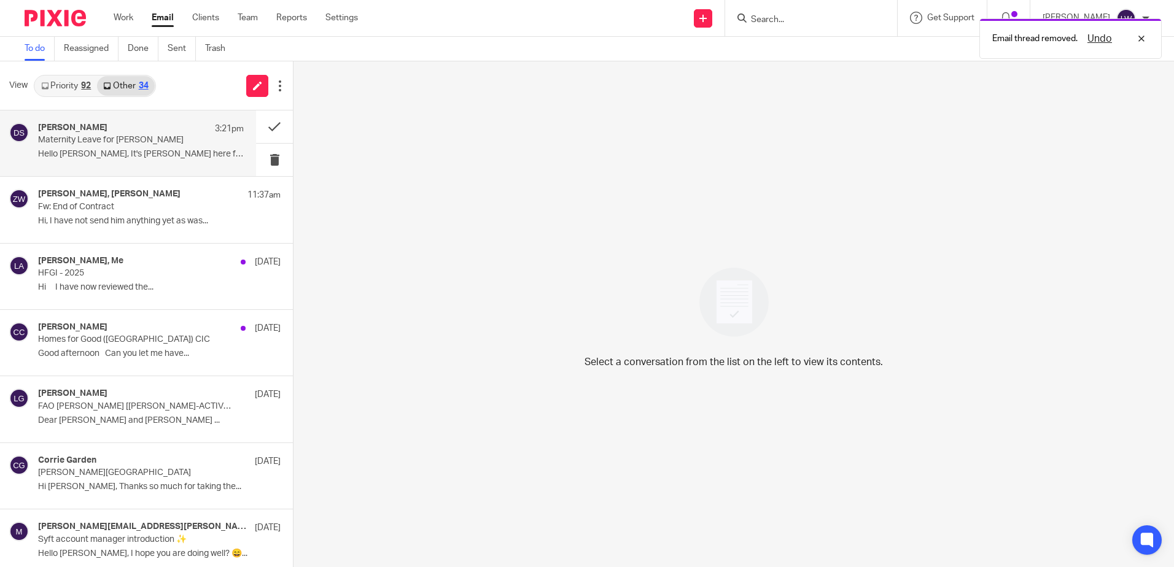
click at [136, 134] on div "Dan Smith 3:21pm" at bounding box center [141, 129] width 206 height 12
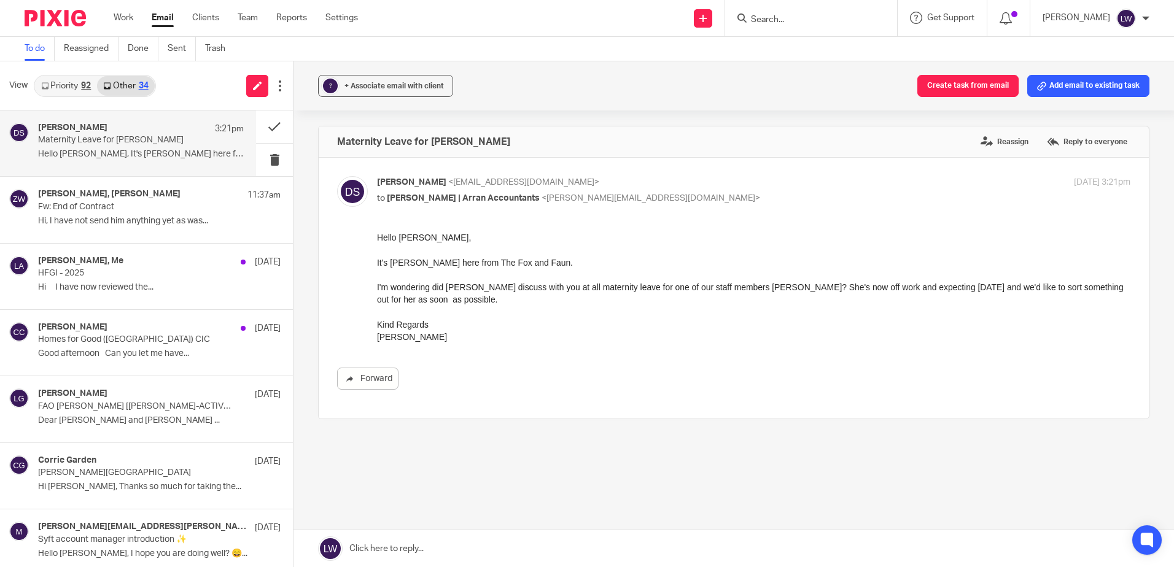
click at [161, 12] on link "Email" at bounding box center [163, 18] width 22 height 12
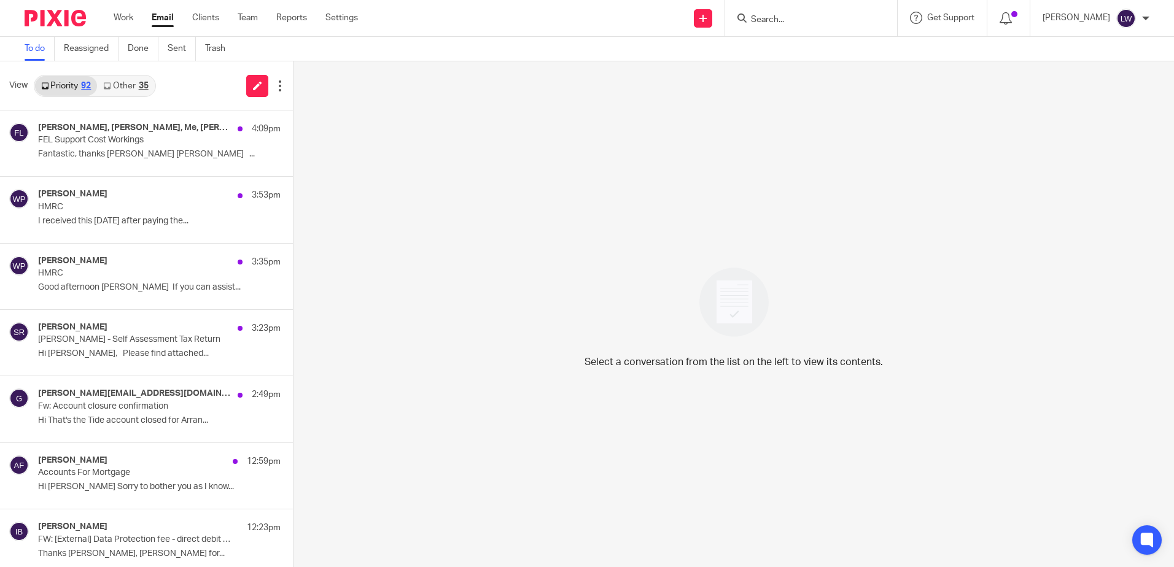
click at [142, 77] on link "Other 35" at bounding box center [125, 86] width 57 height 20
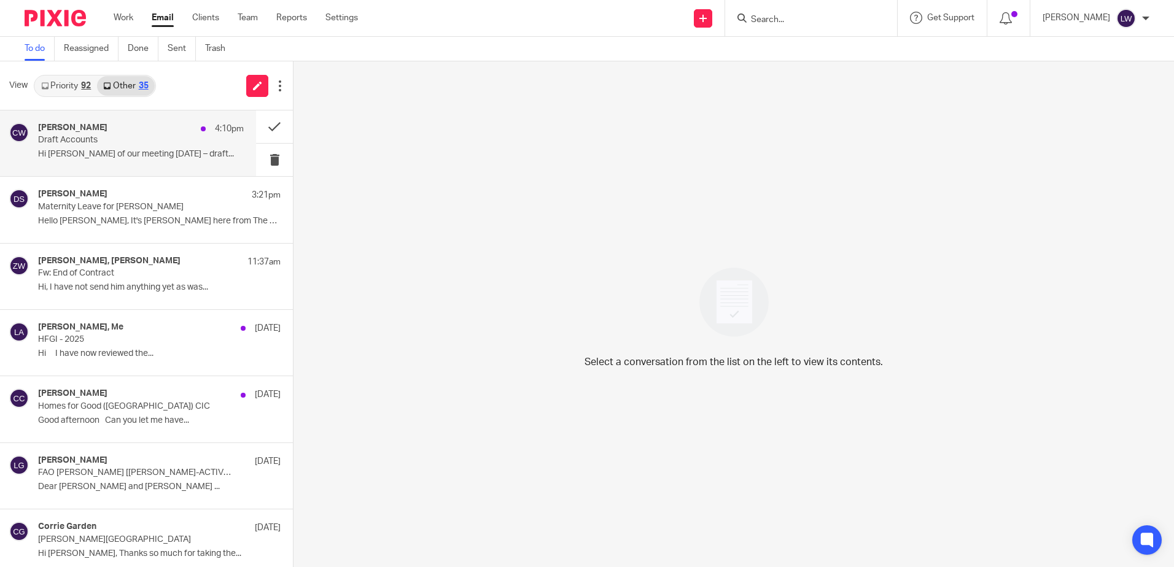
click at [134, 149] on p "Hi [PERSON_NAME] of our meeting [DATE] – draft..." at bounding box center [141, 154] width 206 height 10
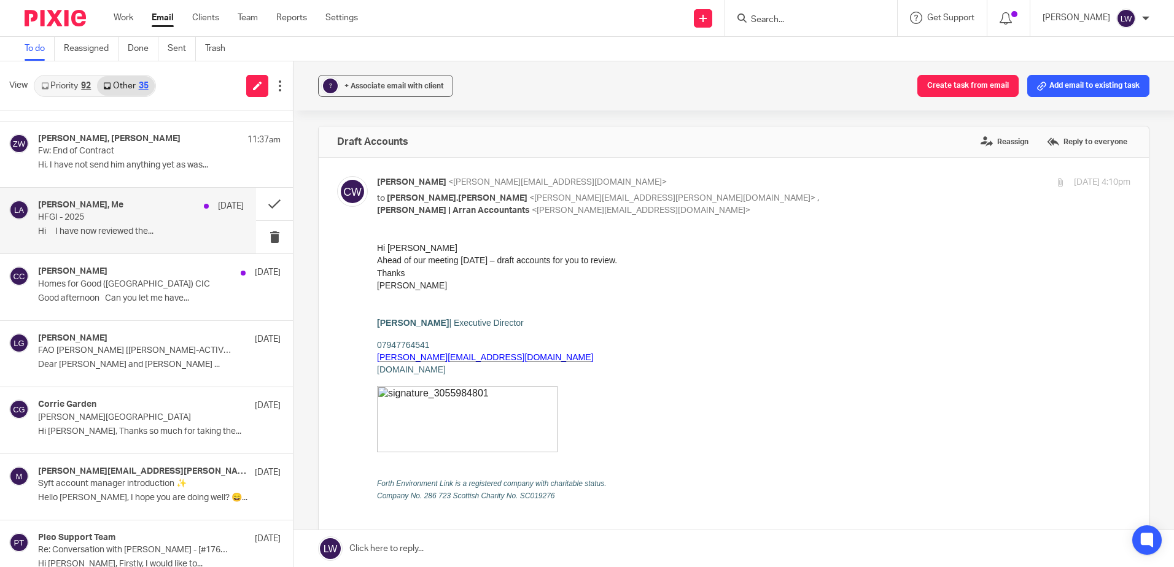
scroll to position [123, 0]
click at [60, 83] on link "Priority 92" at bounding box center [66, 86] width 62 height 20
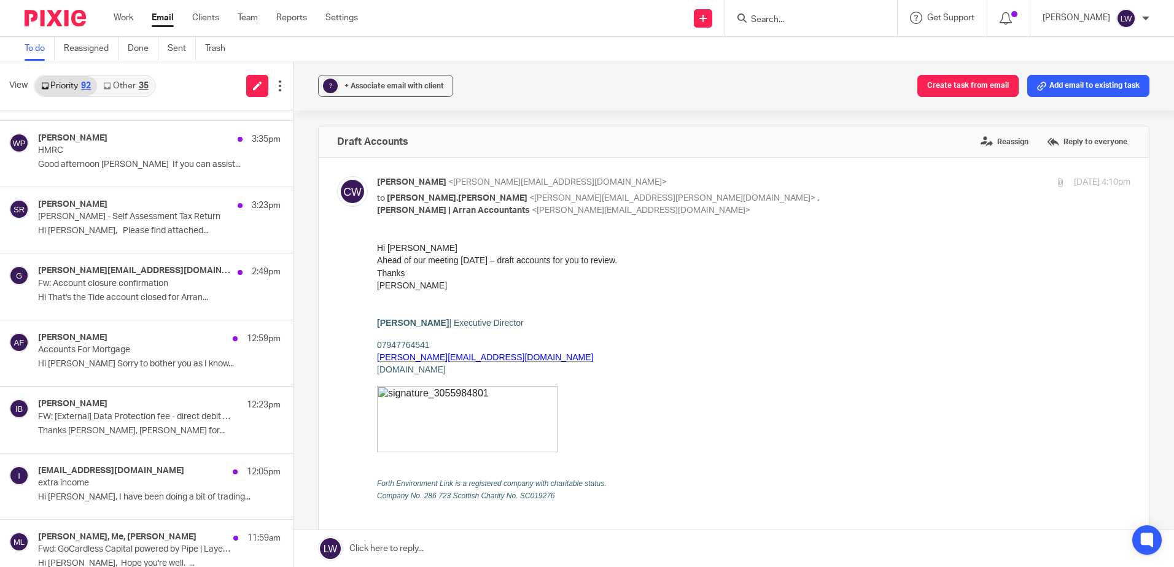
scroll to position [0, 0]
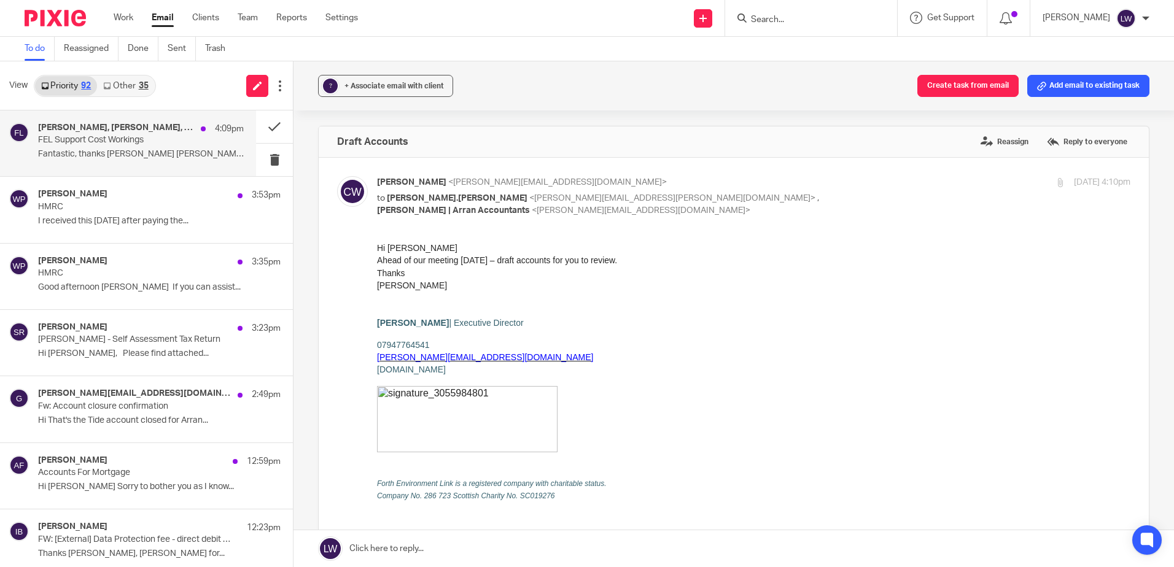
click at [82, 150] on p "Fantastic, thanks [PERSON_NAME] [PERSON_NAME] ..." at bounding box center [141, 154] width 206 height 10
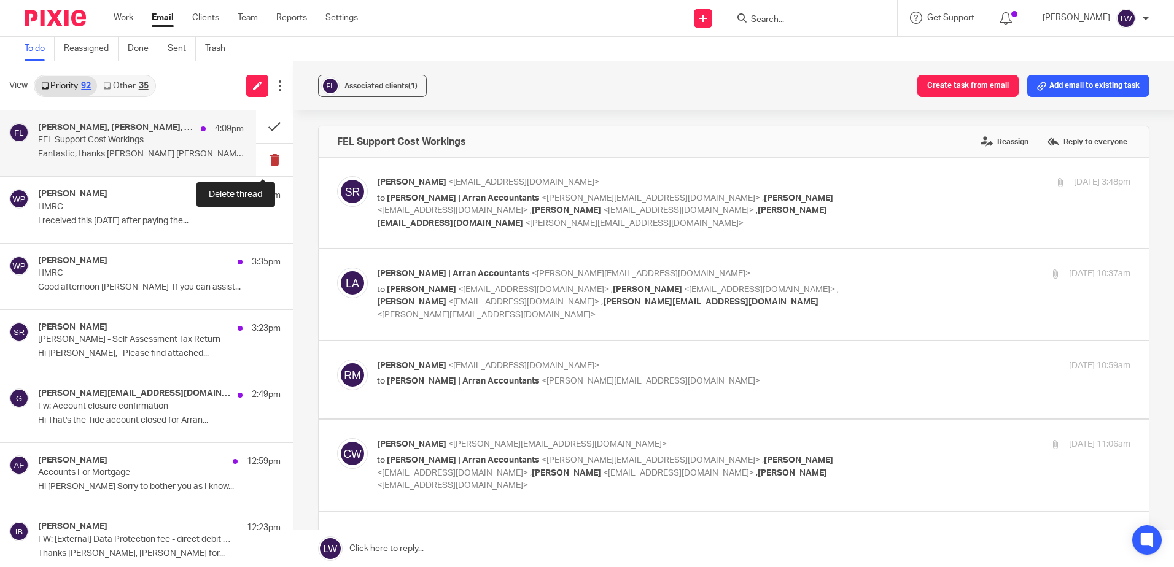
click at [264, 158] on button at bounding box center [274, 160] width 37 height 33
